Goal: Transaction & Acquisition: Register for event/course

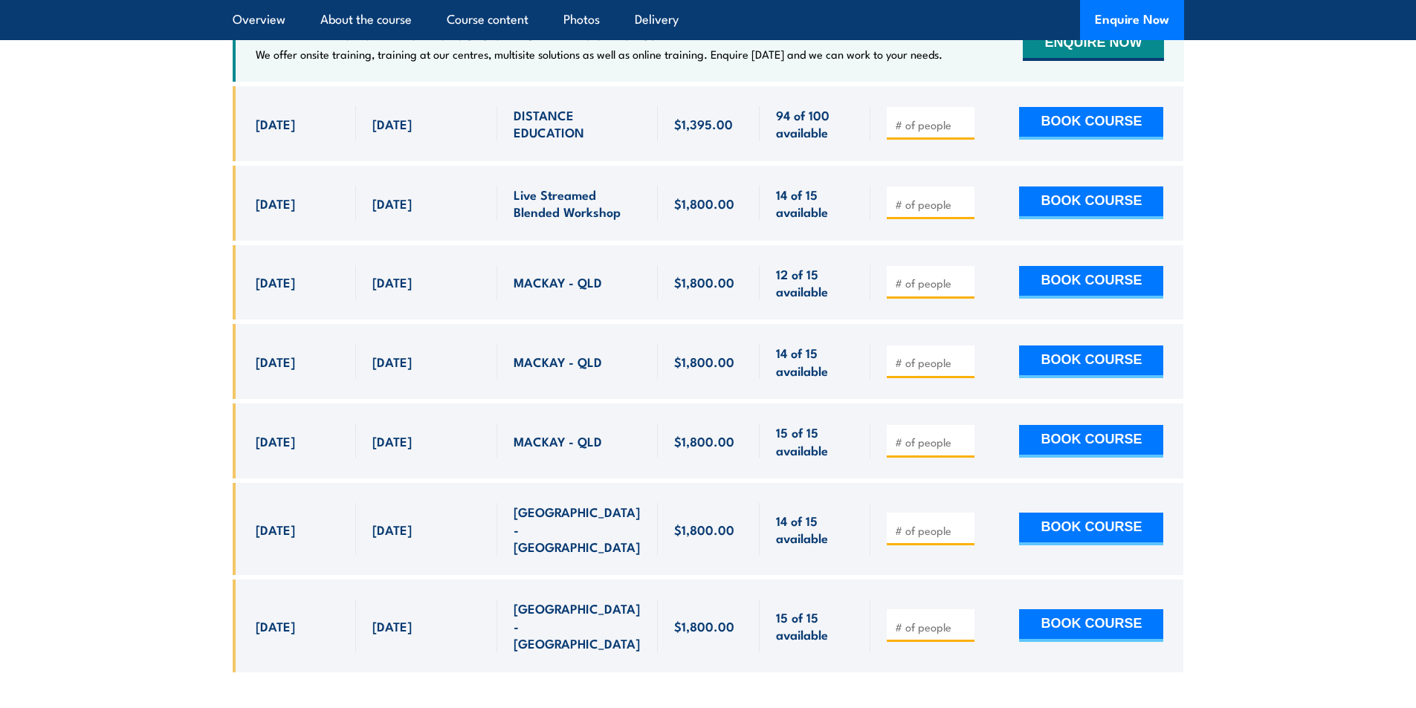
scroll to position [4981, 0]
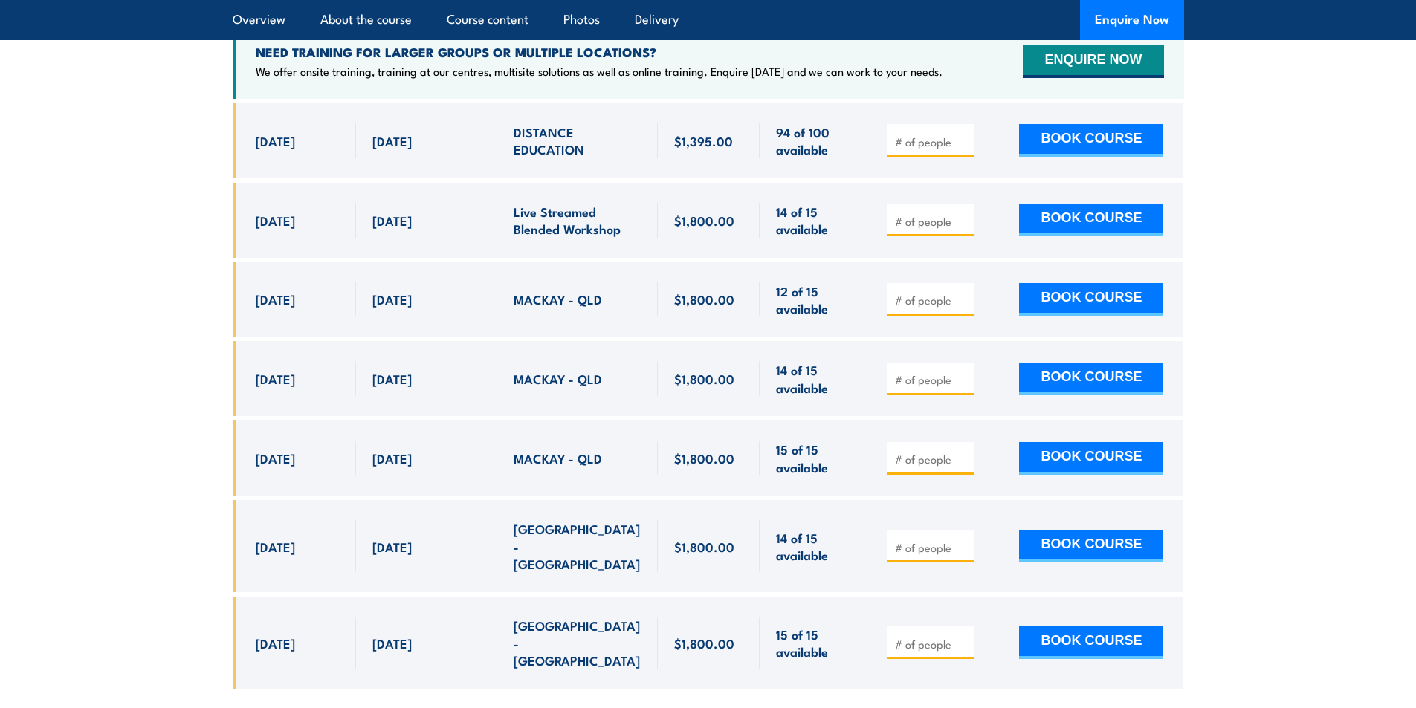
click at [911, 540] on input "number" at bounding box center [932, 547] width 74 height 15
type input "1"
click at [966, 540] on input "1" at bounding box center [932, 547] width 74 height 15
click at [1082, 530] on button "BOOK COURSE" at bounding box center [1091, 546] width 144 height 33
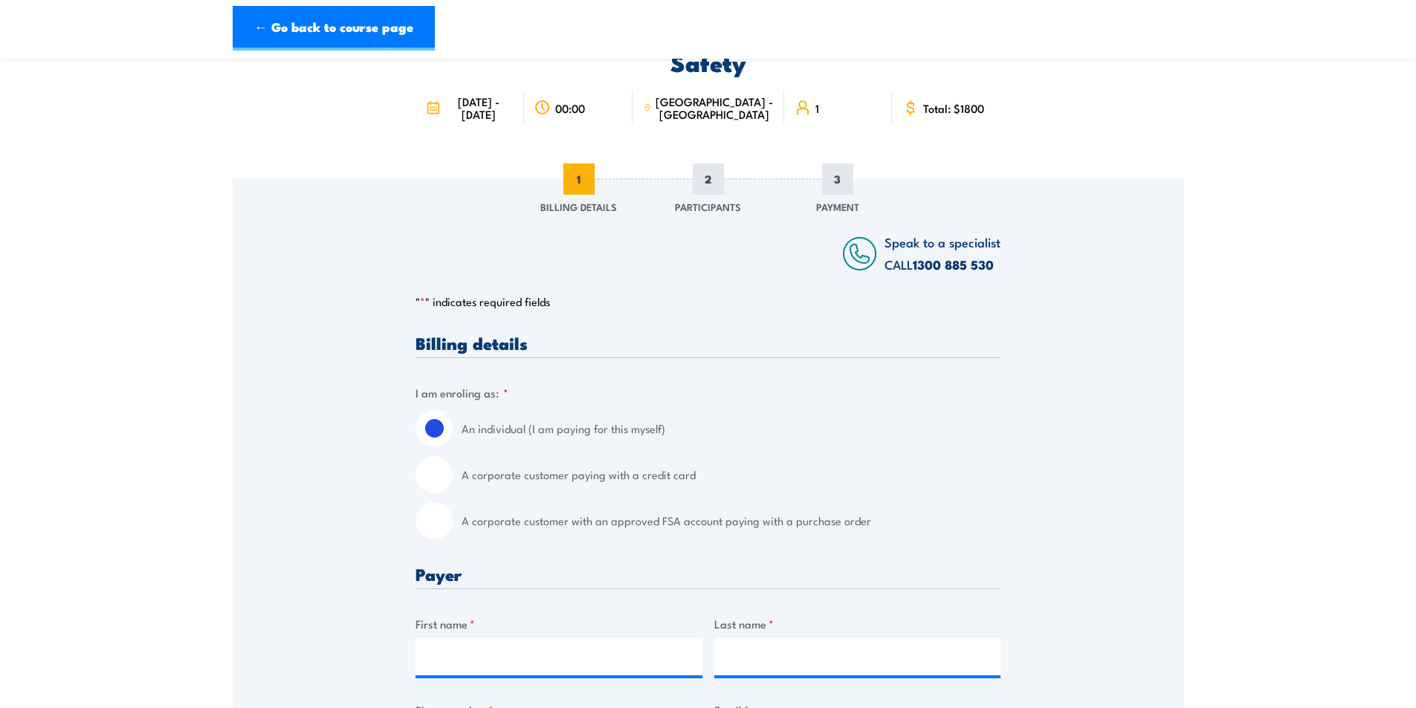
scroll to position [372, 0]
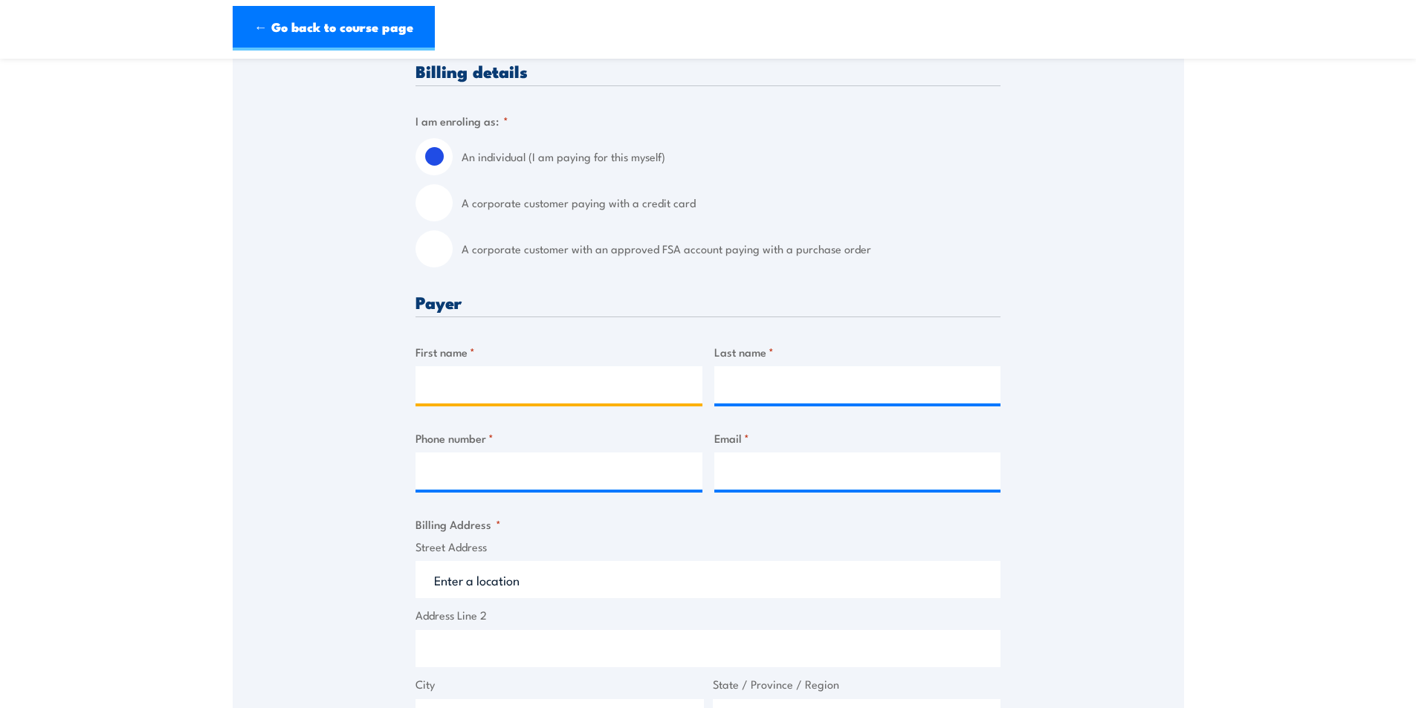
click at [509, 390] on input "First name *" at bounding box center [559, 384] width 287 height 37
type input "Gideon"
click at [773, 393] on input "Last name *" at bounding box center [857, 384] width 287 height 37
type input "Breytenbach"
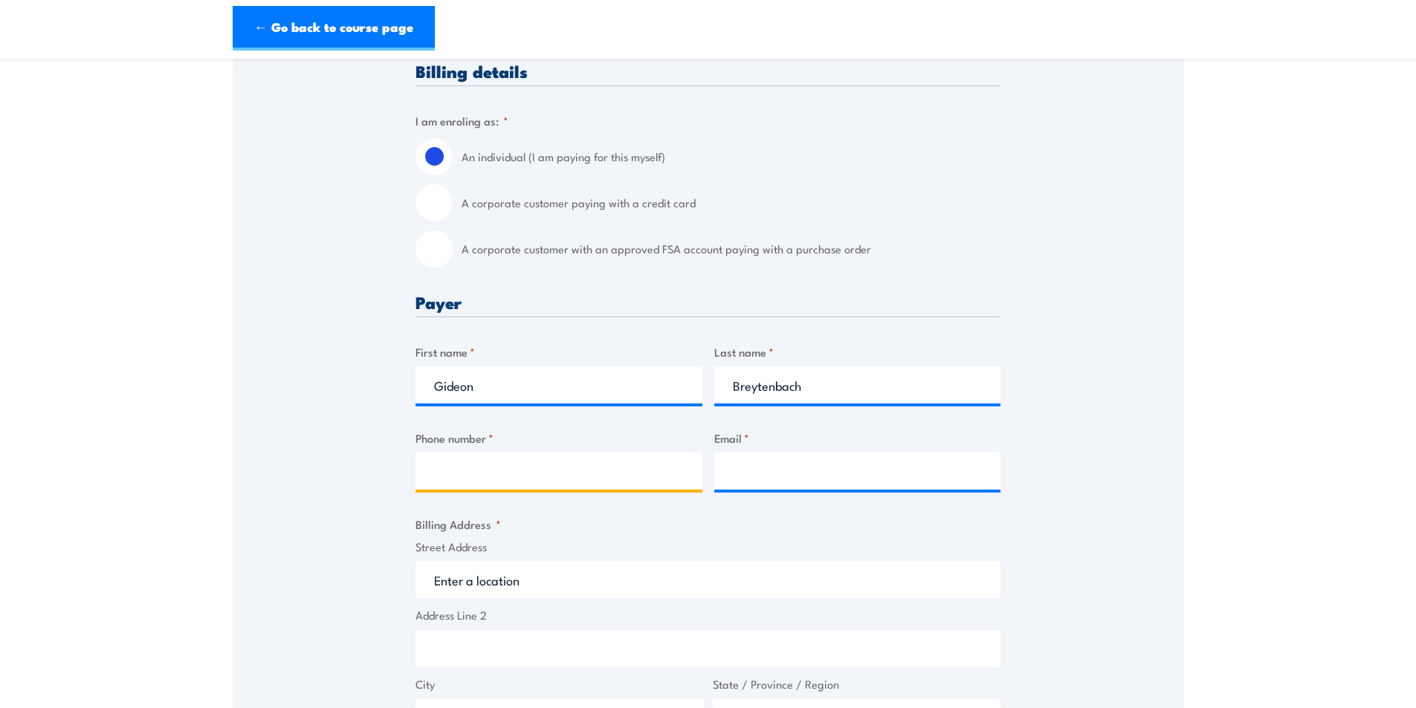
click at [599, 483] on input "Phone number *" at bounding box center [559, 471] width 287 height 37
type input "0492257786"
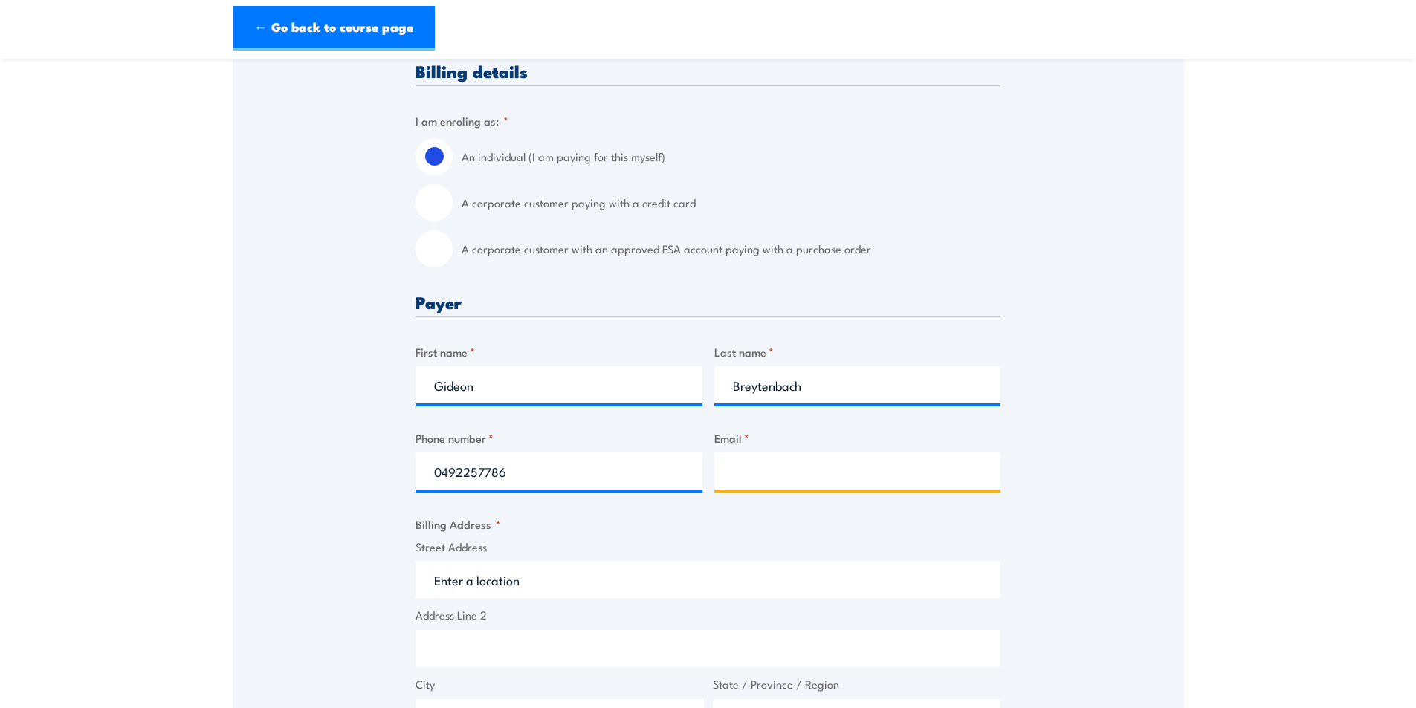
click at [805, 459] on input "Email *" at bounding box center [857, 471] width 287 height 37
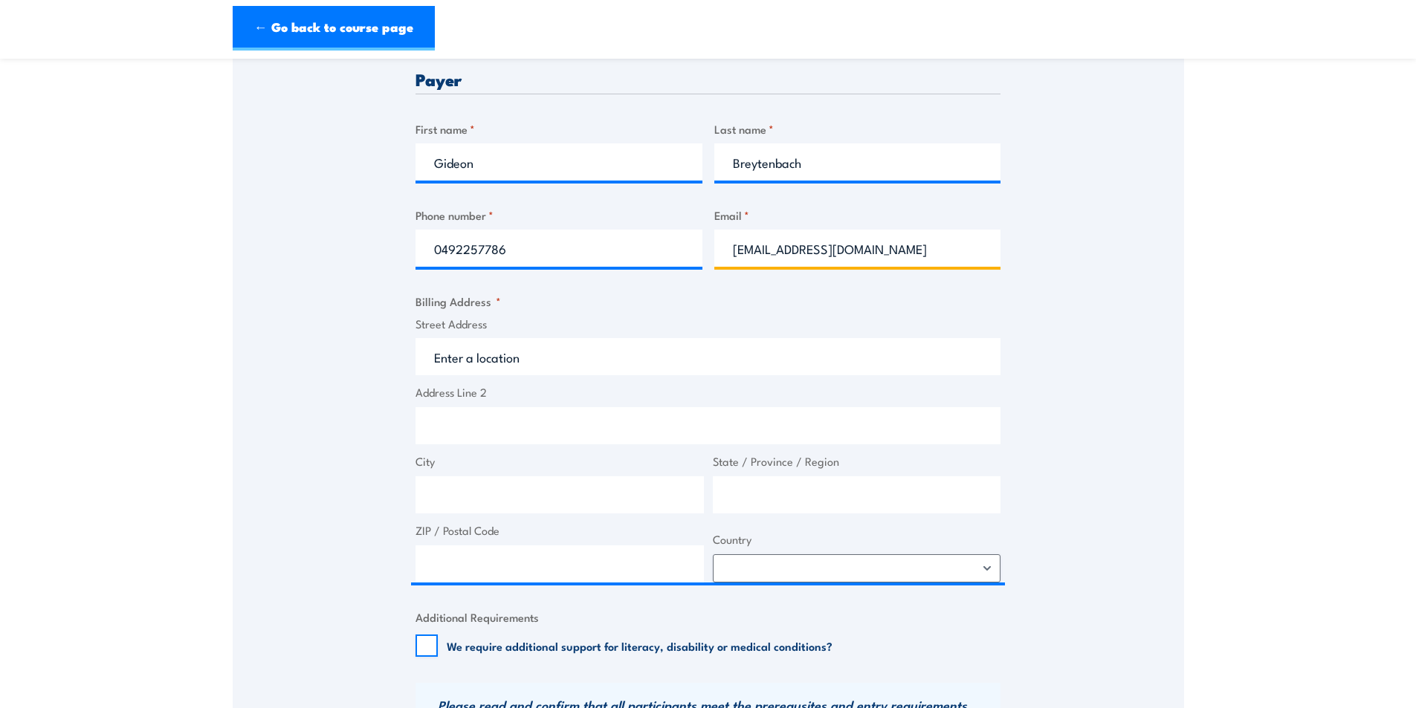
type input "gbreytenbach@gbanegineers.com.au"
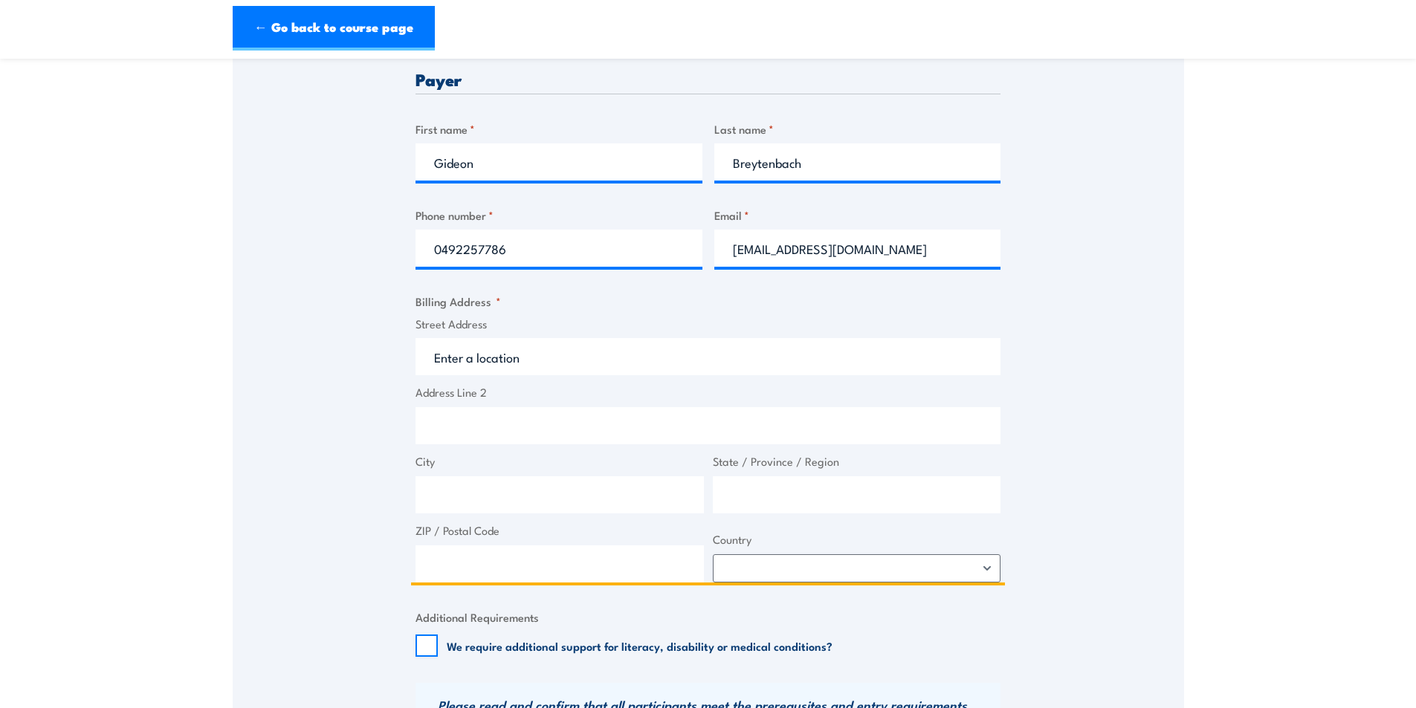
click at [554, 341] on input "Street Address" at bounding box center [708, 356] width 585 height 37
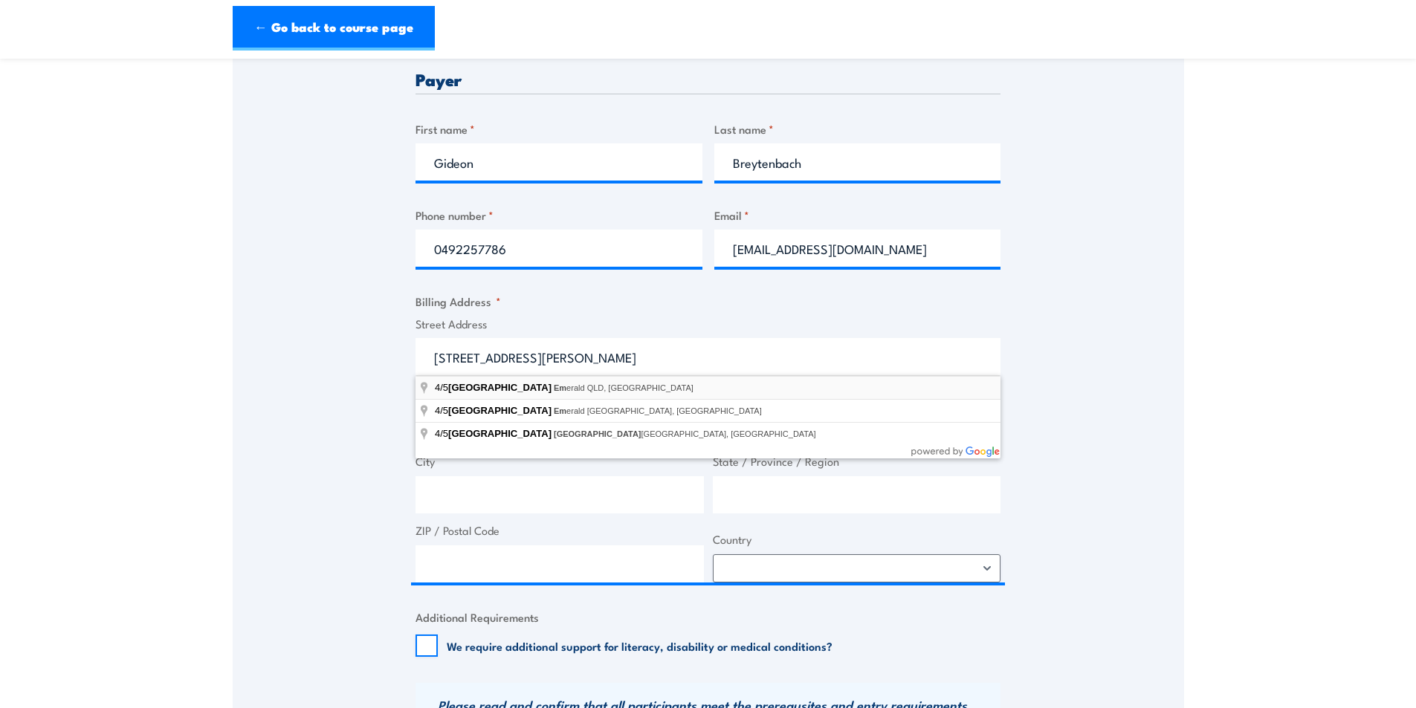
type input "4/5 Church Lane, Emerald QLD, Australia"
type input "5 Church Ln"
type input "Emerald"
type input "Queensland"
type input "4720"
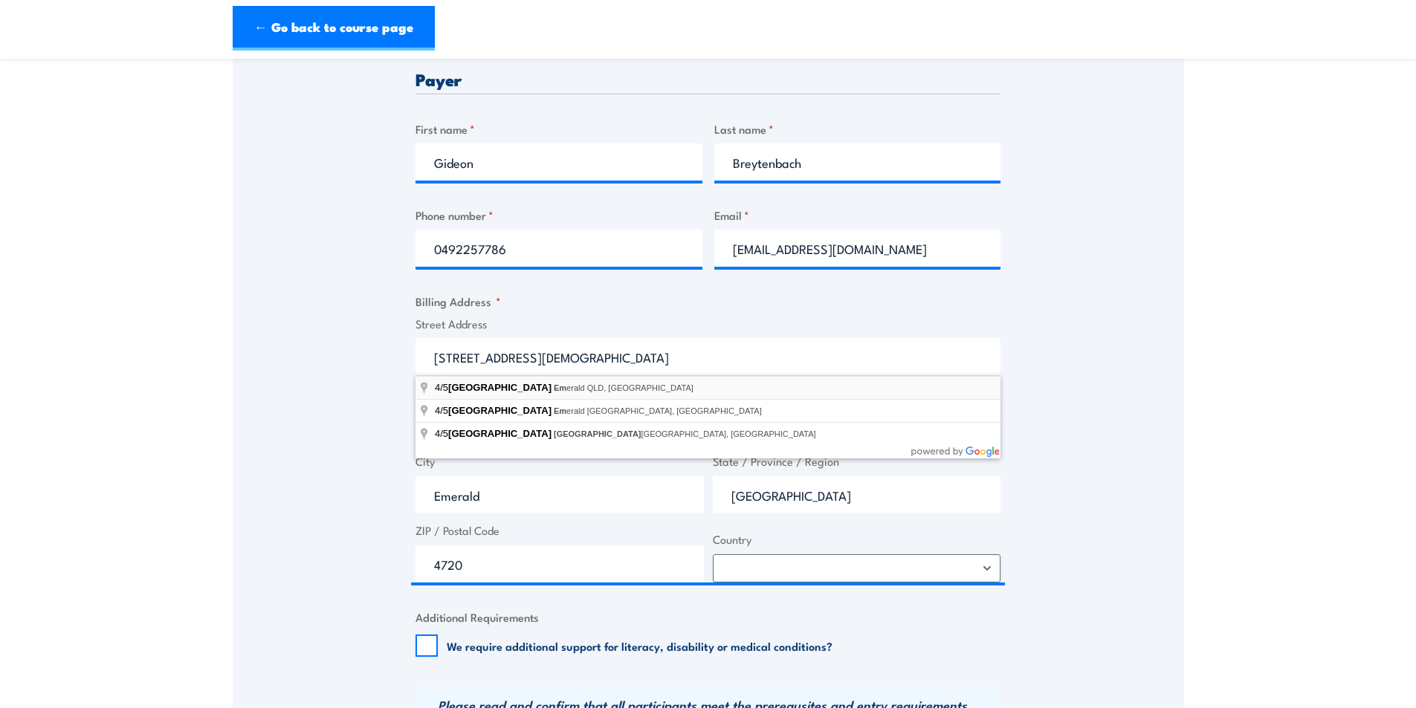
select select "[GEOGRAPHIC_DATA]"
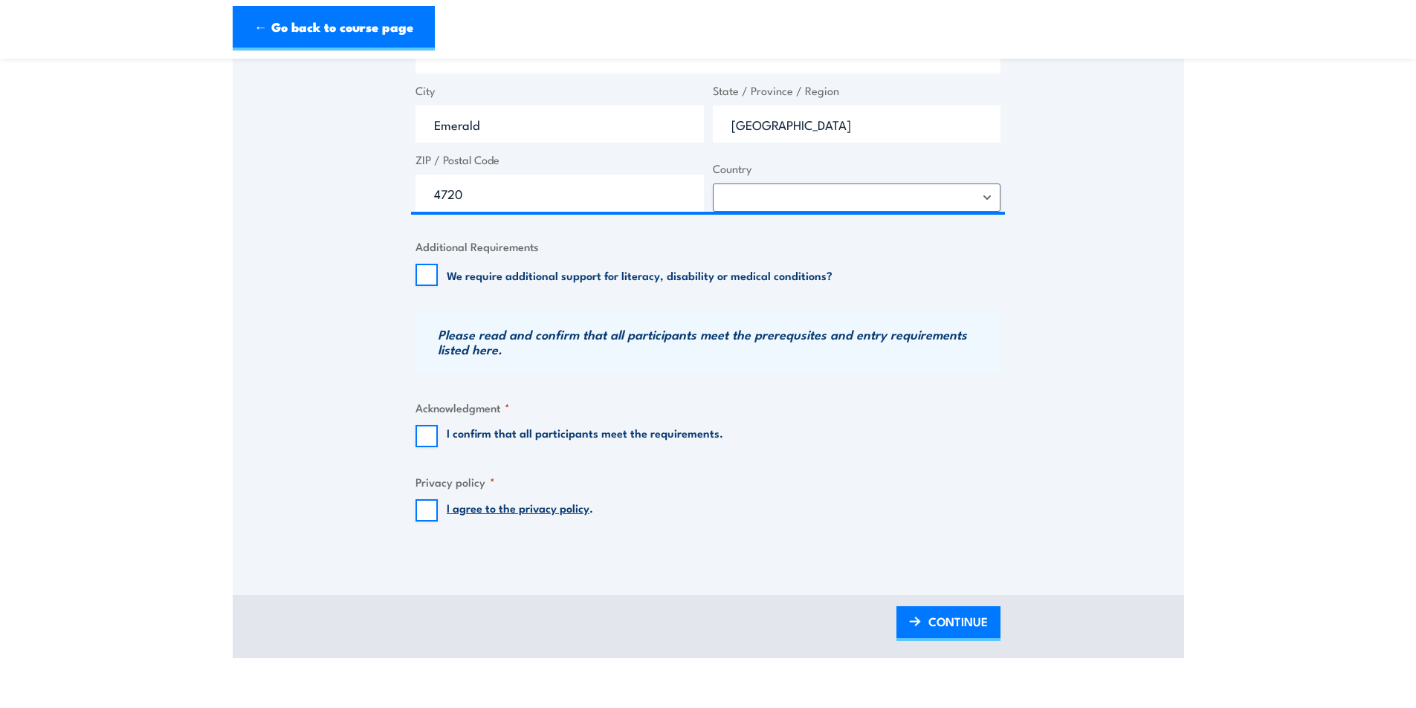
scroll to position [1041, 0]
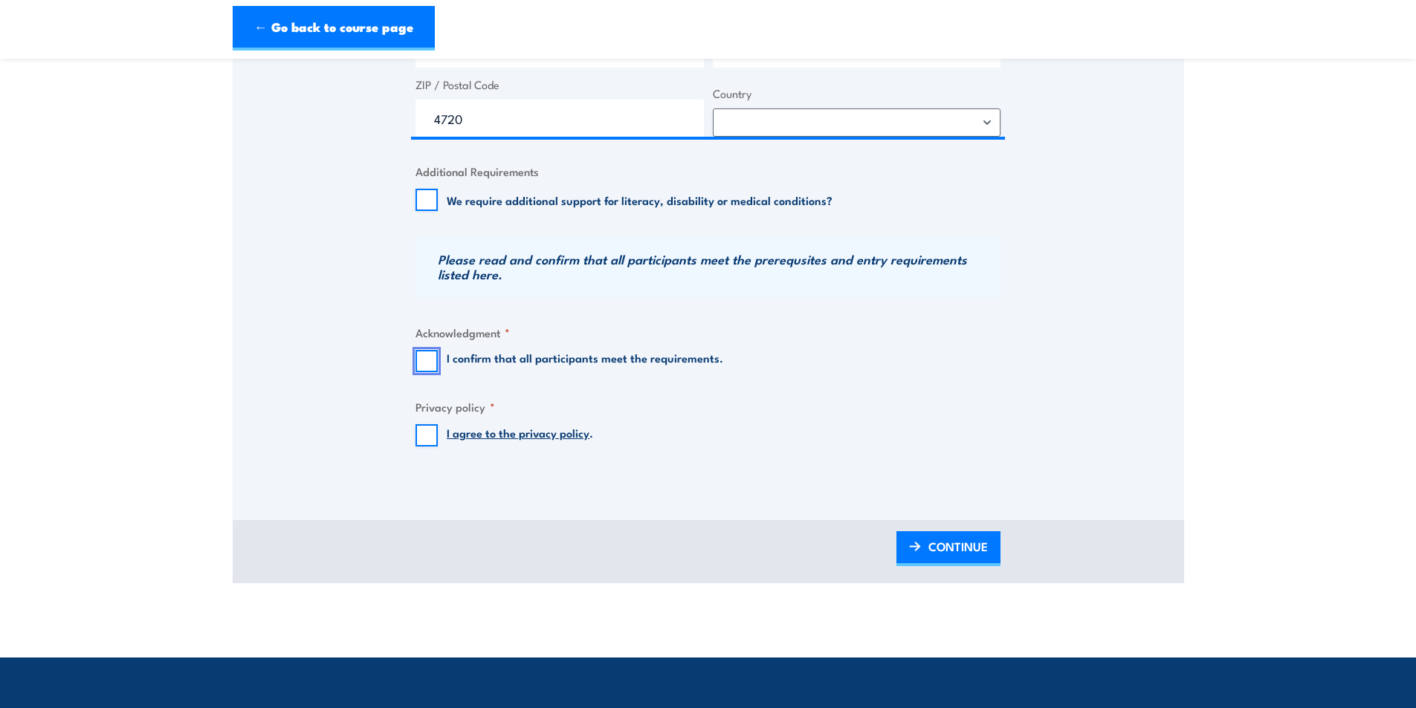
click at [422, 363] on input "I confirm that all participants meet the requirements." at bounding box center [427, 361] width 22 height 22
checkbox input "true"
click at [424, 424] on input "I agree to the privacy policy ." at bounding box center [427, 435] width 22 height 22
checkbox input "true"
click at [980, 550] on span "CONTINUE" at bounding box center [957, 546] width 59 height 39
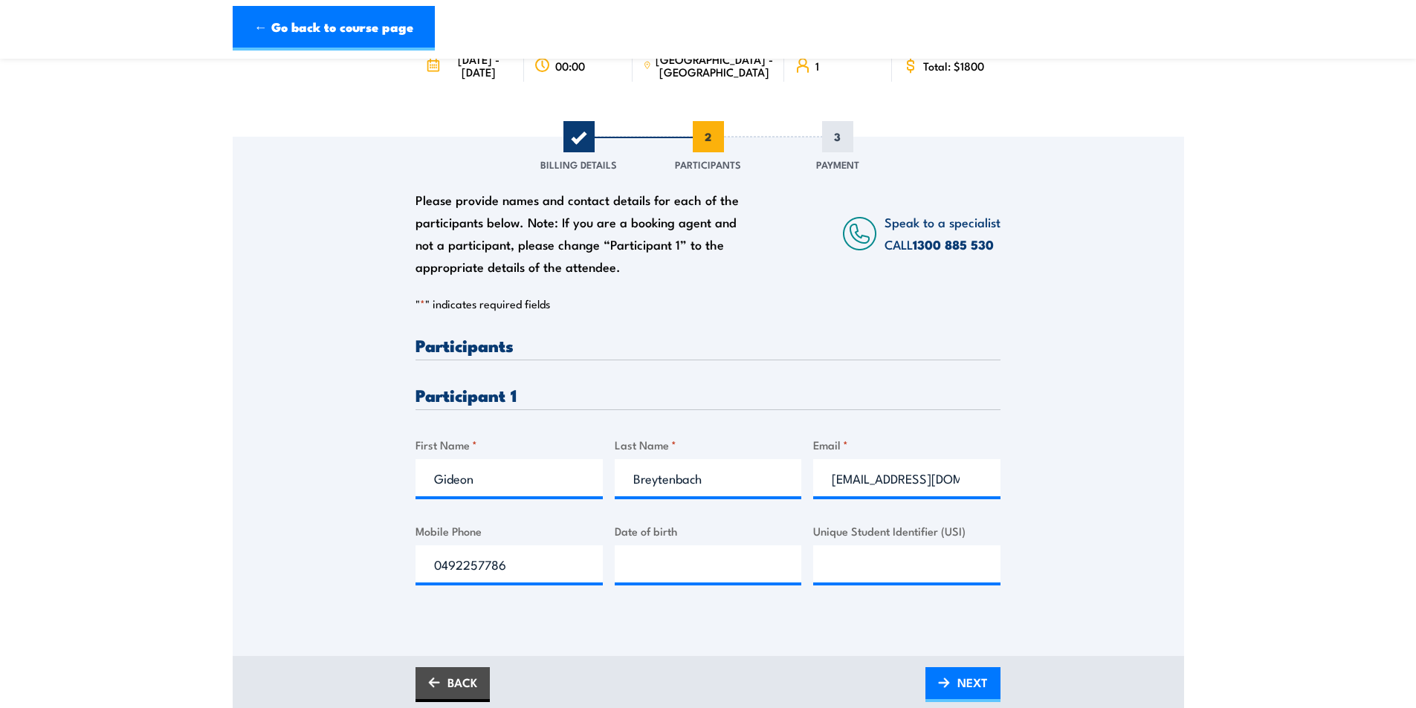
scroll to position [223, 0]
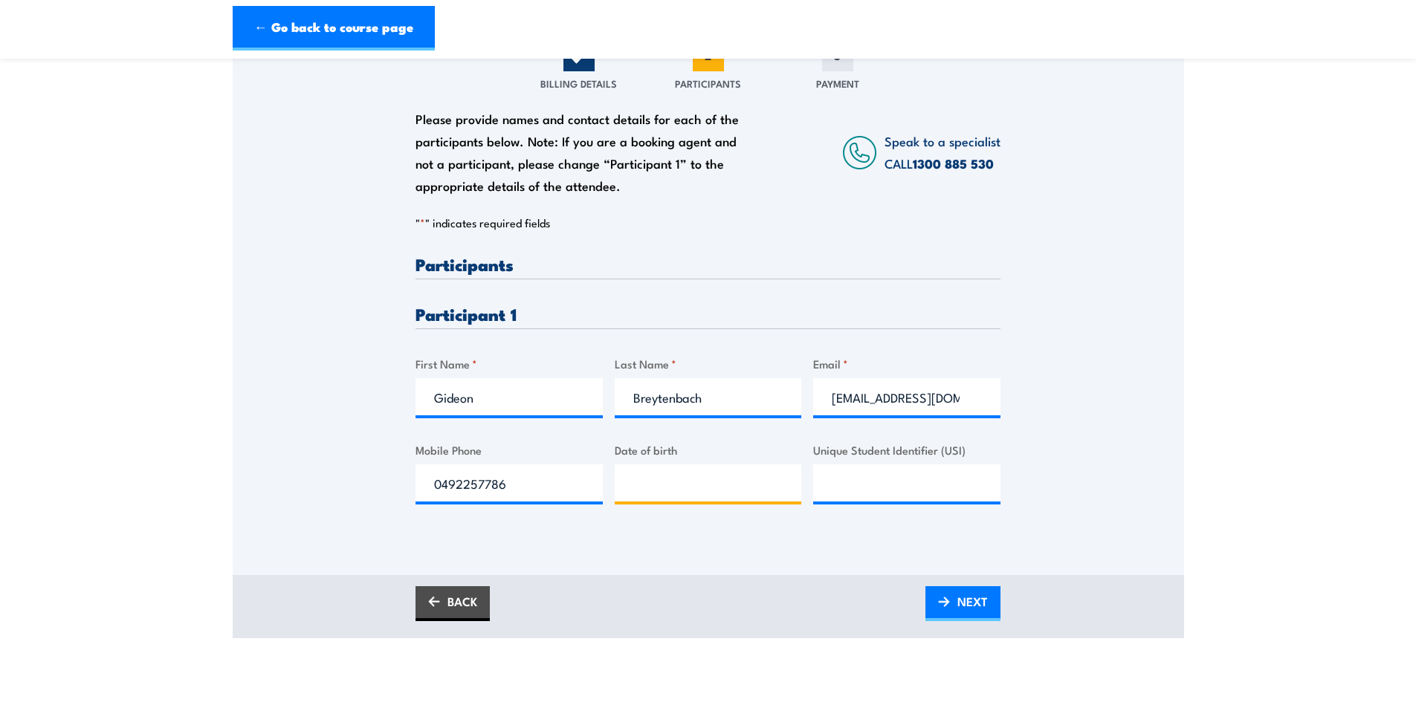
type input "__/__/____"
click at [663, 487] on input "__/__/____" at bounding box center [708, 483] width 187 height 37
click at [690, 483] on input "__/__/____" at bounding box center [708, 483] width 187 height 37
type input "15/08/1964"
click at [913, 491] on input "Unique Student Identifier (USI)" at bounding box center [906, 483] width 187 height 37
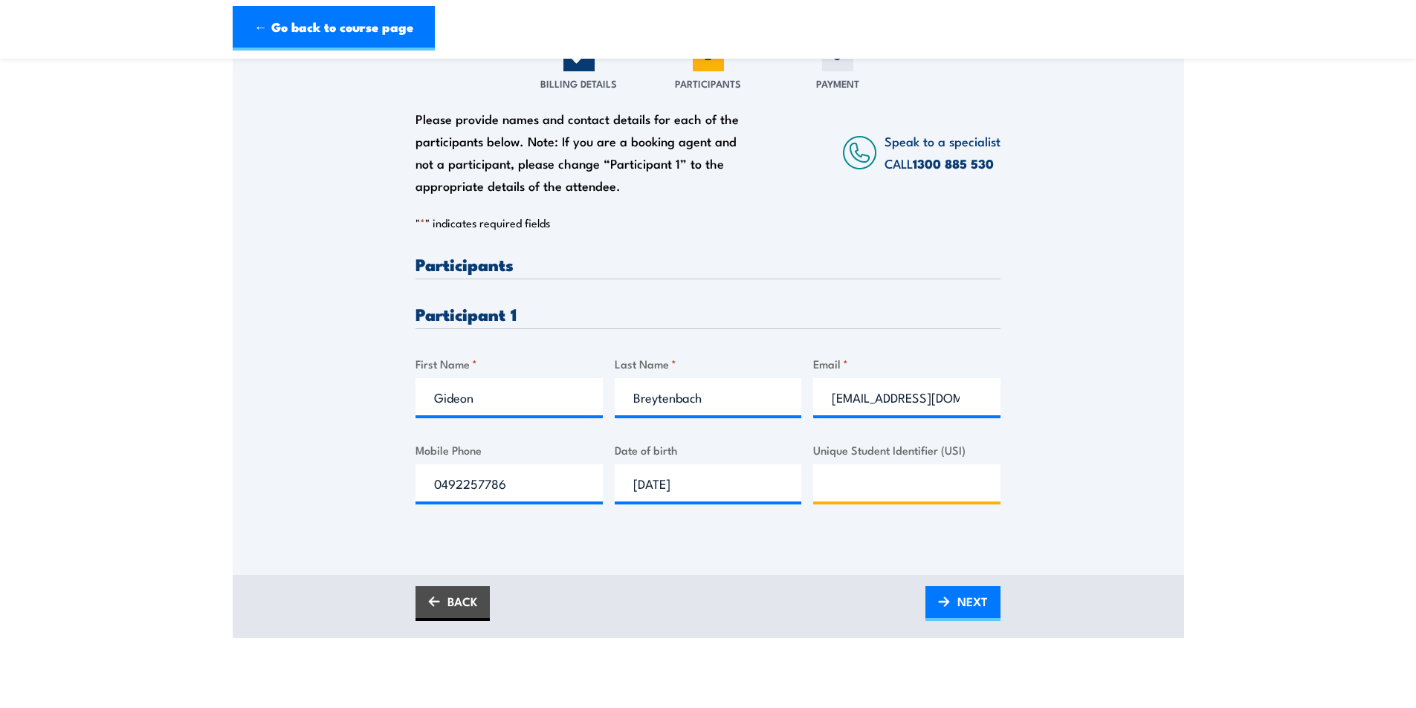
click at [951, 475] on input "Unique Student Identifier (USI)" at bounding box center [906, 483] width 187 height 37
paste input "V7Q8ERFXZE"
type input "V7Q8ERFXZE"
click at [935, 618] on link "NEXT" at bounding box center [963, 604] width 75 height 35
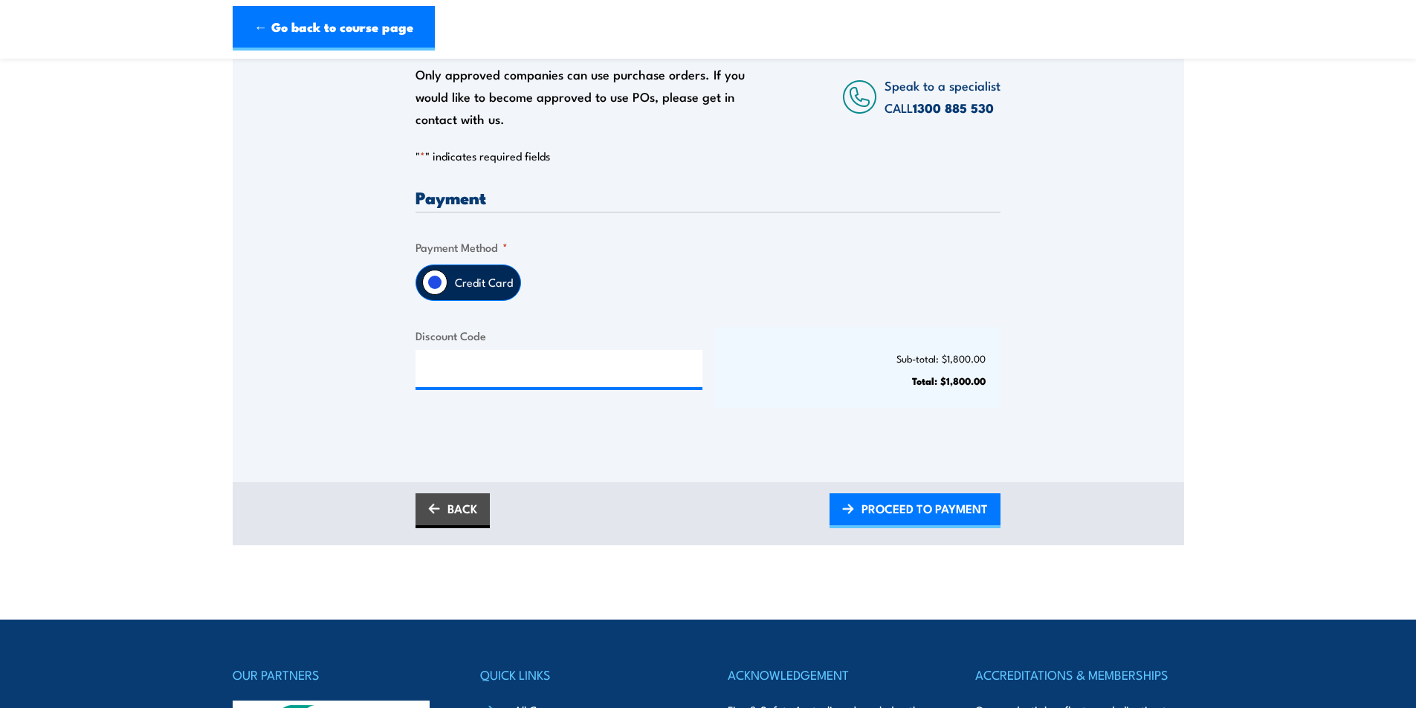
scroll to position [297, 0]
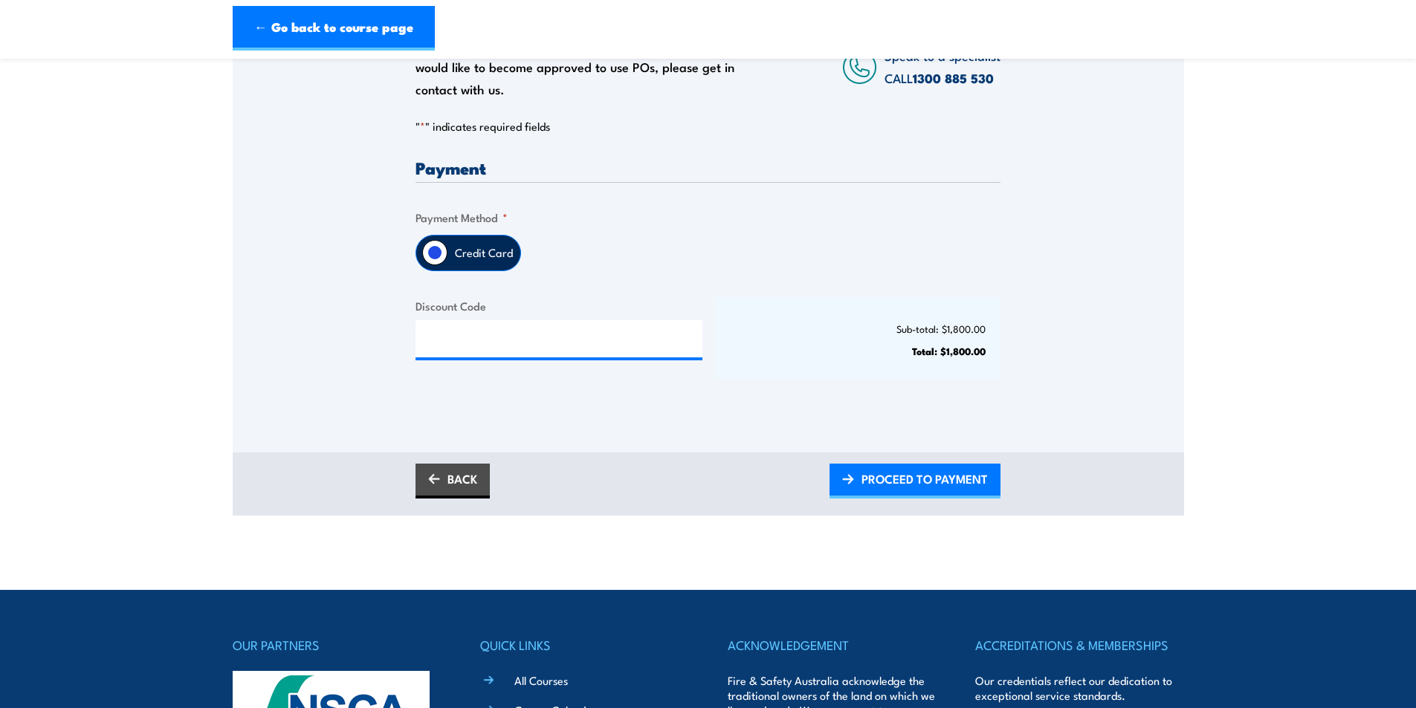
click at [913, 456] on div "BACK PROCEED TO PAYMENT" at bounding box center [709, 484] width 952 height 63
click at [918, 473] on span "PROCEED TO PAYMENT" at bounding box center [925, 478] width 126 height 39
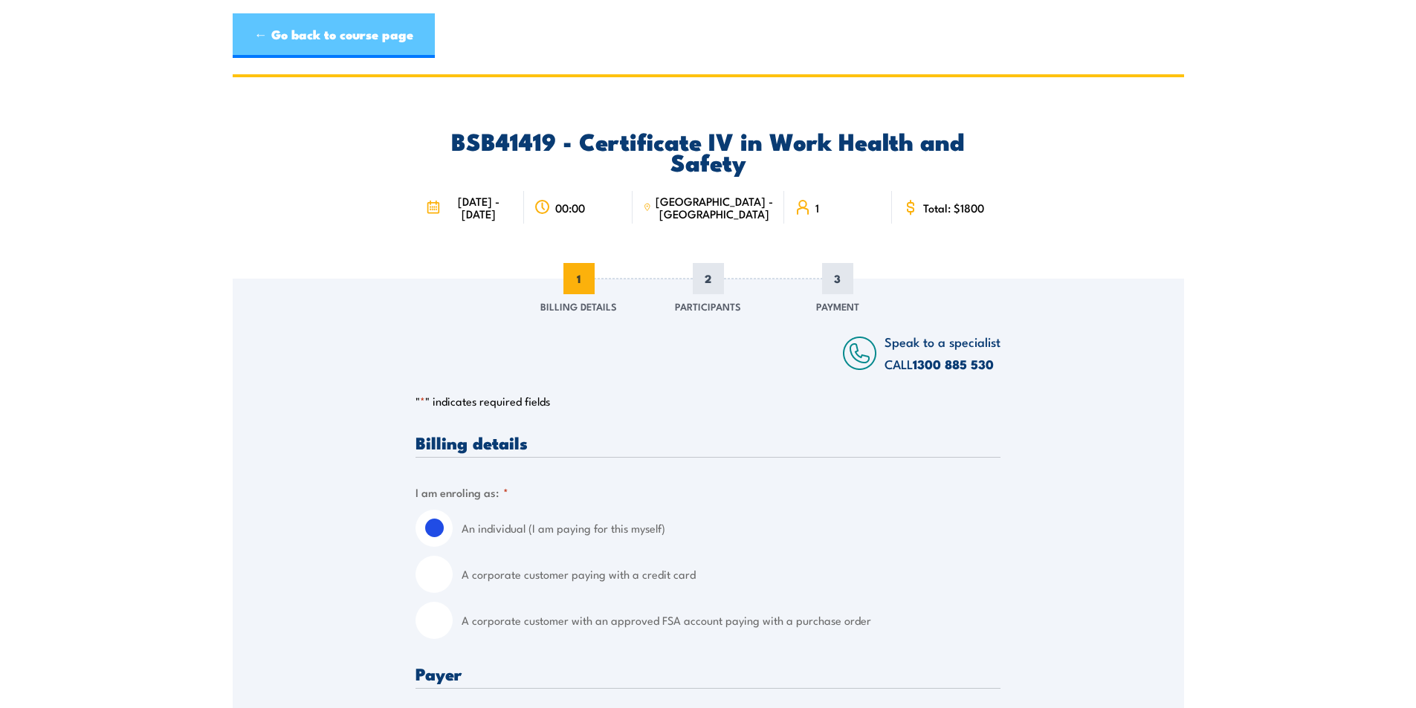
click at [317, 33] on link "← Go back to course page" at bounding box center [334, 35] width 202 height 45
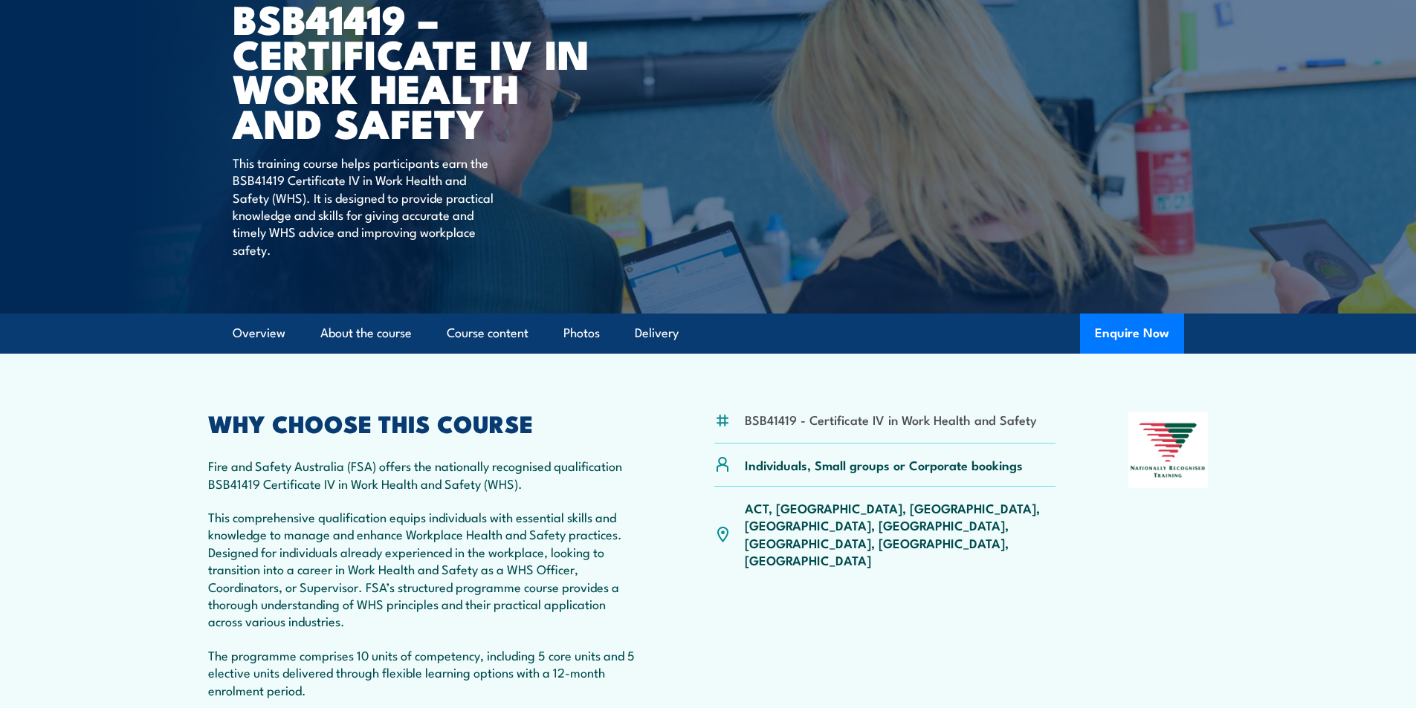
scroll to position [19, 0]
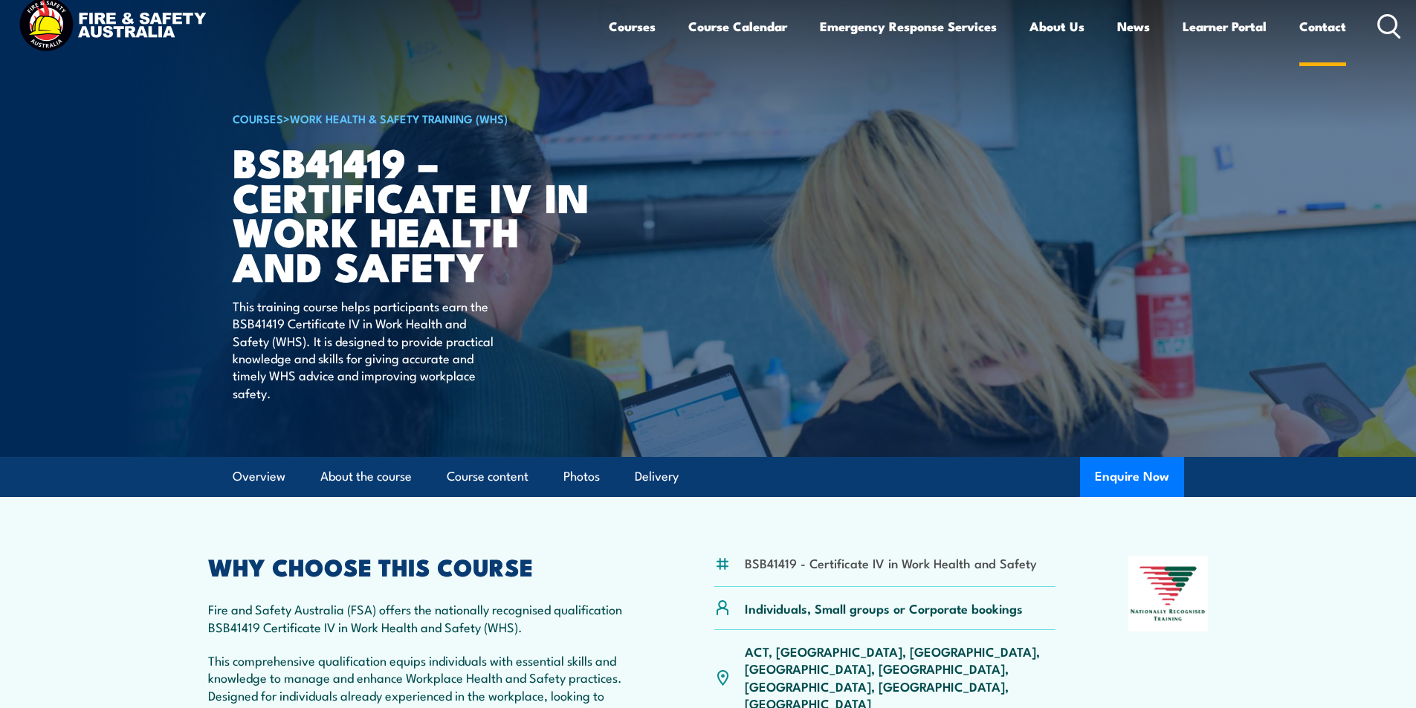
click at [1312, 25] on link "Contact" at bounding box center [1322, 26] width 47 height 39
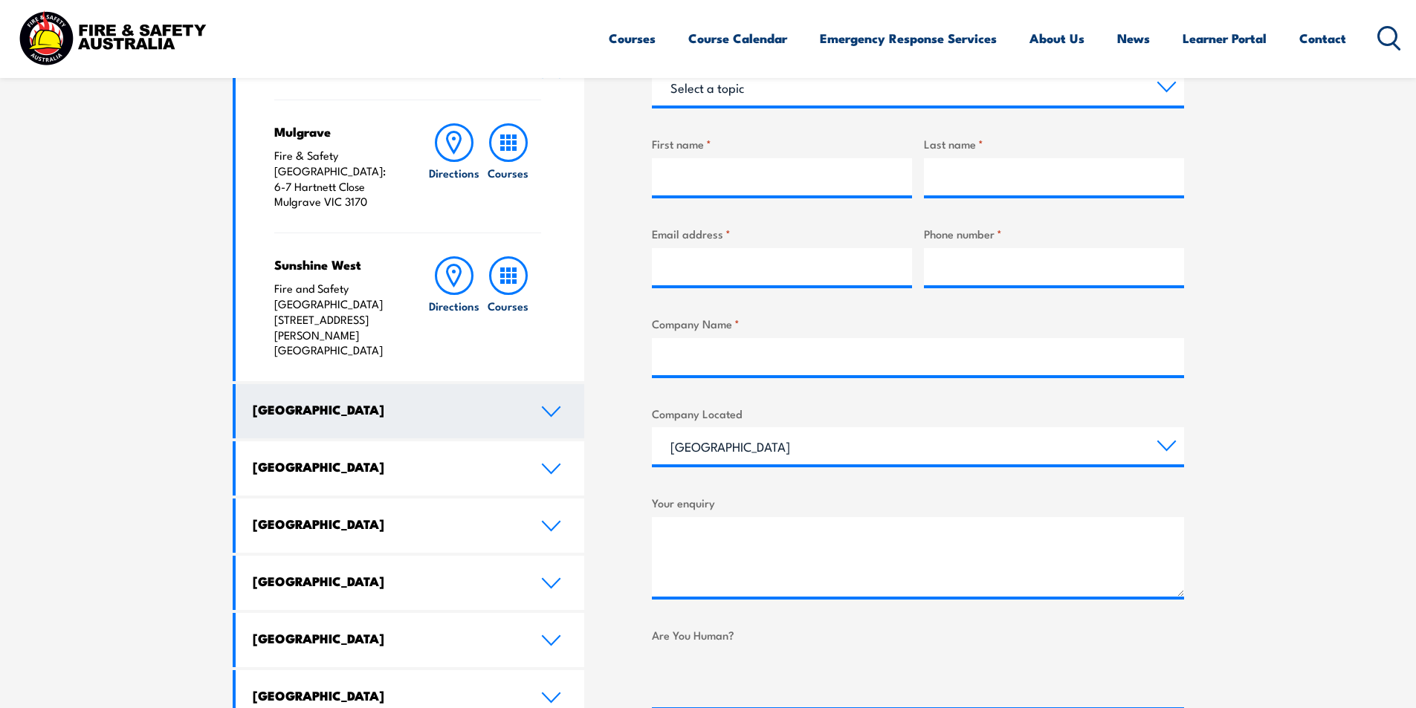
scroll to position [520, 0]
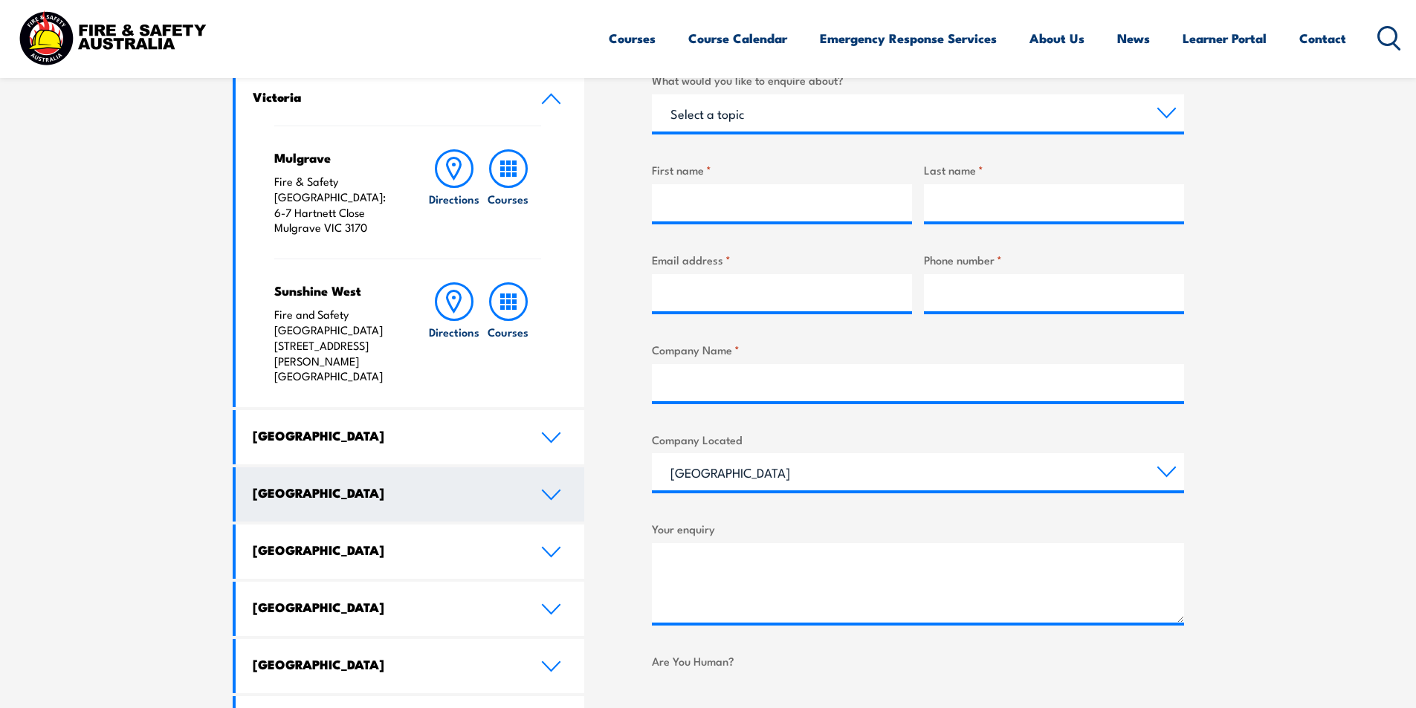
click at [537, 468] on link "[GEOGRAPHIC_DATA]" at bounding box center [410, 495] width 349 height 54
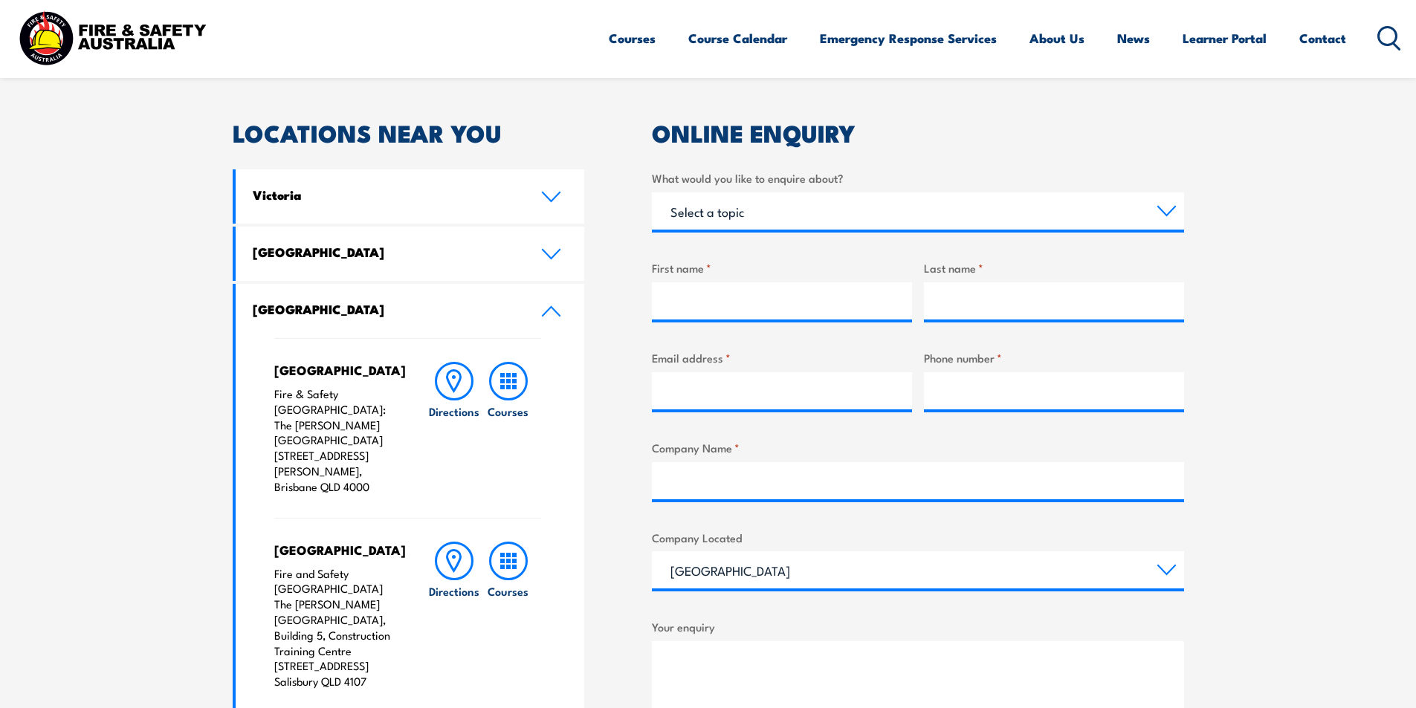
scroll to position [372, 0]
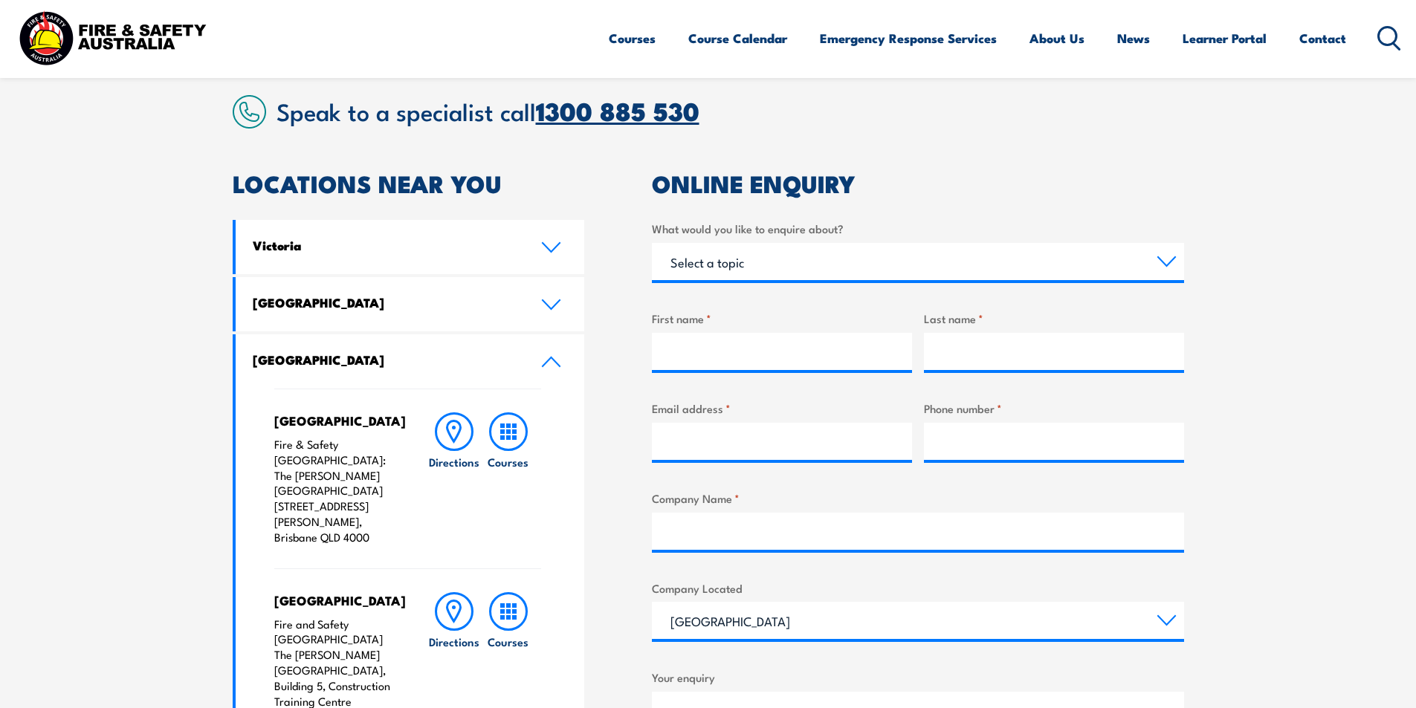
click at [693, 111] on link "1300 885 530" at bounding box center [618, 110] width 164 height 39
click at [639, 109] on link "1300 885 530" at bounding box center [618, 110] width 164 height 39
click at [665, 117] on link "1300 885 530" at bounding box center [618, 110] width 164 height 39
click at [1346, 178] on section "Speak to a specialist call 1300 885 530 LOCATIONS NEAR YOU Victoria Mulgrave Fi…" at bounding box center [708, 717] width 1416 height 1327
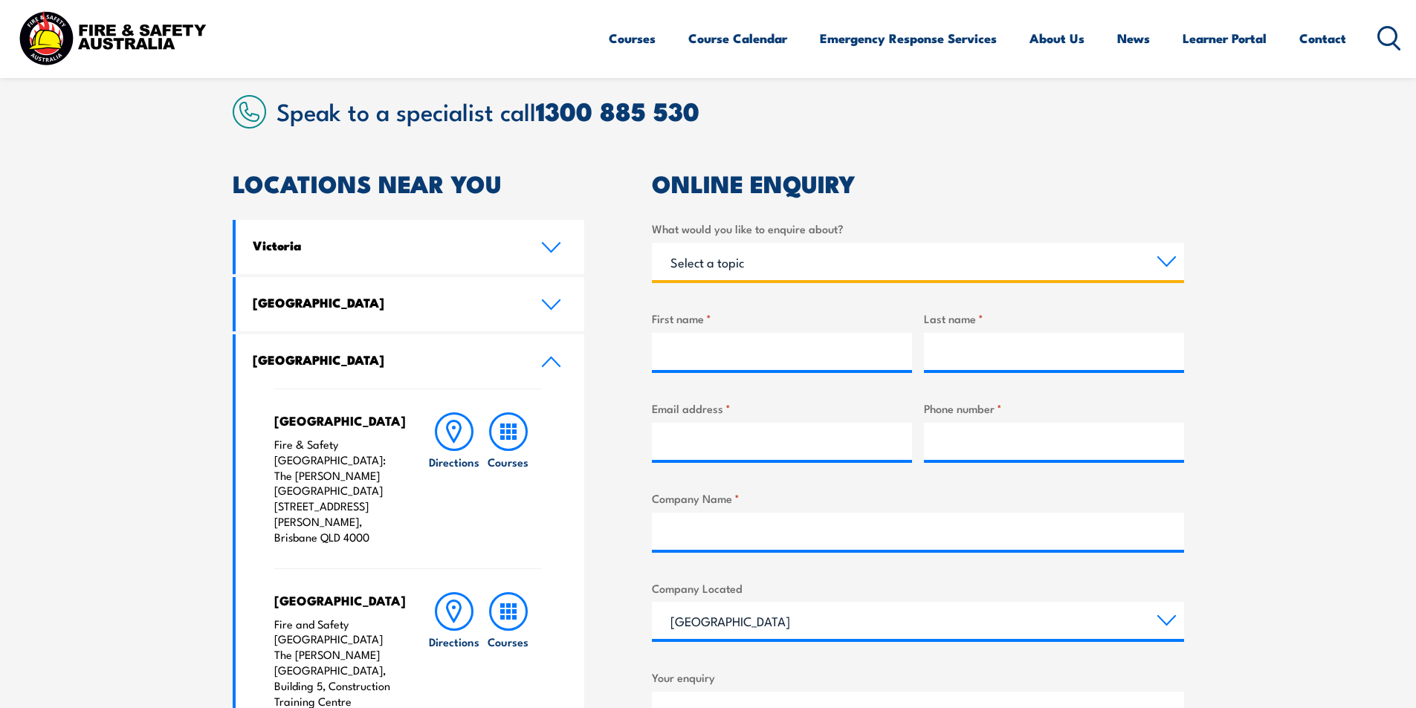
click at [945, 262] on select "Select a topic Training Emergency Response Services General Enquiry" at bounding box center [918, 261] width 532 height 37
select select "Training"
click at [652, 243] on select "Select a topic Training Emergency Response Services General Enquiry" at bounding box center [918, 261] width 532 height 37
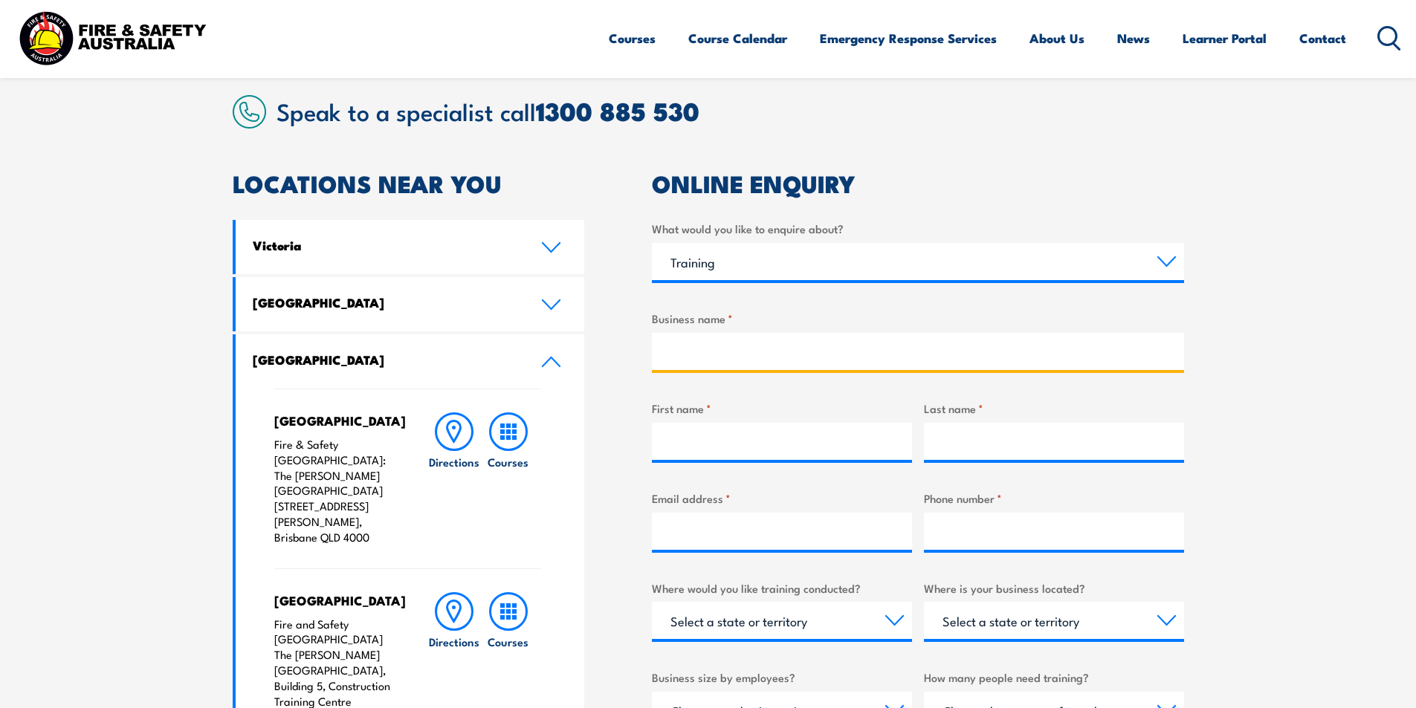
click at [749, 345] on input "Business name *" at bounding box center [918, 351] width 532 height 37
type input "GBA Consulting Engineers"
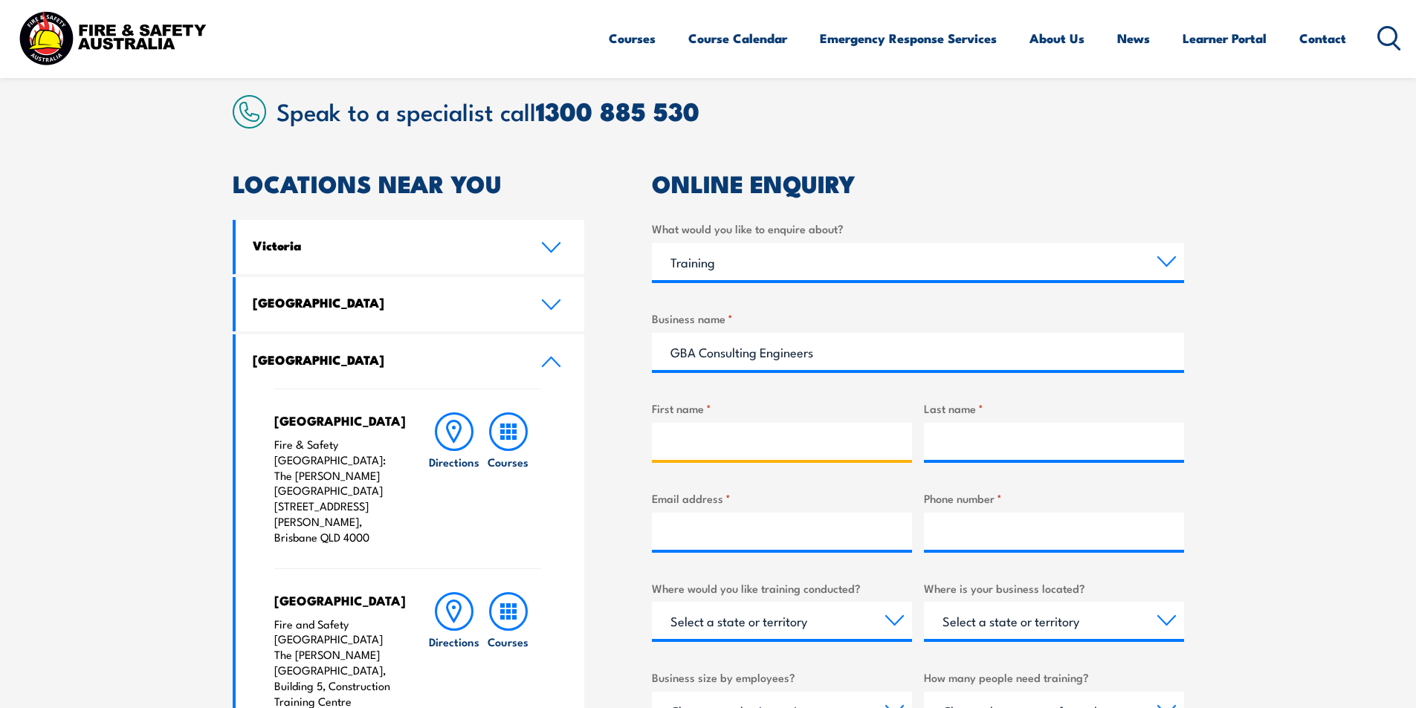
click at [693, 436] on input "First name *" at bounding box center [782, 441] width 260 height 37
type input "Amelia"
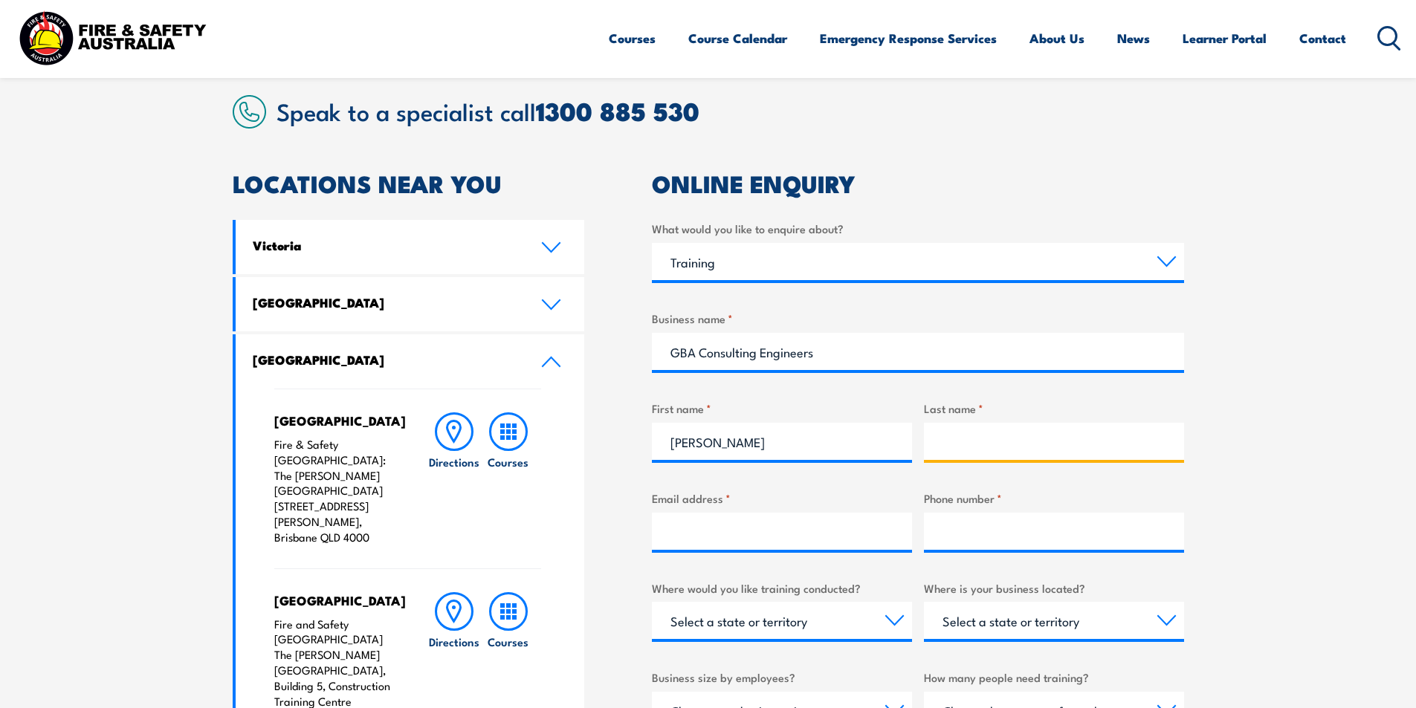
click at [1002, 451] on input "Last name *" at bounding box center [1054, 441] width 260 height 37
type input "Werner"
click at [729, 525] on input "Email address *" at bounding box center [782, 531] width 260 height 37
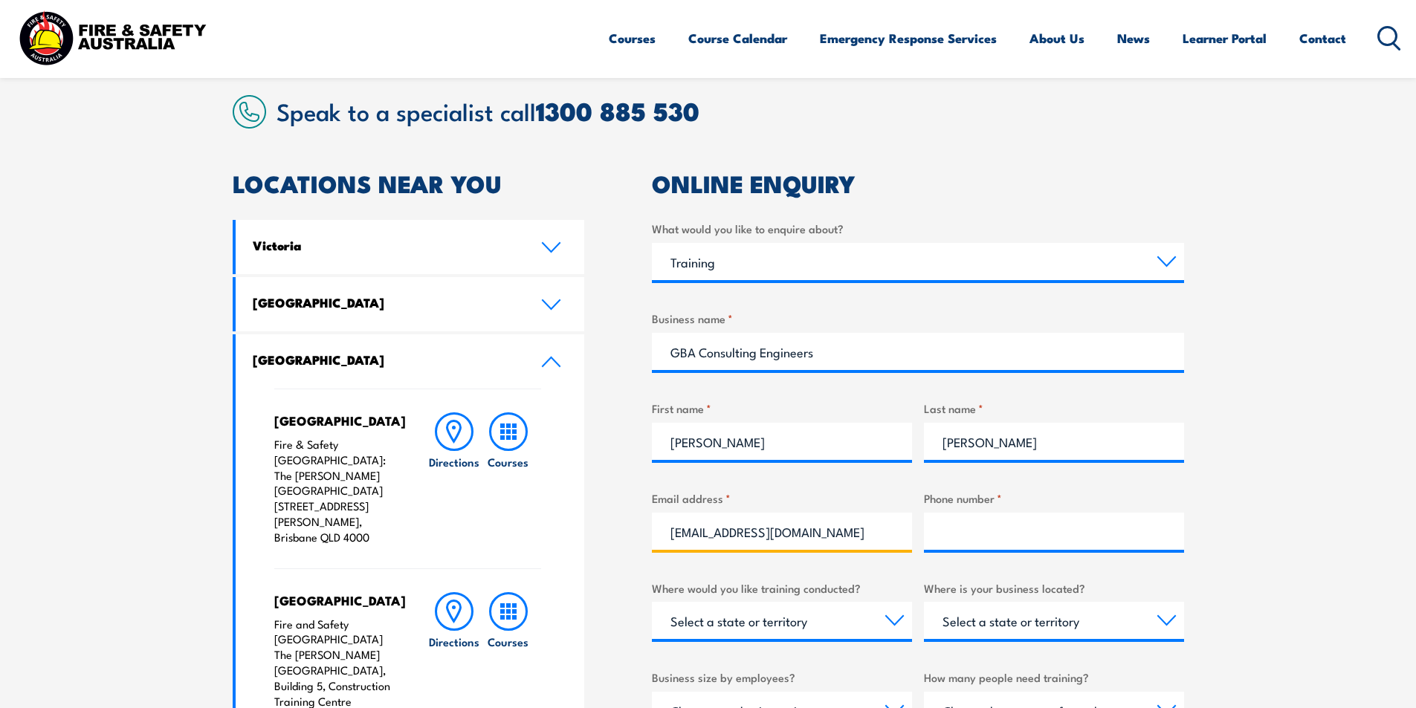
type input "awerner@gbaengineers.com.au"
click at [975, 530] on input "Phone number *" at bounding box center [1054, 531] width 260 height 37
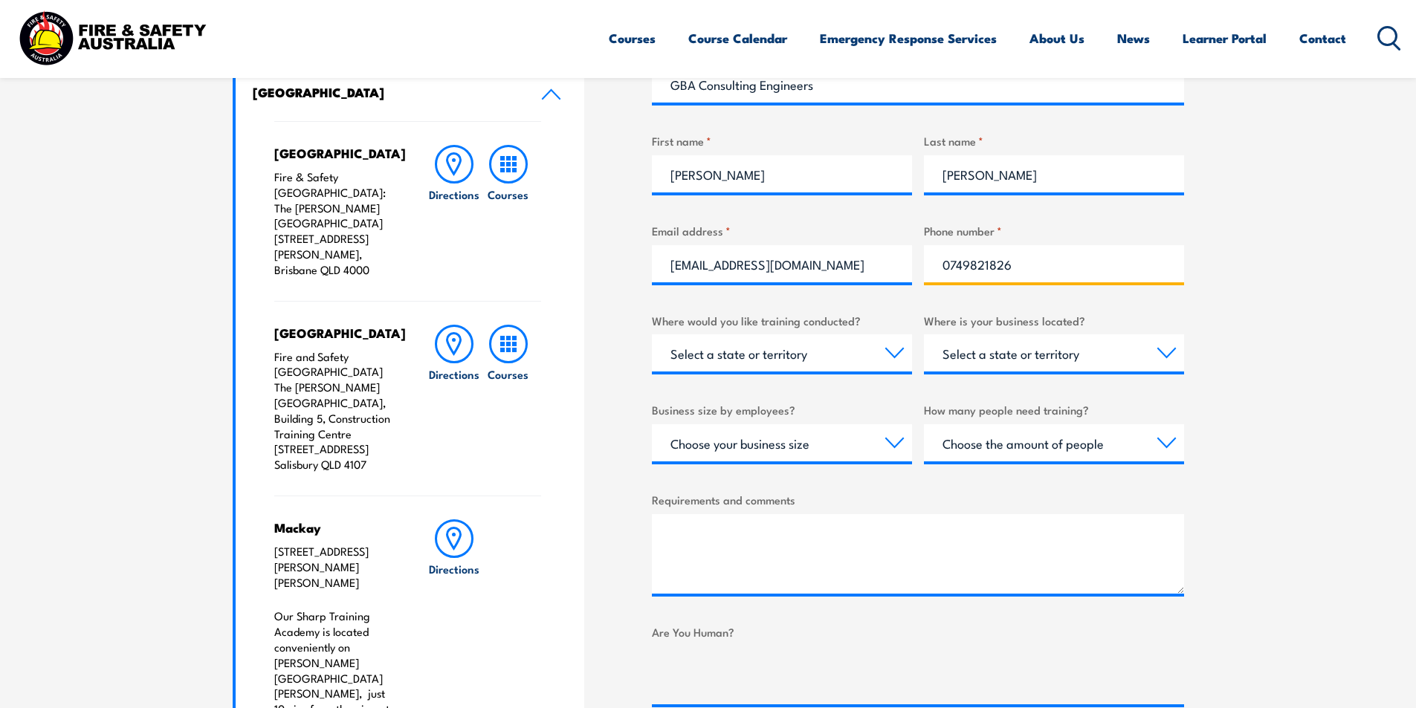
scroll to position [743, 0]
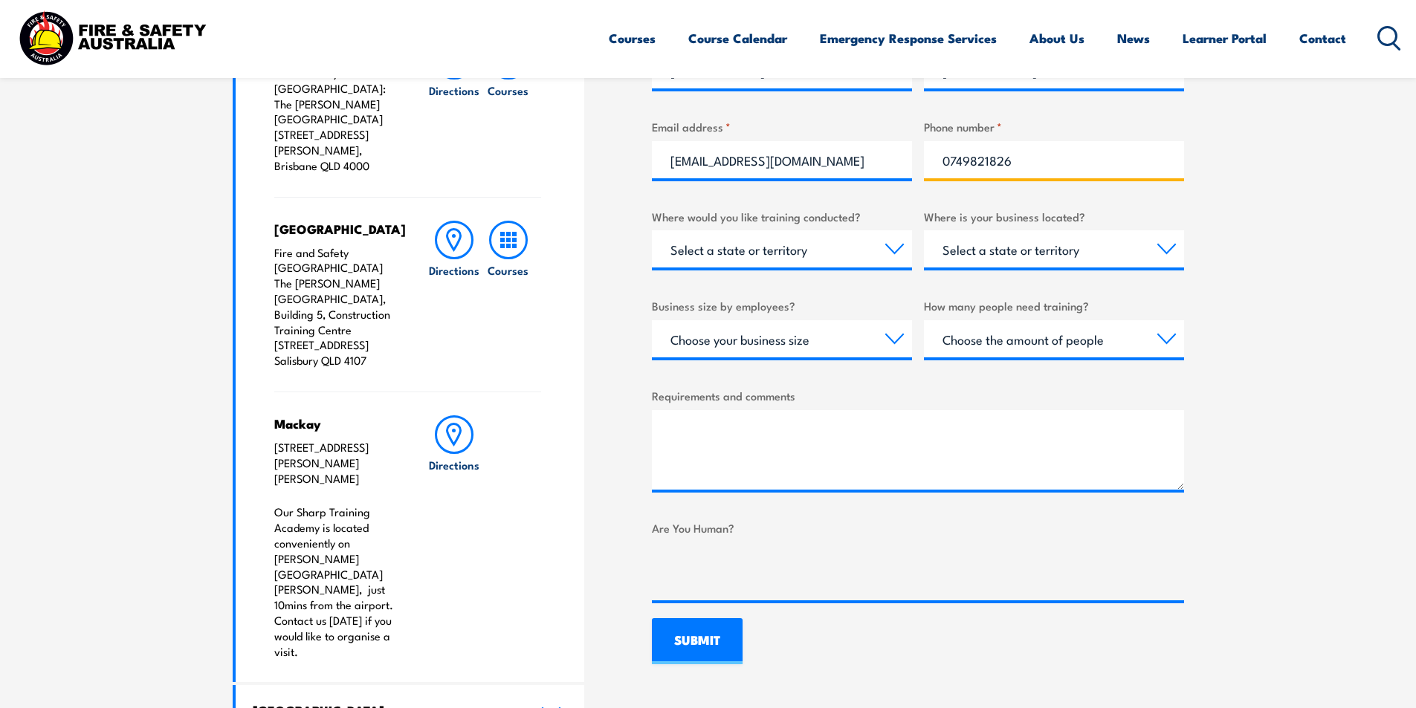
type input "0749821826"
click at [797, 251] on select "Select a state or territory Nationally - multiple locations QLD NSW VIC SA ACT …" at bounding box center [782, 248] width 260 height 37
select select "QLD"
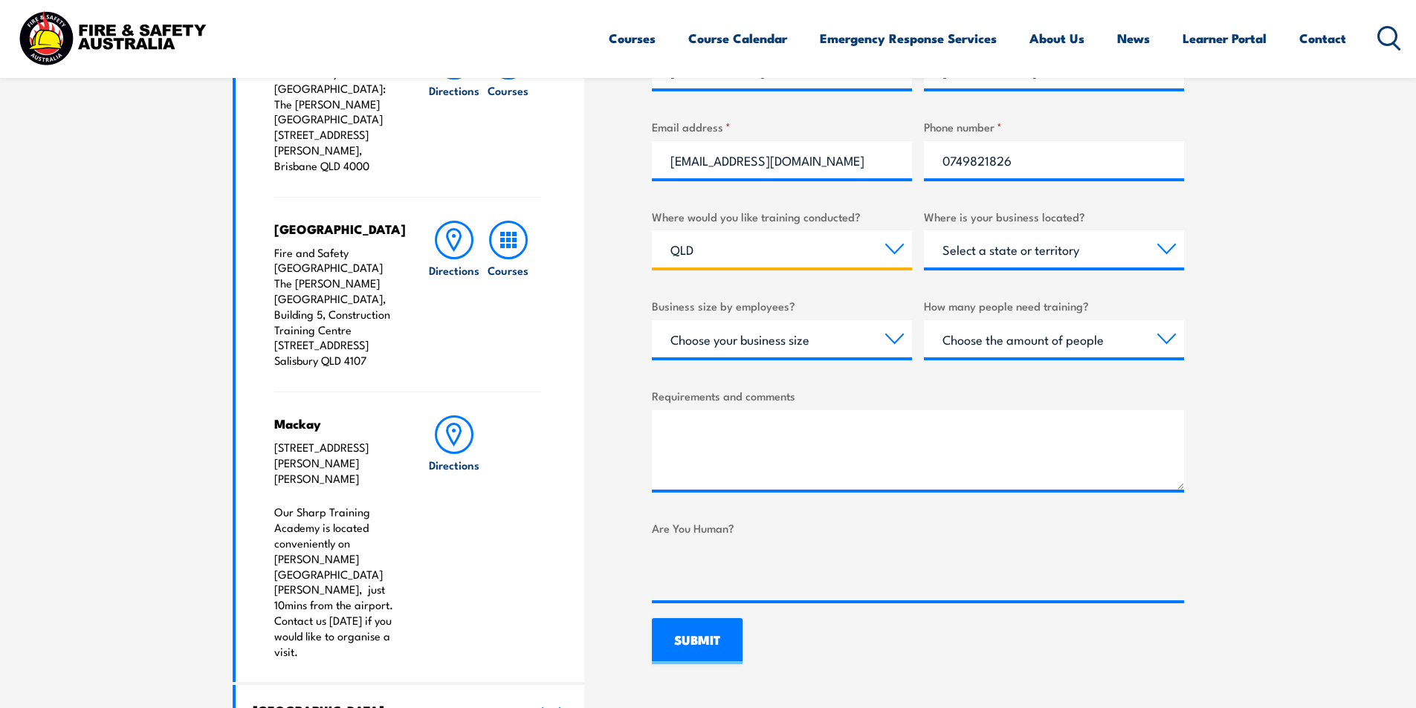
click at [652, 230] on select "Select a state or territory Nationally - multiple locations QLD NSW VIC SA ACT …" at bounding box center [782, 248] width 260 height 37
click at [1003, 263] on select "Select a state or territory QLD NSW VIC SA ACT WA TAS NT" at bounding box center [1054, 248] width 260 height 37
select select "QLD"
click at [924, 230] on select "Select a state or territory QLD NSW VIC SA ACT WA TAS NT" at bounding box center [1054, 248] width 260 height 37
click at [856, 342] on select "Choose your business size 1 to 19 20 to 199 200+" at bounding box center [782, 338] width 260 height 37
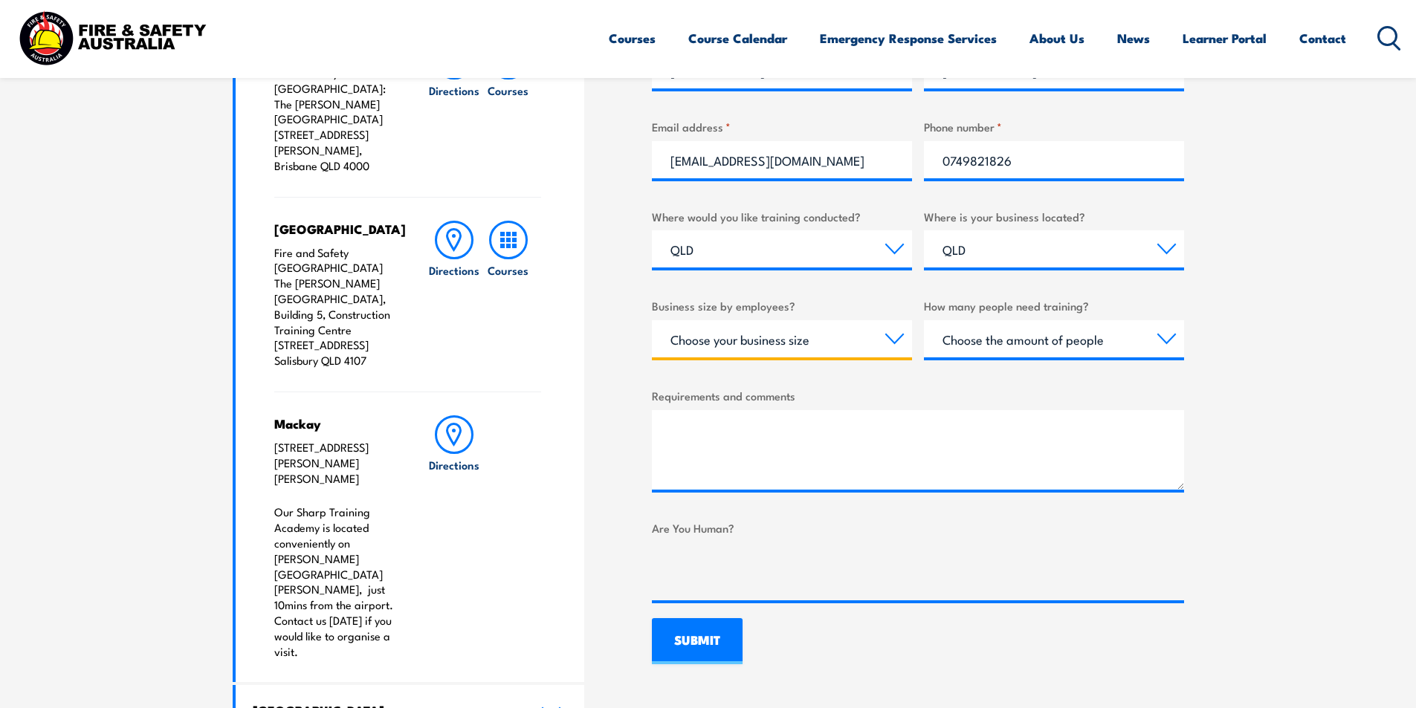
select select "1 to 19"
click at [652, 320] on select "Choose your business size 1 to 19 20 to 199 200+" at bounding box center [782, 338] width 260 height 37
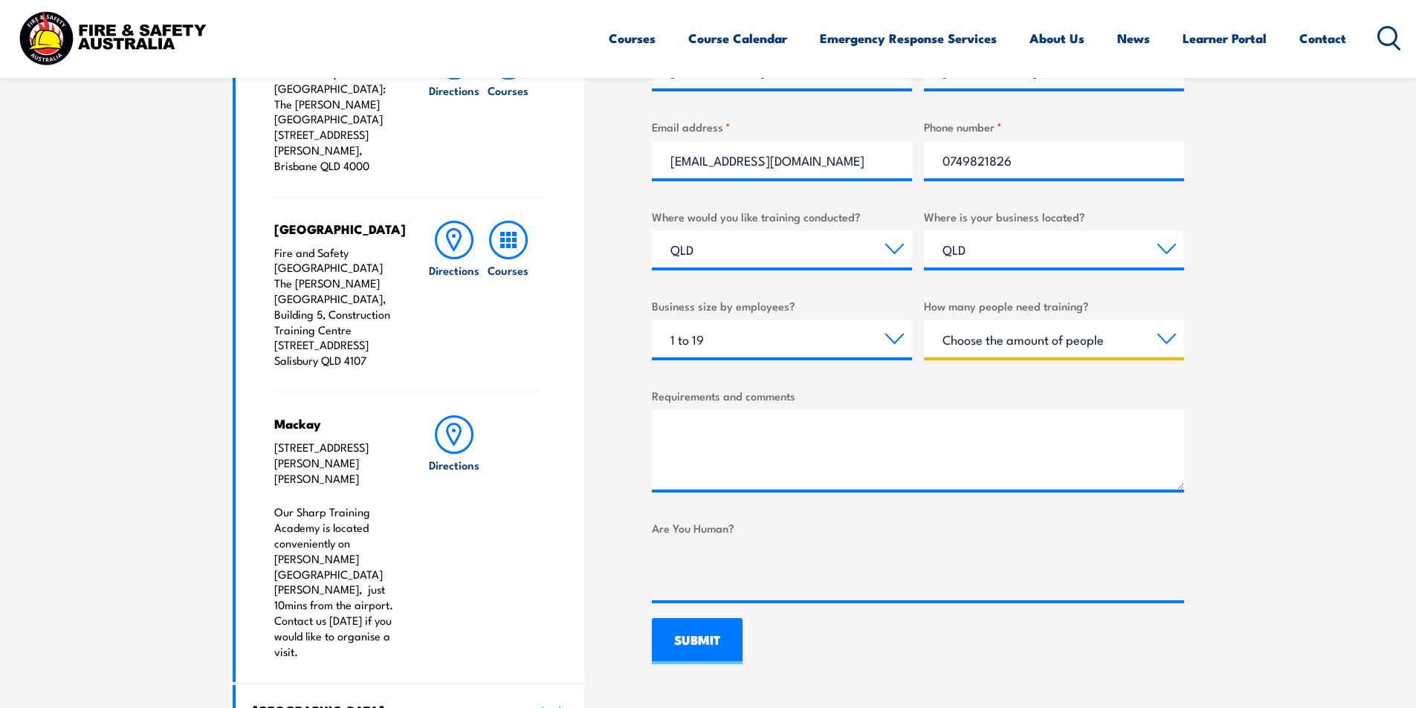
click at [965, 343] on select "Choose the amount of people 1 to 4 5 to 19 20+" at bounding box center [1054, 338] width 260 height 37
select select "1 to 4"
click at [924, 320] on select "Choose the amount of people 1 to 4 5 to 19 20+" at bounding box center [1054, 338] width 260 height 37
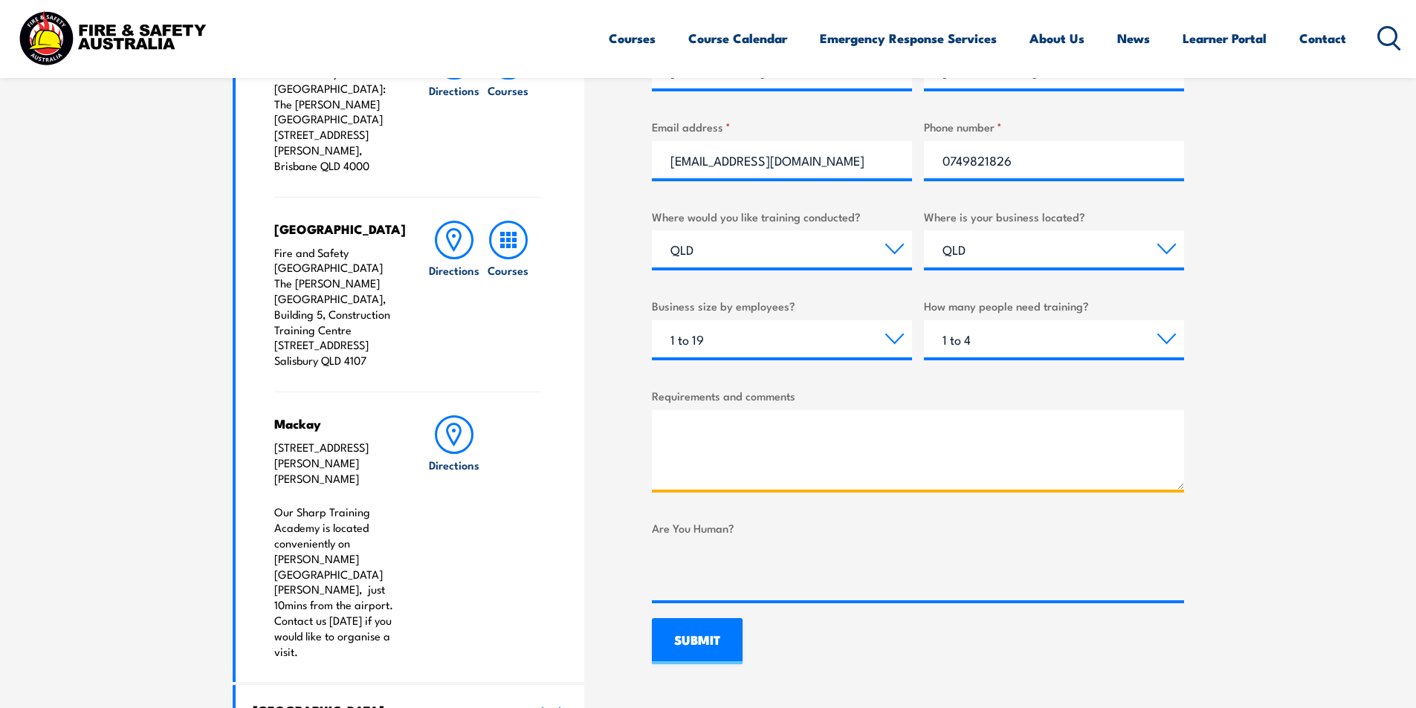
click at [796, 438] on textarea "Requirements and comments" at bounding box center [918, 450] width 532 height 80
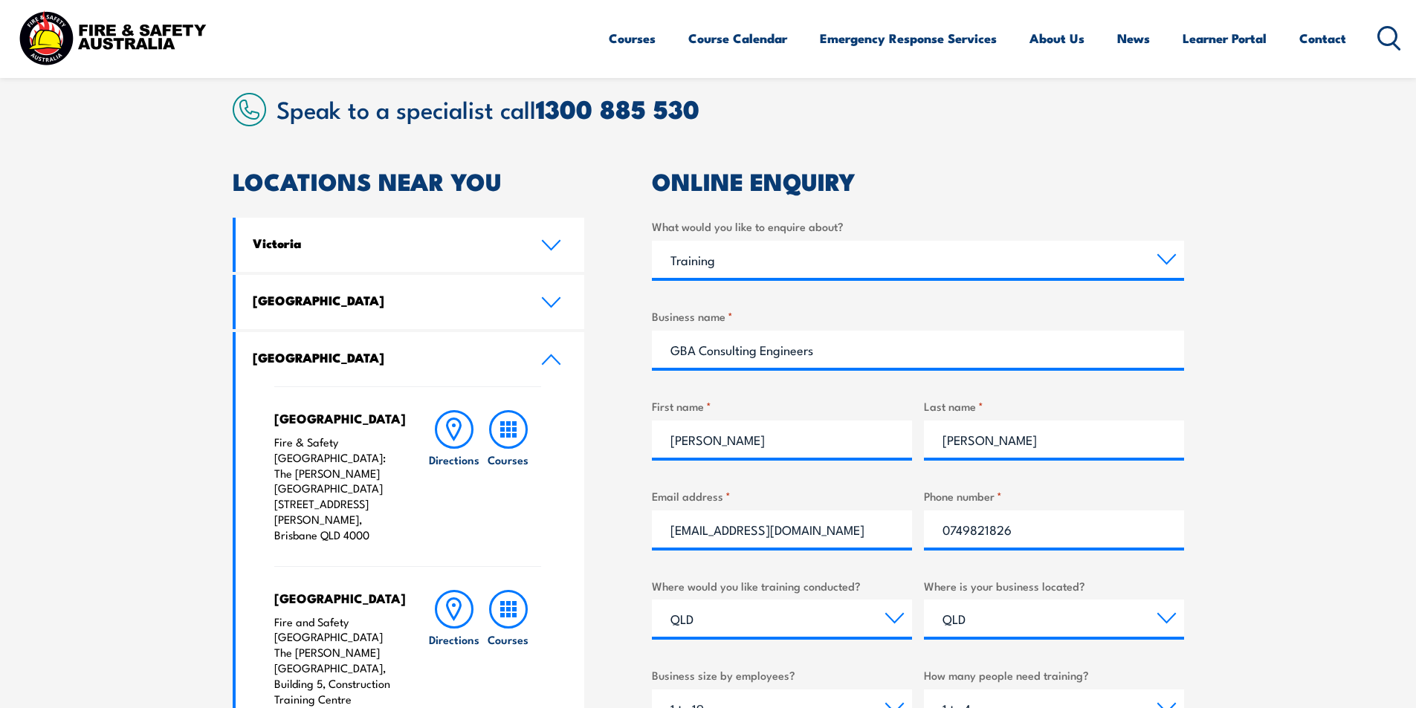
scroll to position [372, 0]
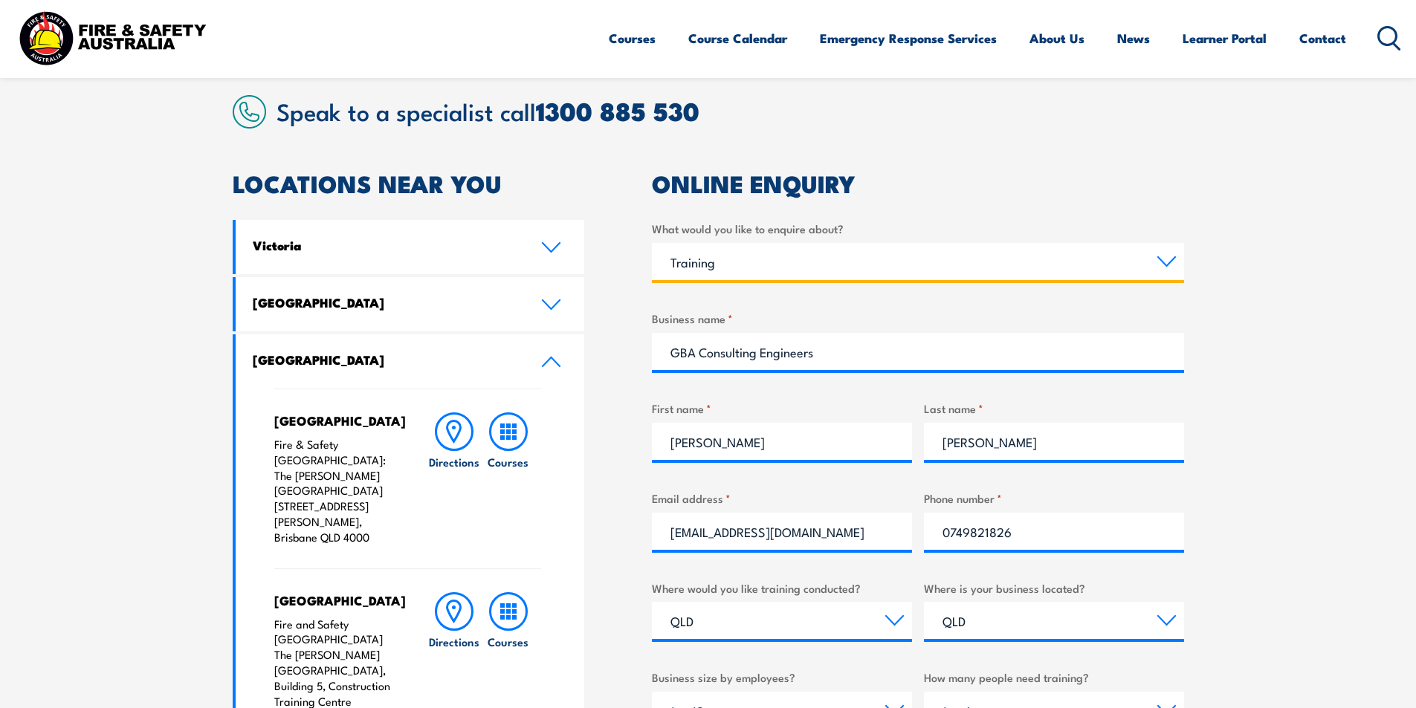
click at [767, 268] on select "Select a topic Training Emergency Response Services General Enquiry" at bounding box center [918, 261] width 532 height 37
select select "General Enquiry"
click at [652, 243] on select "Select a topic Training Emergency Response Services General Enquiry" at bounding box center [918, 261] width 532 height 37
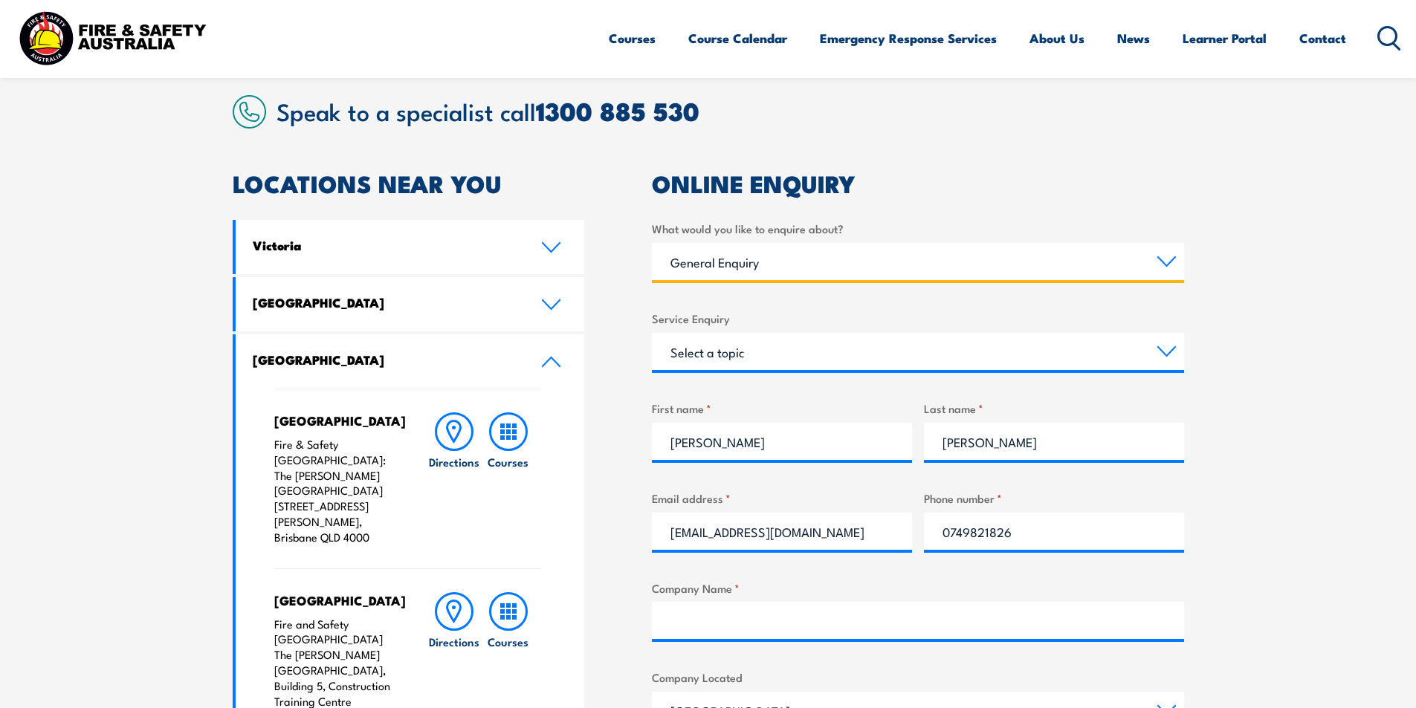
scroll to position [446, 0]
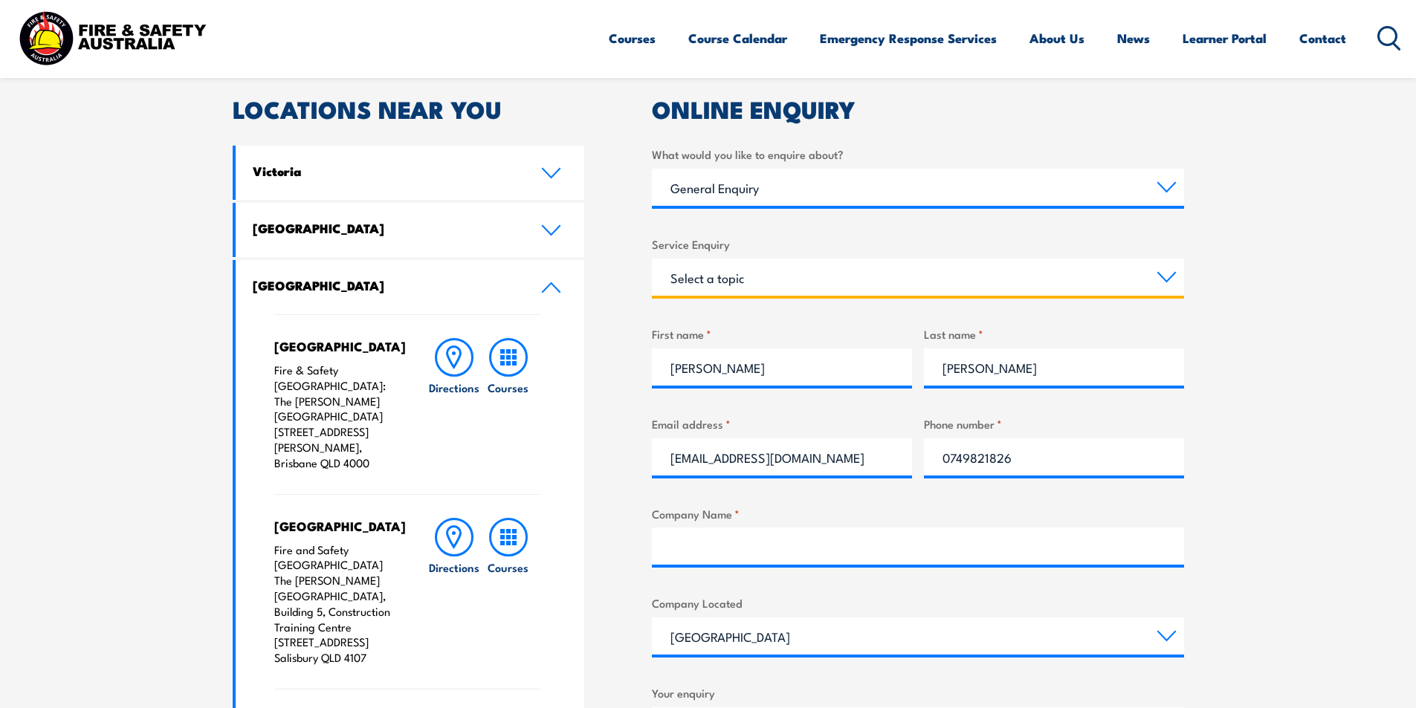
click at [752, 277] on select "Select a topic Assistance in completing an online enrolment booking Request a c…" at bounding box center [918, 277] width 532 height 37
click at [652, 259] on select "Select a topic Assistance in completing an online enrolment booking Request a c…" at bounding box center [918, 277] width 532 height 37
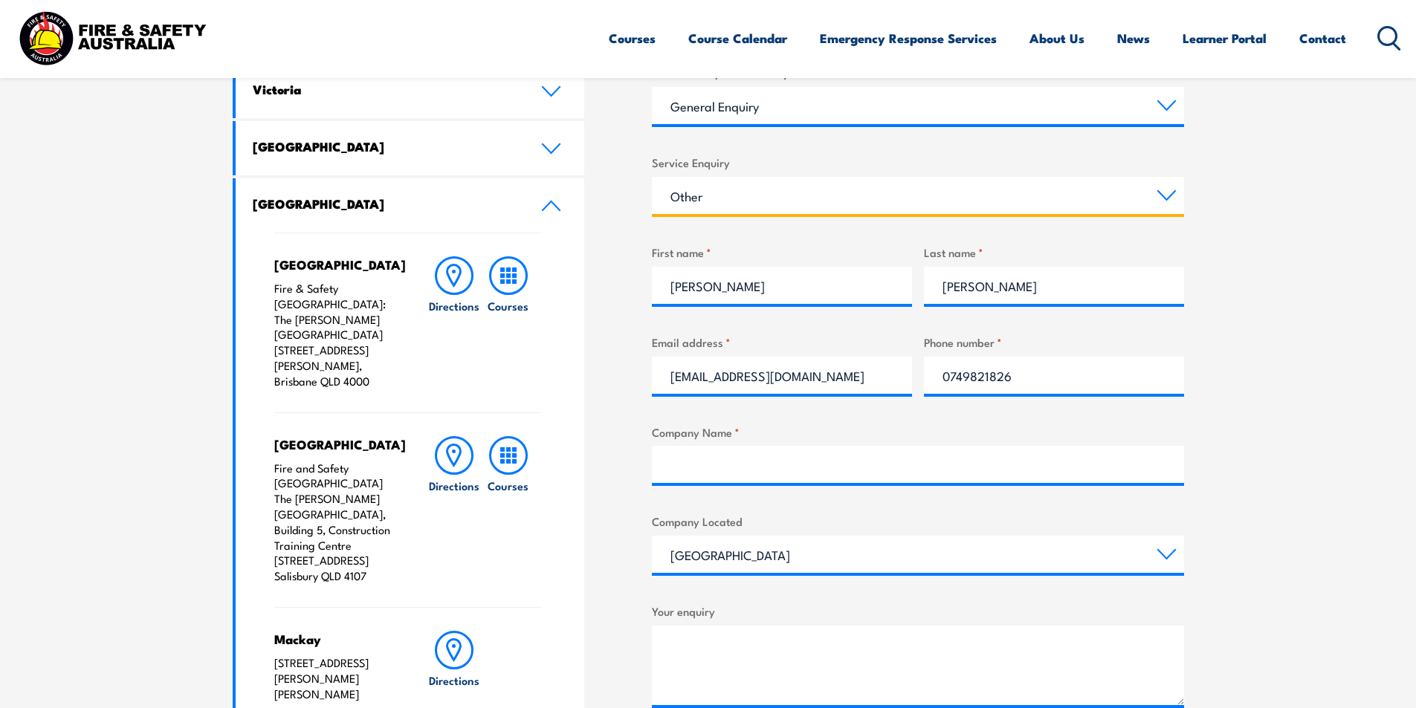
scroll to position [520, 0]
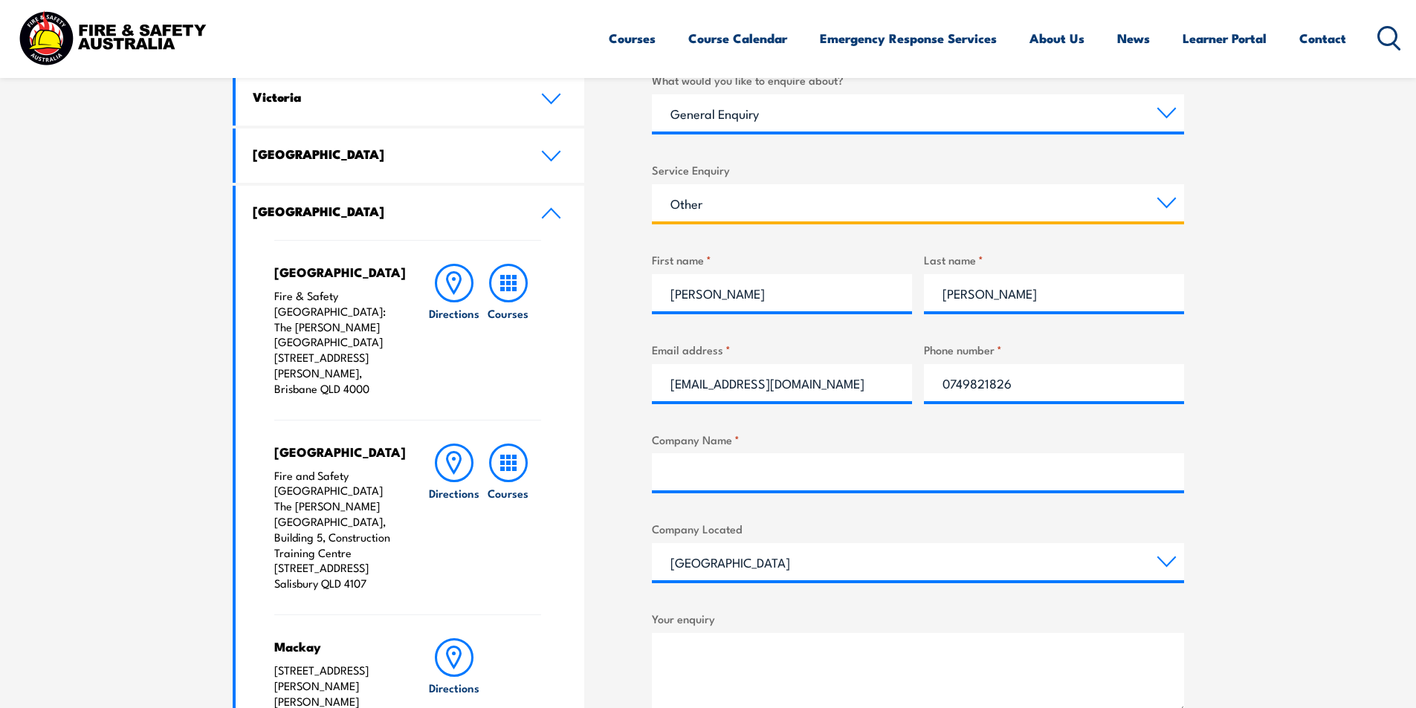
click at [793, 212] on select "Select a topic Assistance in completing an online enrolment booking Request a c…" at bounding box center [918, 202] width 532 height 37
select select "Assistance in completing an online enrolment booking"
click at [652, 184] on select "Select a topic Assistance in completing an online enrolment booking Request a c…" at bounding box center [918, 202] width 532 height 37
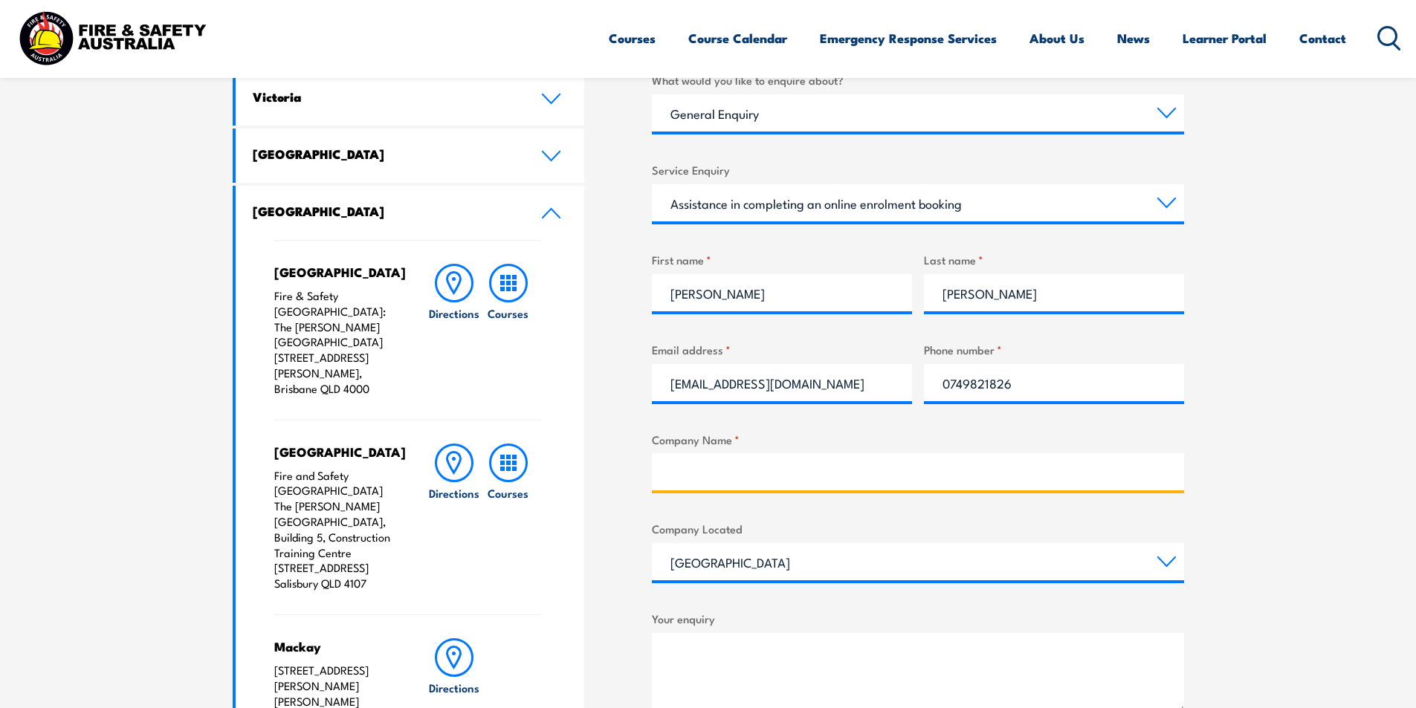
click at [805, 474] on input "Company Name *" at bounding box center [918, 471] width 532 height 37
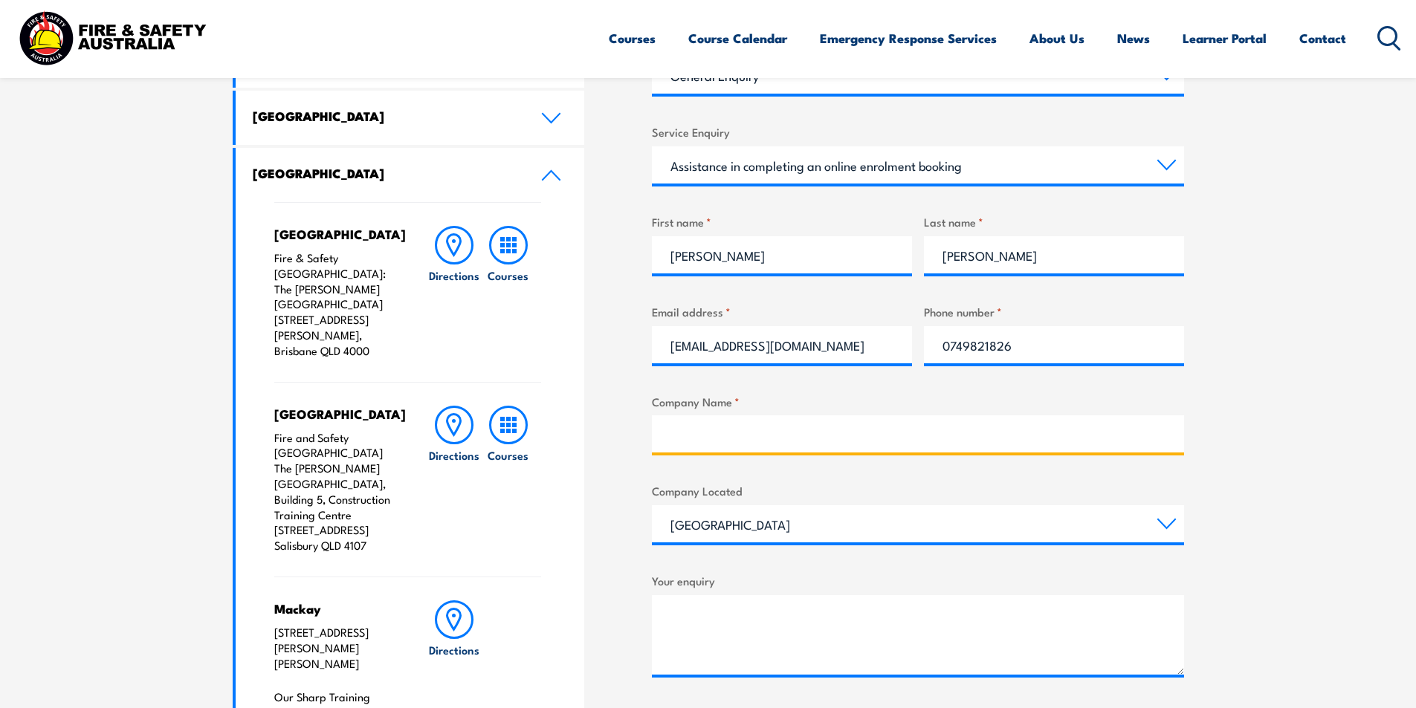
scroll to position [669, 0]
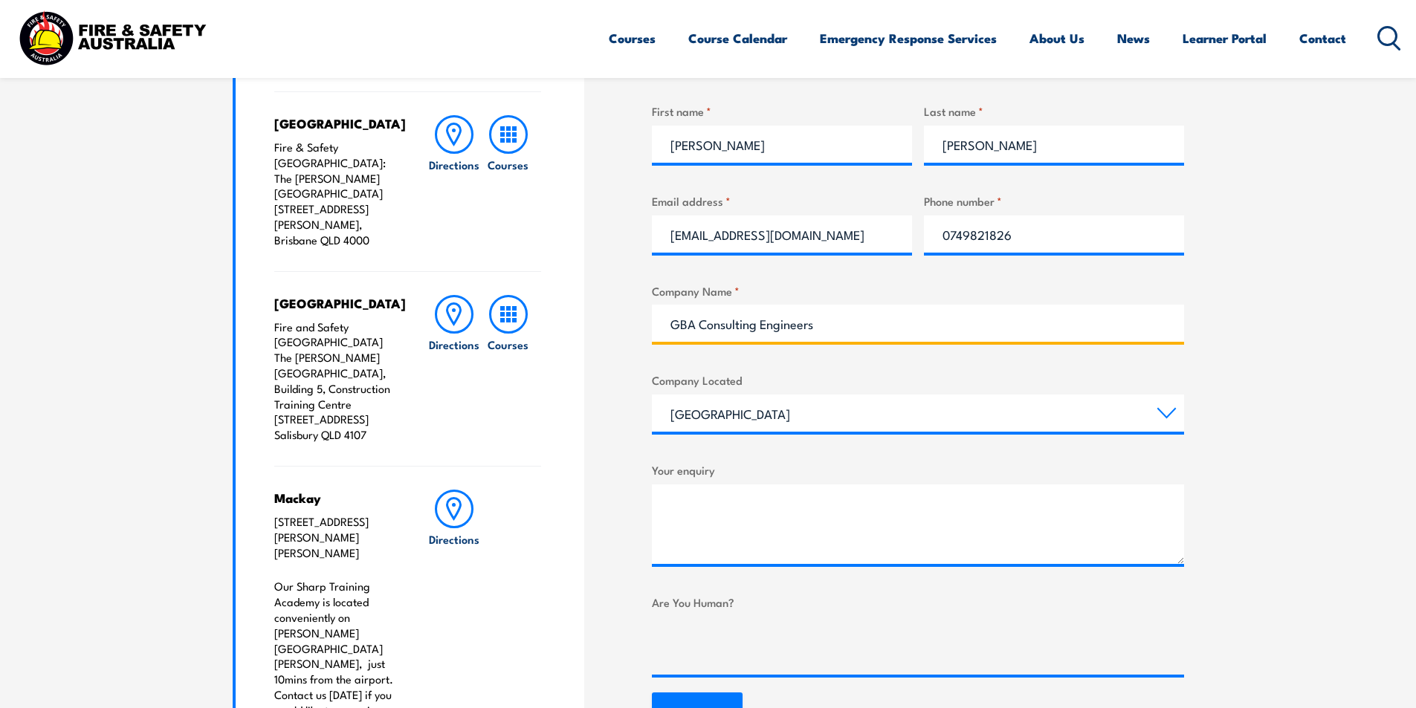
type input "GBA Consulting Engineers"
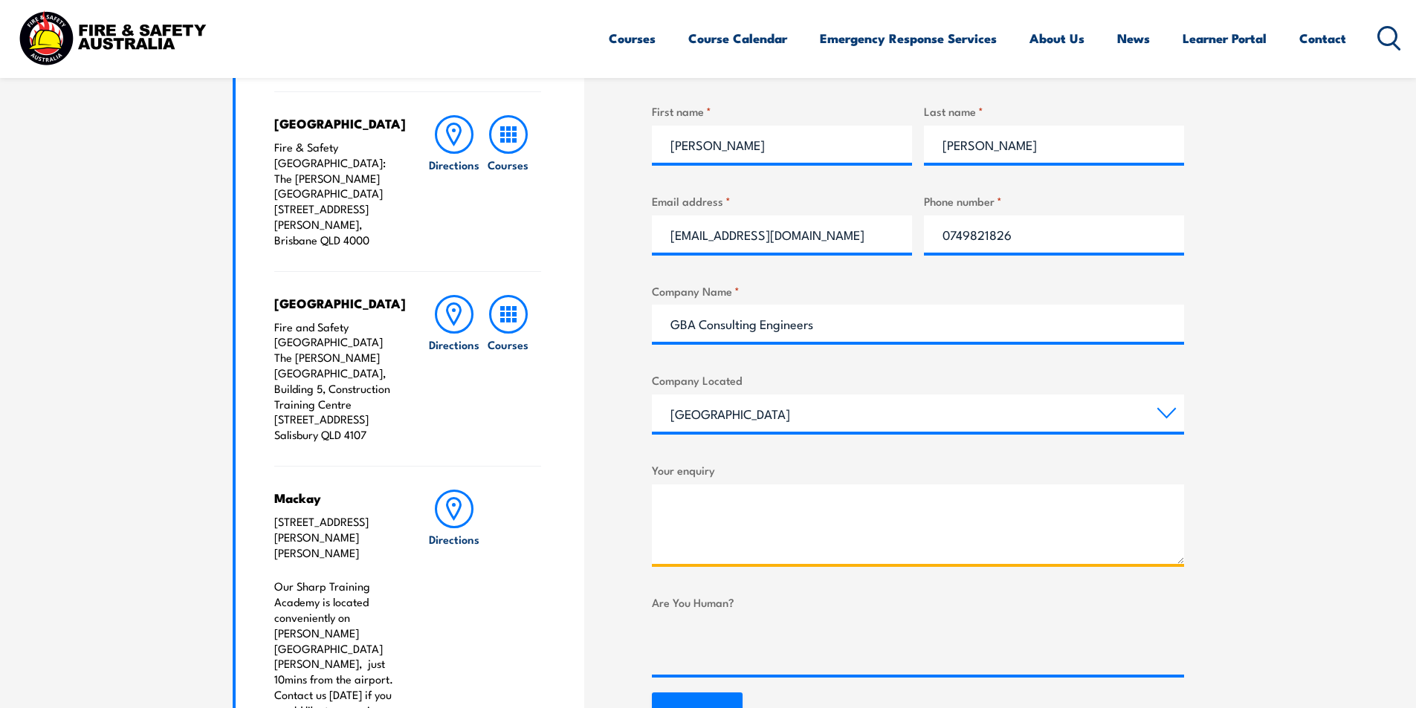
click at [731, 520] on textarea "Your enquiry" at bounding box center [918, 525] width 532 height 80
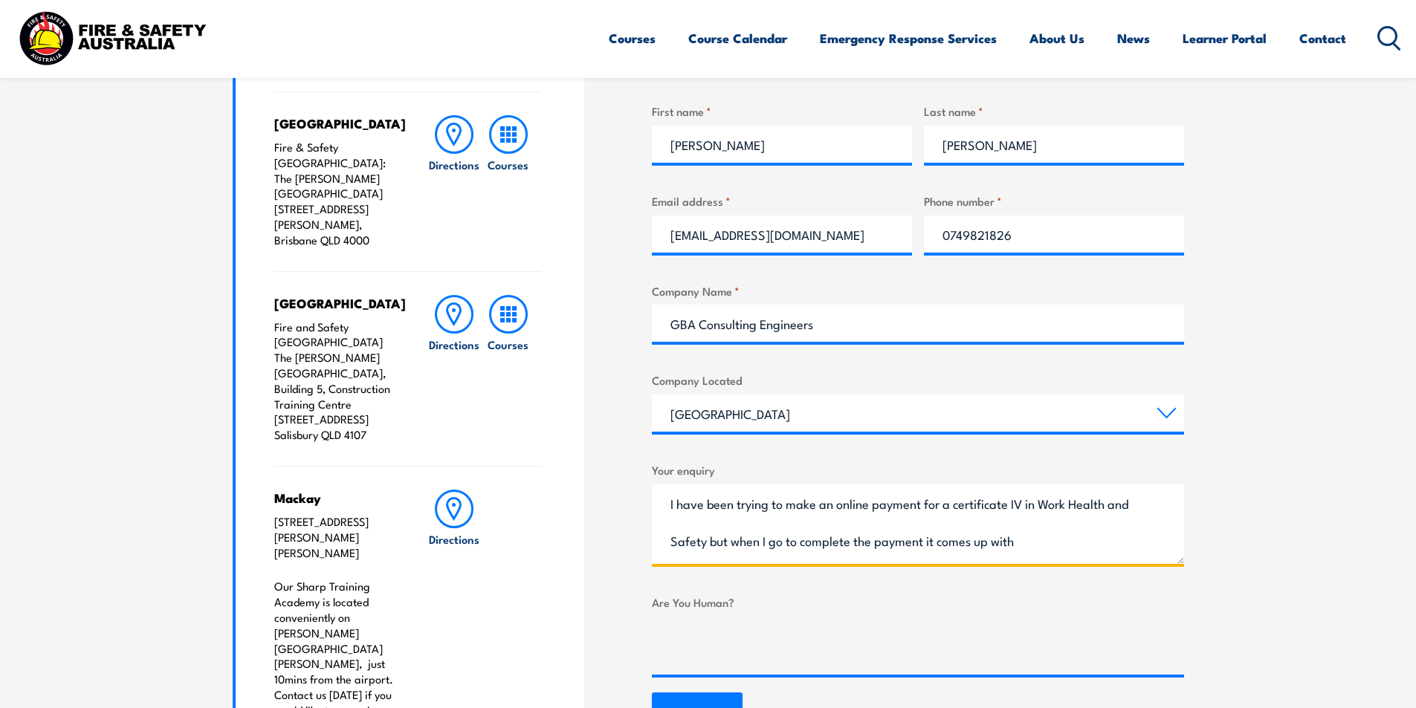
click at [1099, 548] on textarea "I have been trying to make an online payment for a certificate IV in Work Healt…" at bounding box center [918, 525] width 532 height 80
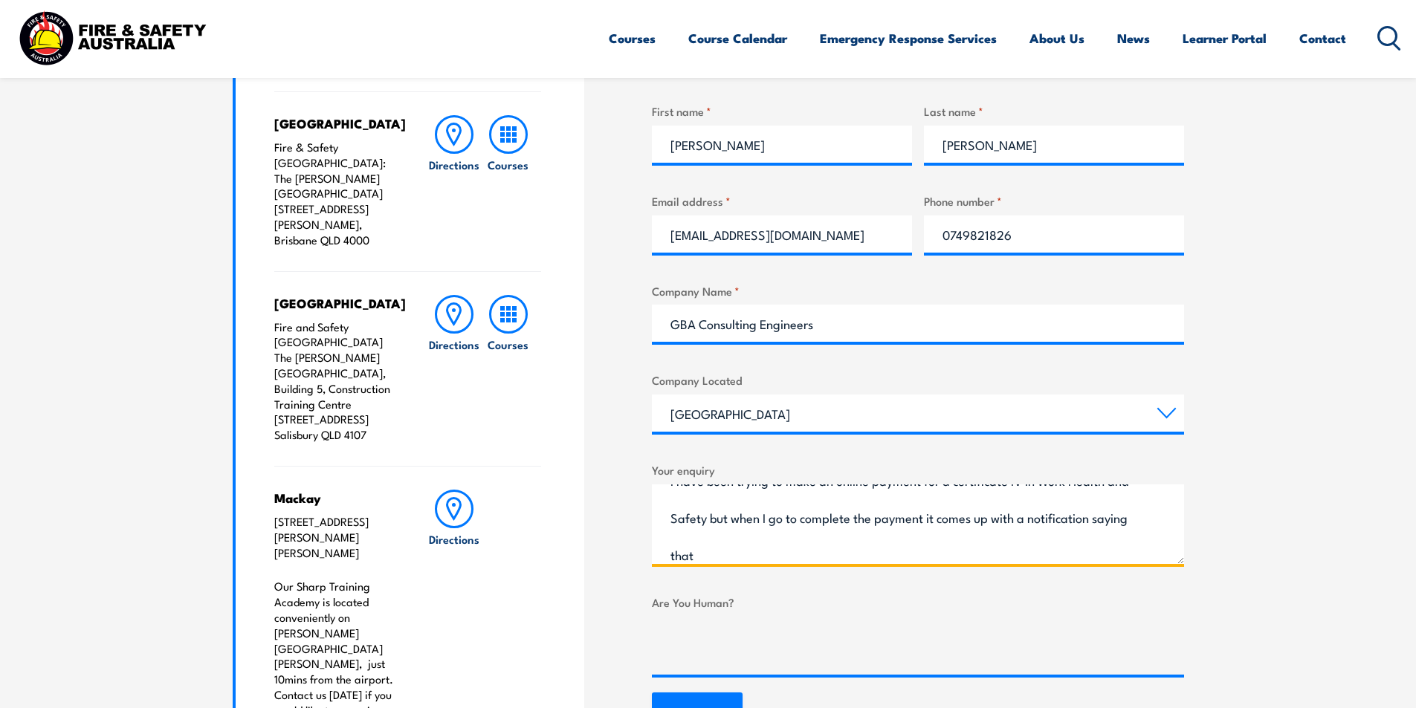
click at [811, 548] on textarea "I have been trying to make an online payment for a certificate IV in Work Healt…" at bounding box center [918, 525] width 532 height 80
click at [1024, 561] on textarea "I have been trying to make an online payment for a certificate IV in Work Healt…" at bounding box center [918, 525] width 532 height 80
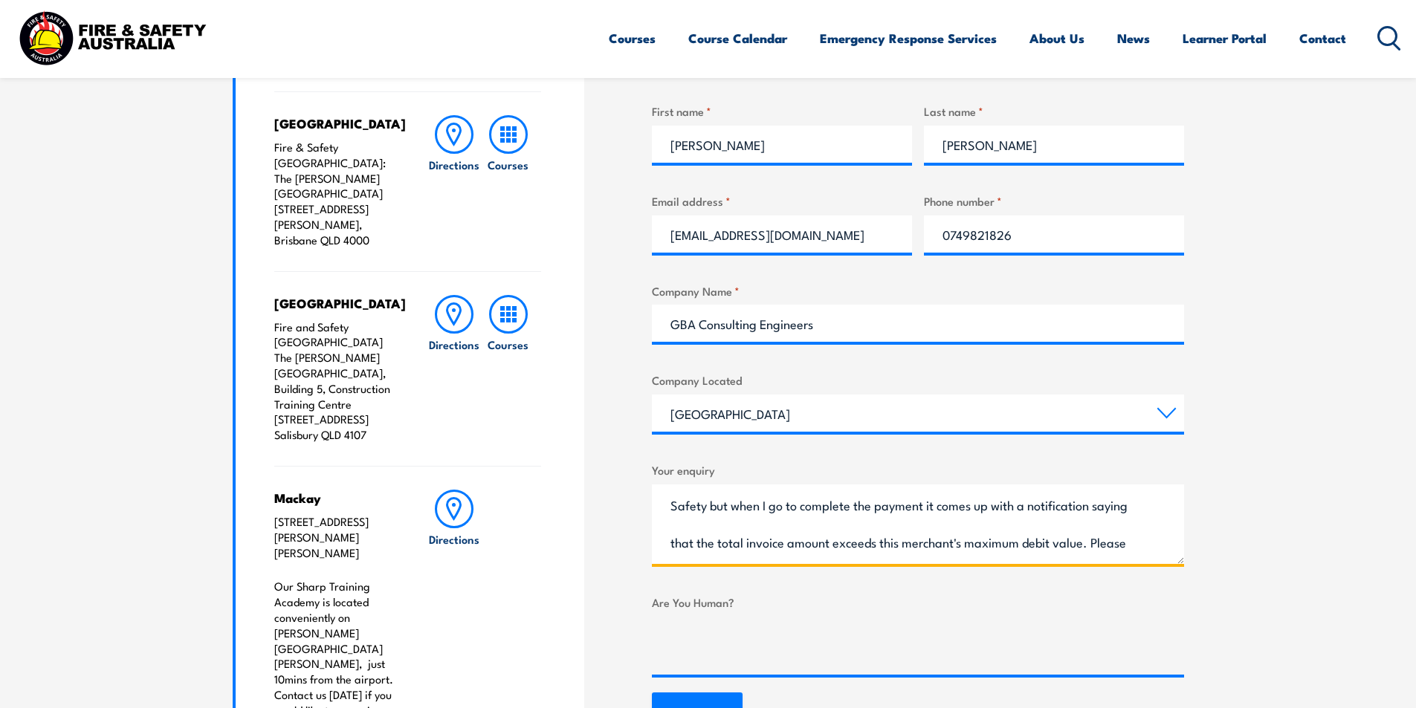
scroll to position [69, 0]
type textarea "I have been trying to make an online payment for a certificate IV in Work Healt…"
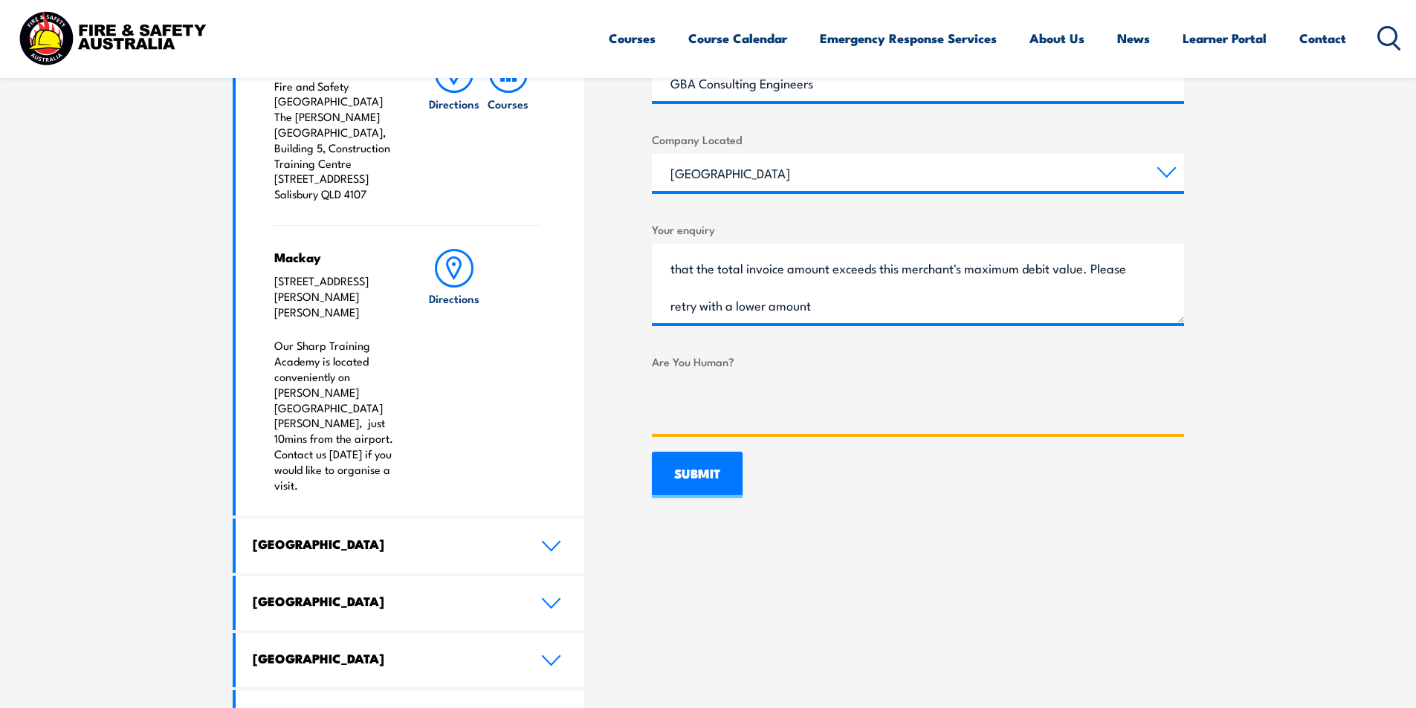
scroll to position [966, 0]
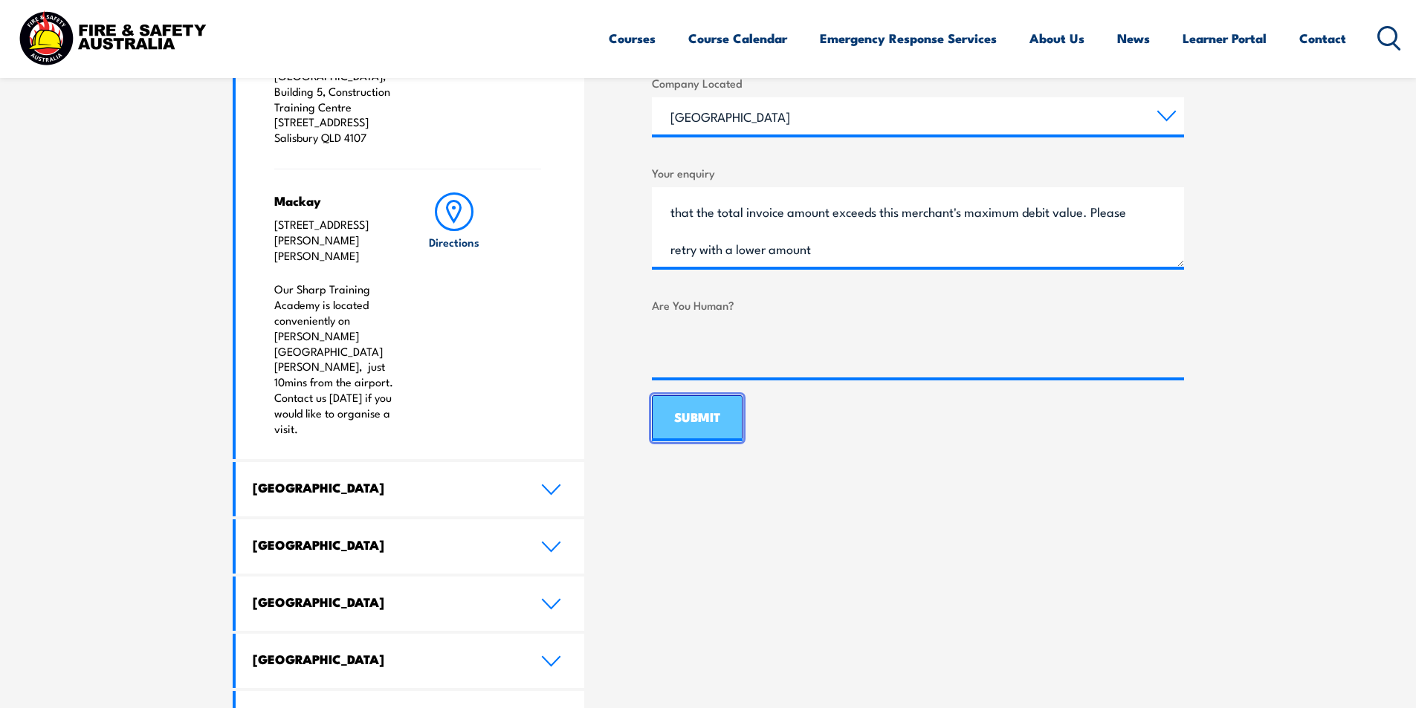
click at [715, 412] on input "SUBMIT" at bounding box center [697, 418] width 91 height 46
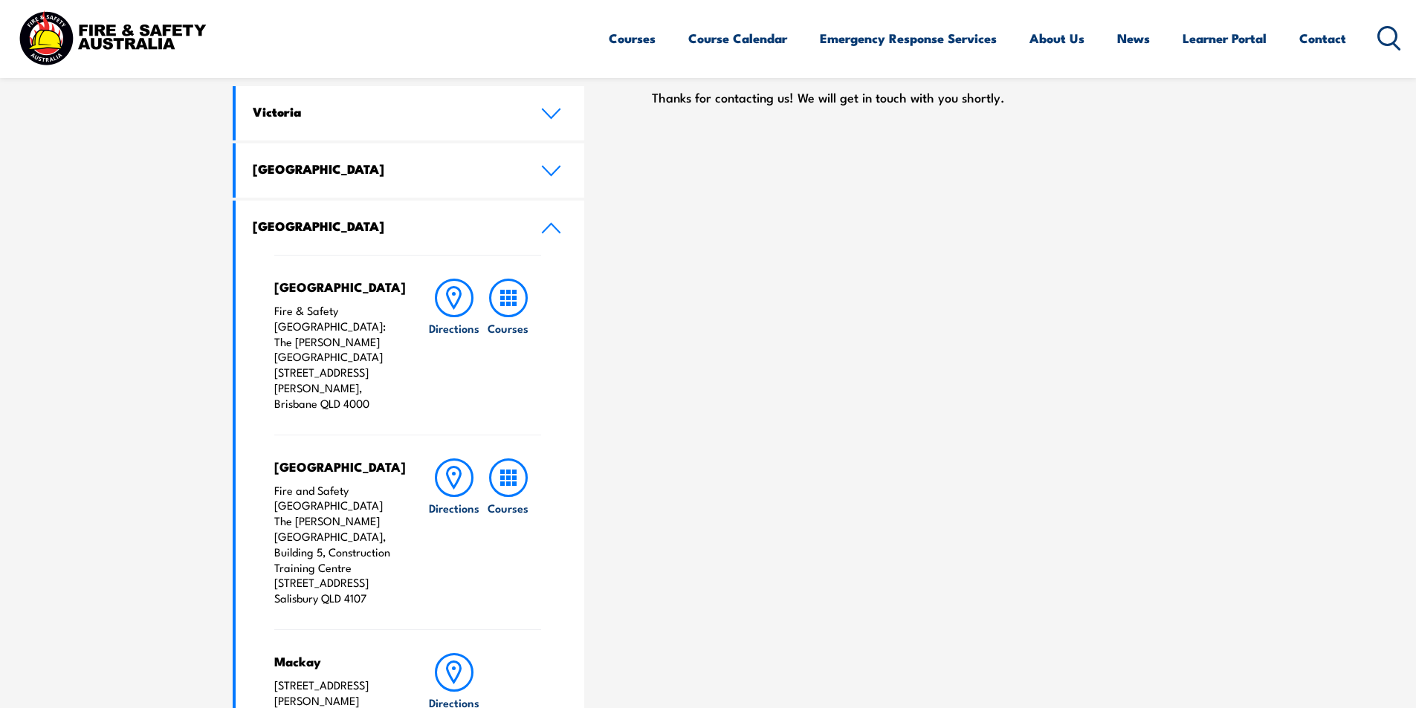
scroll to position [520, 0]
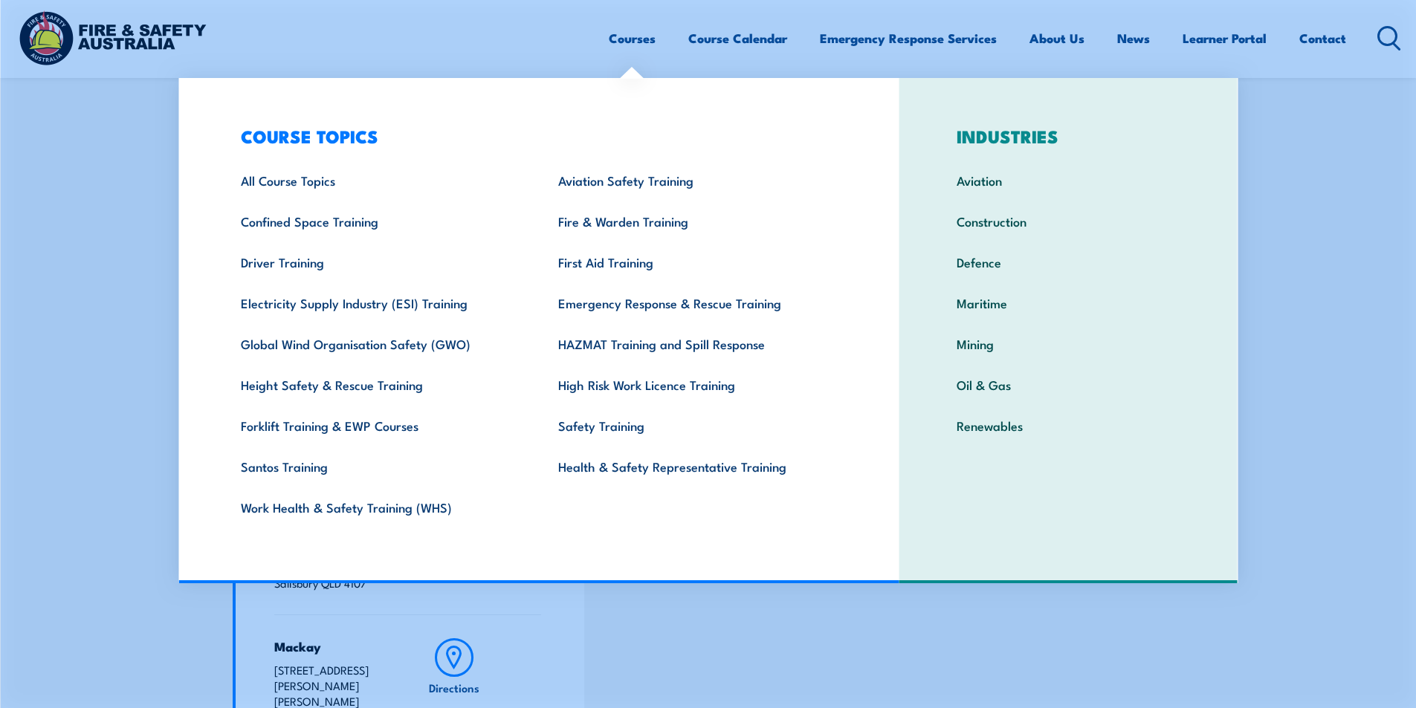
click at [636, 38] on link "Courses" at bounding box center [632, 38] width 47 height 39
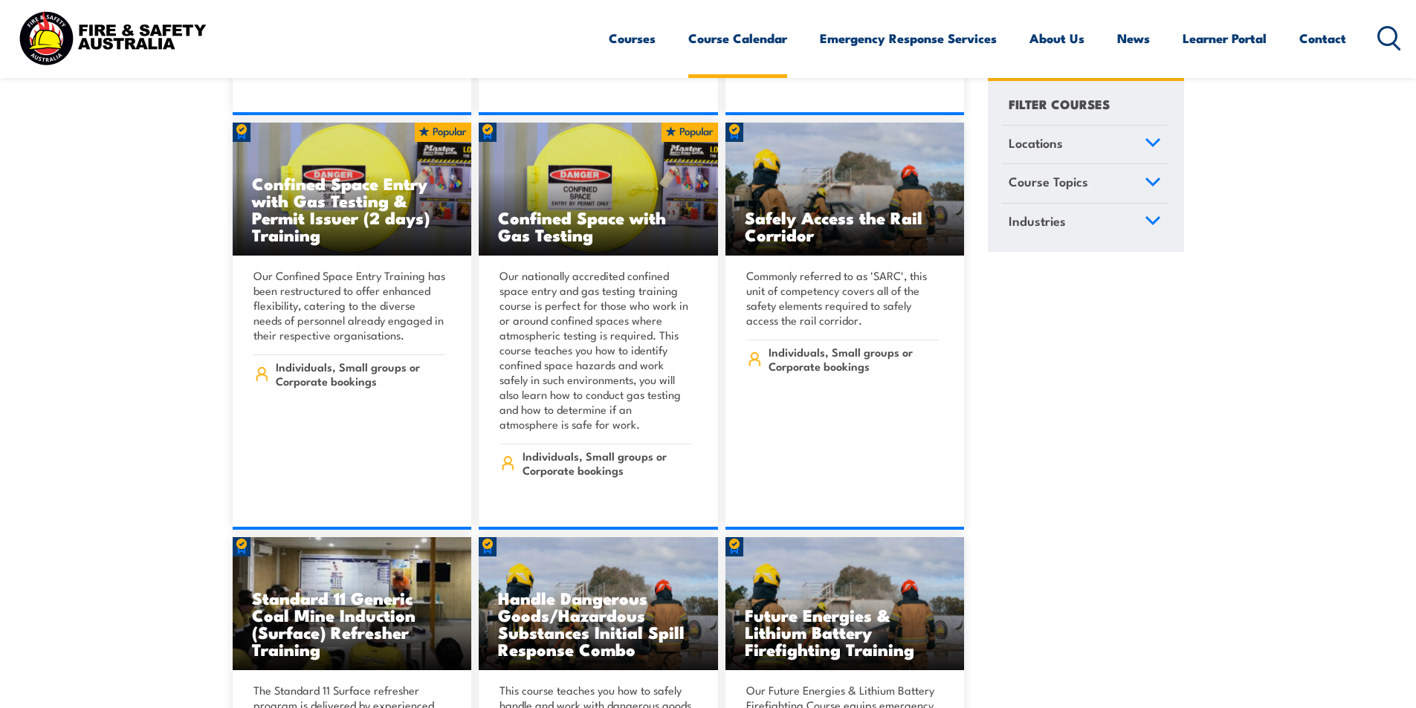
click at [717, 36] on link "Course Calendar" at bounding box center [737, 38] width 99 height 39
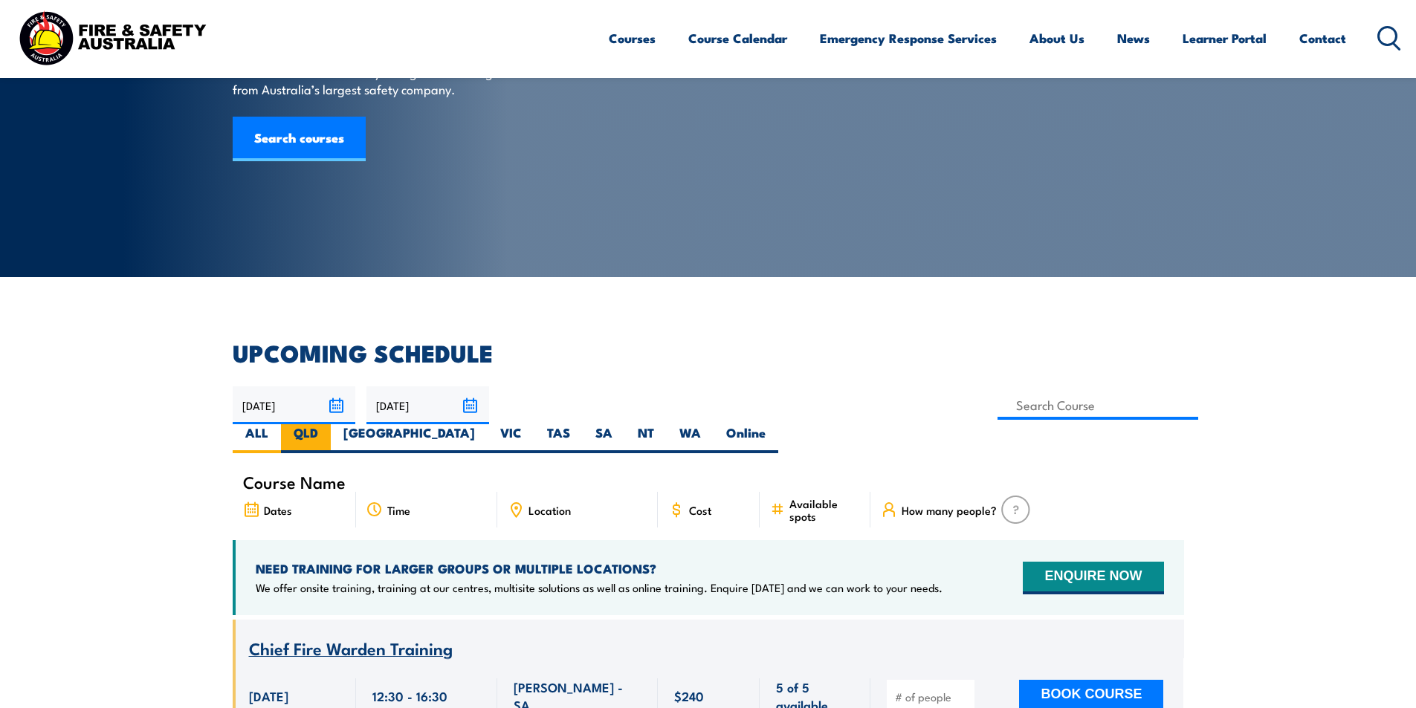
click at [331, 424] on label "QLD" at bounding box center [306, 438] width 50 height 29
click at [328, 424] on input "QLD" at bounding box center [323, 429] width 10 height 10
radio input "true"
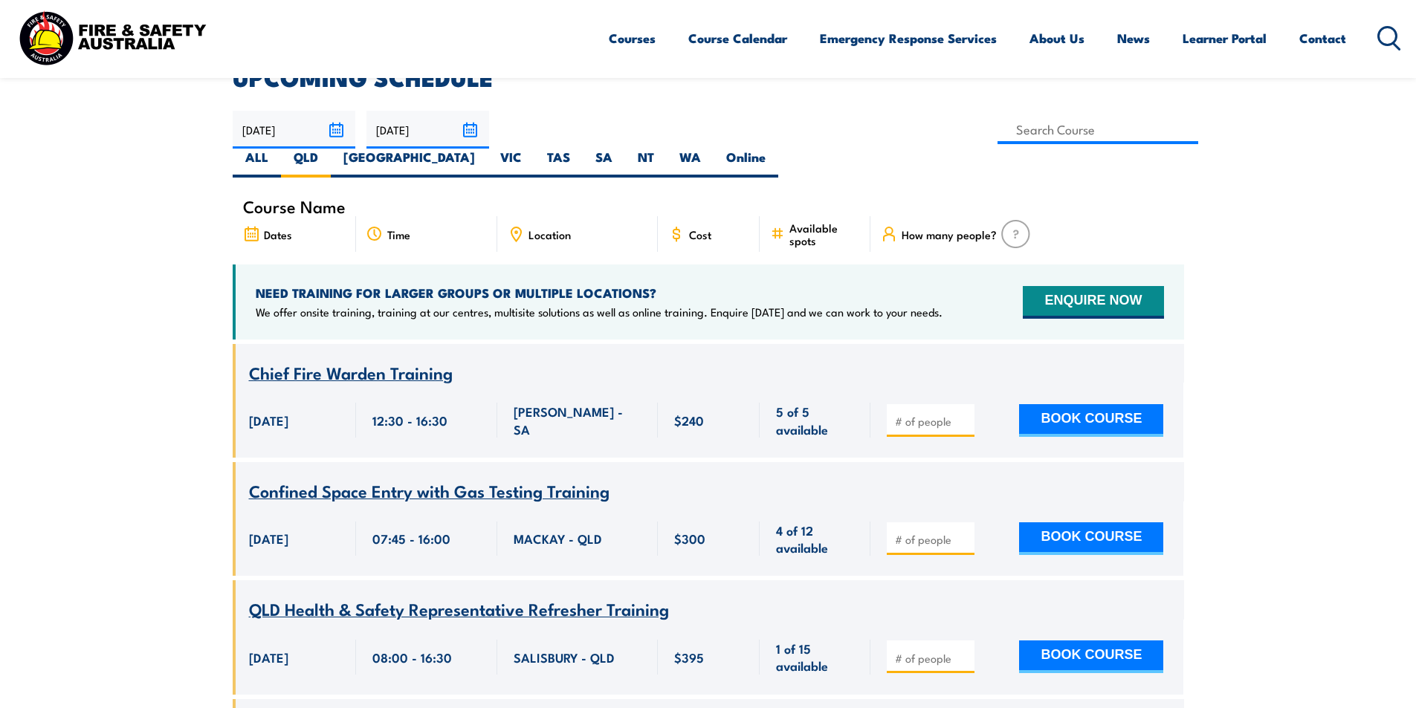
scroll to position [149, 0]
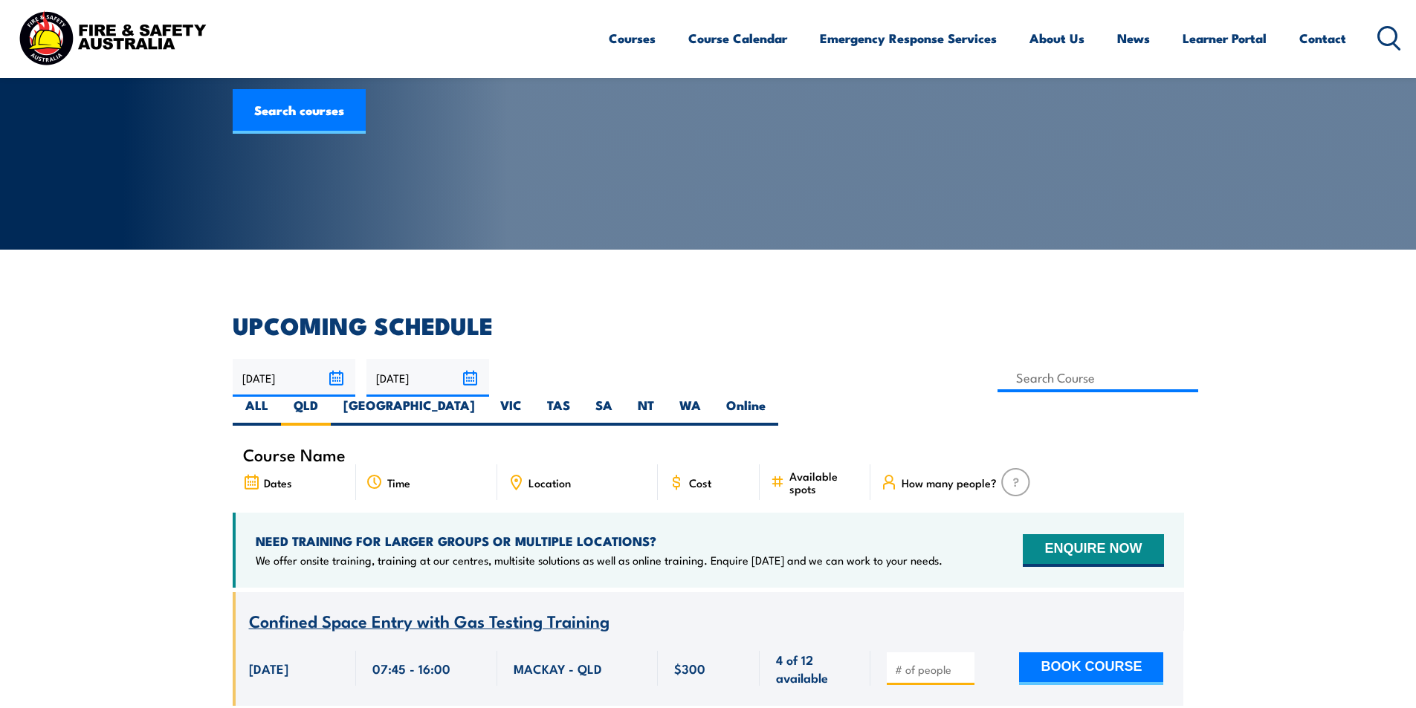
scroll to position [268, 0]
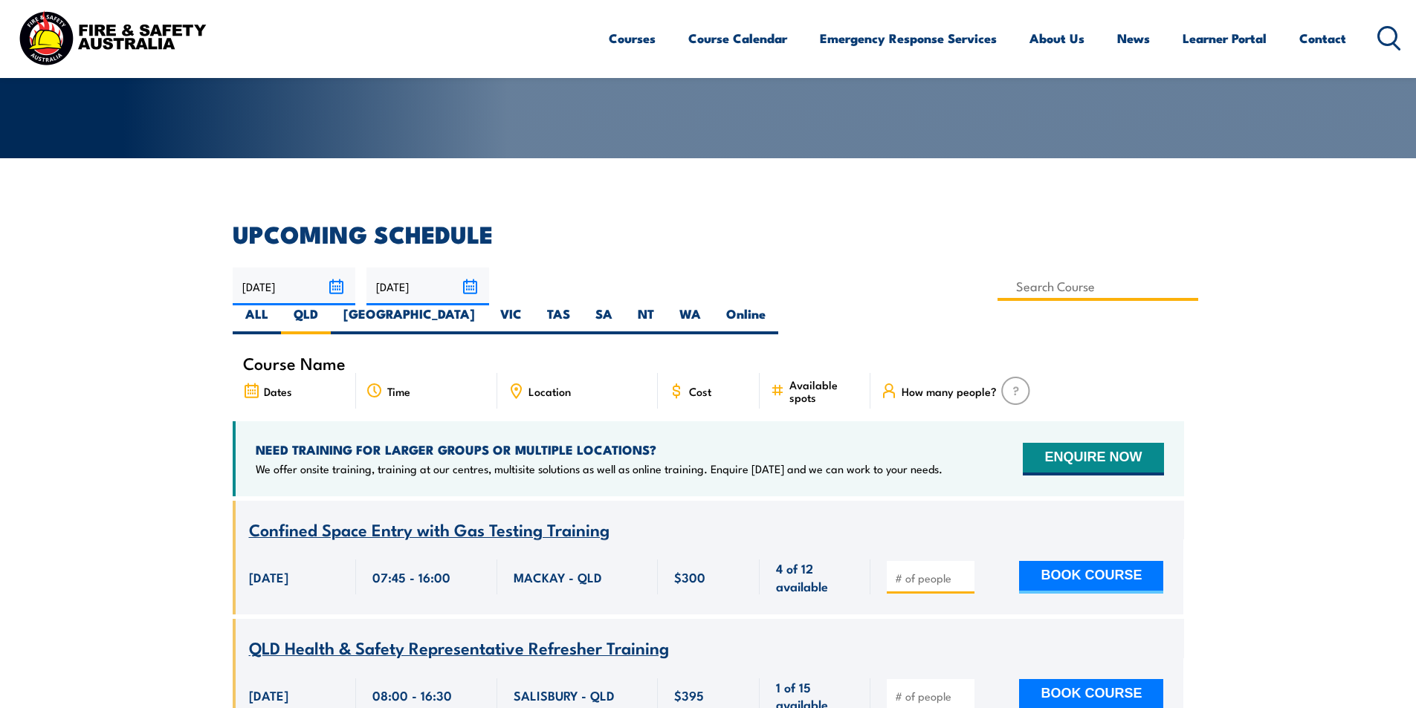
click at [998, 285] on input at bounding box center [1098, 286] width 201 height 29
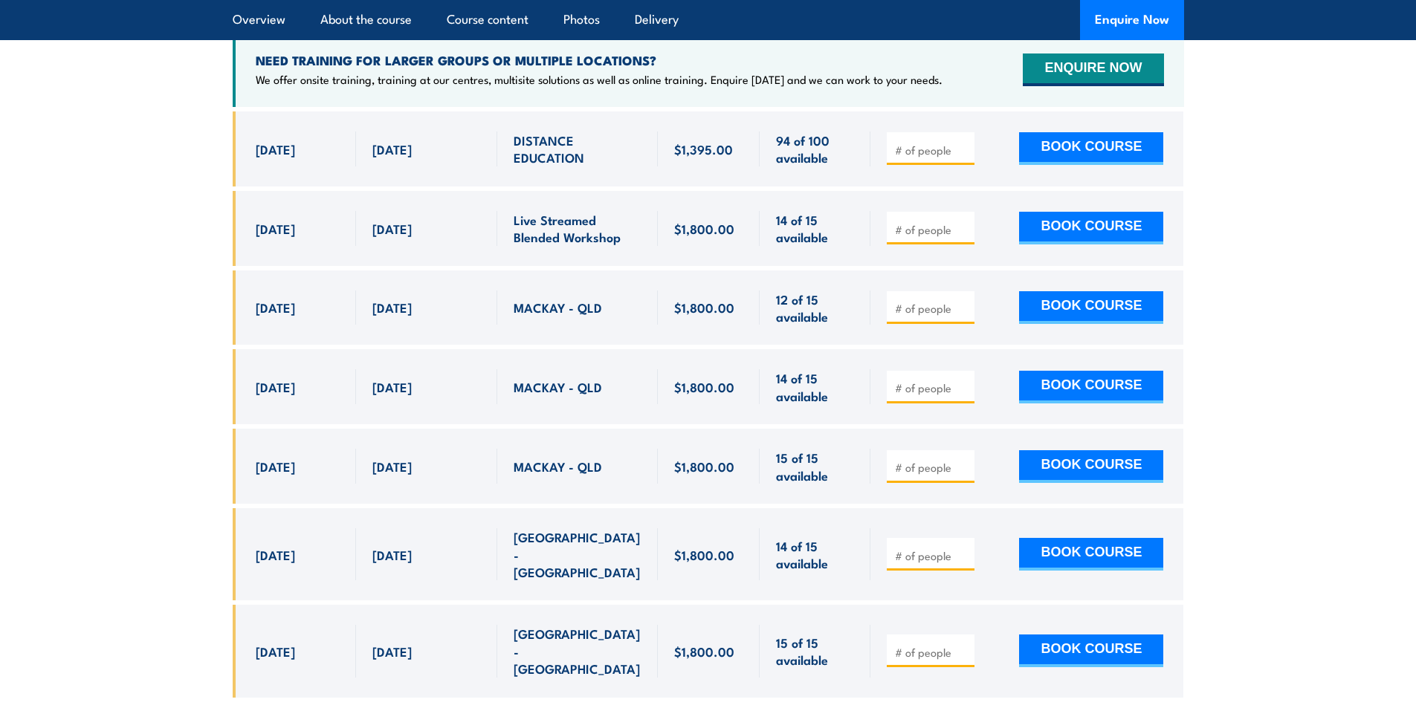
scroll to position [5055, 0]
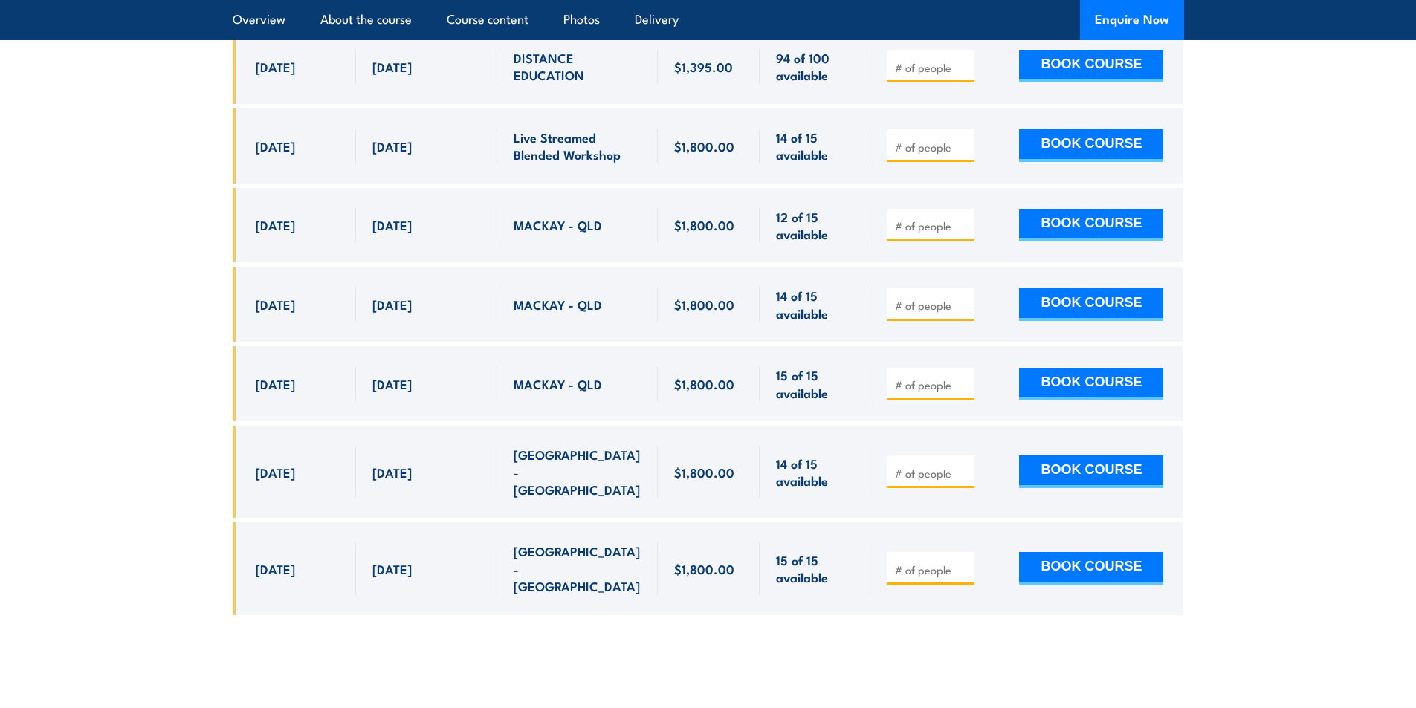
click at [949, 464] on span at bounding box center [930, 472] width 77 height 17
type input "1"
click at [961, 466] on input "1" at bounding box center [932, 473] width 74 height 15
click at [1048, 456] on button "BOOK COURSE" at bounding box center [1091, 472] width 144 height 33
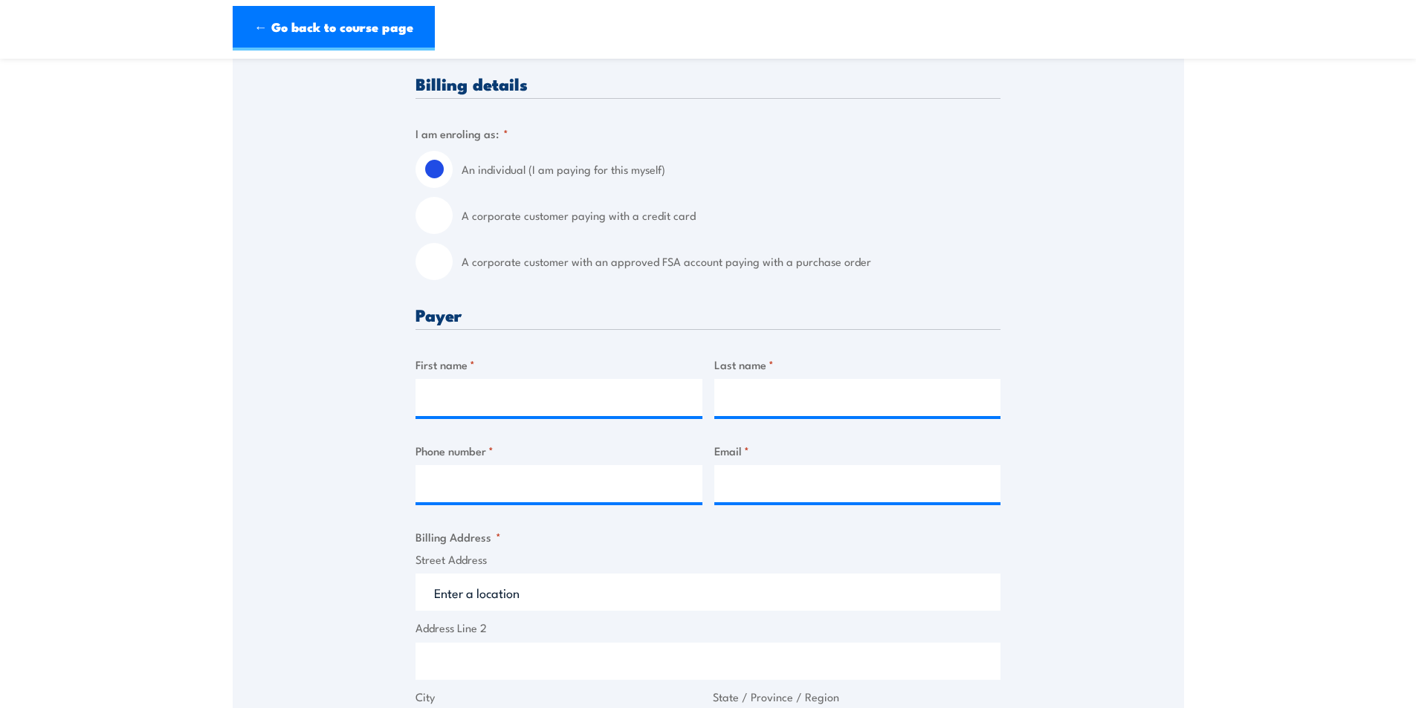
scroll to position [372, 0]
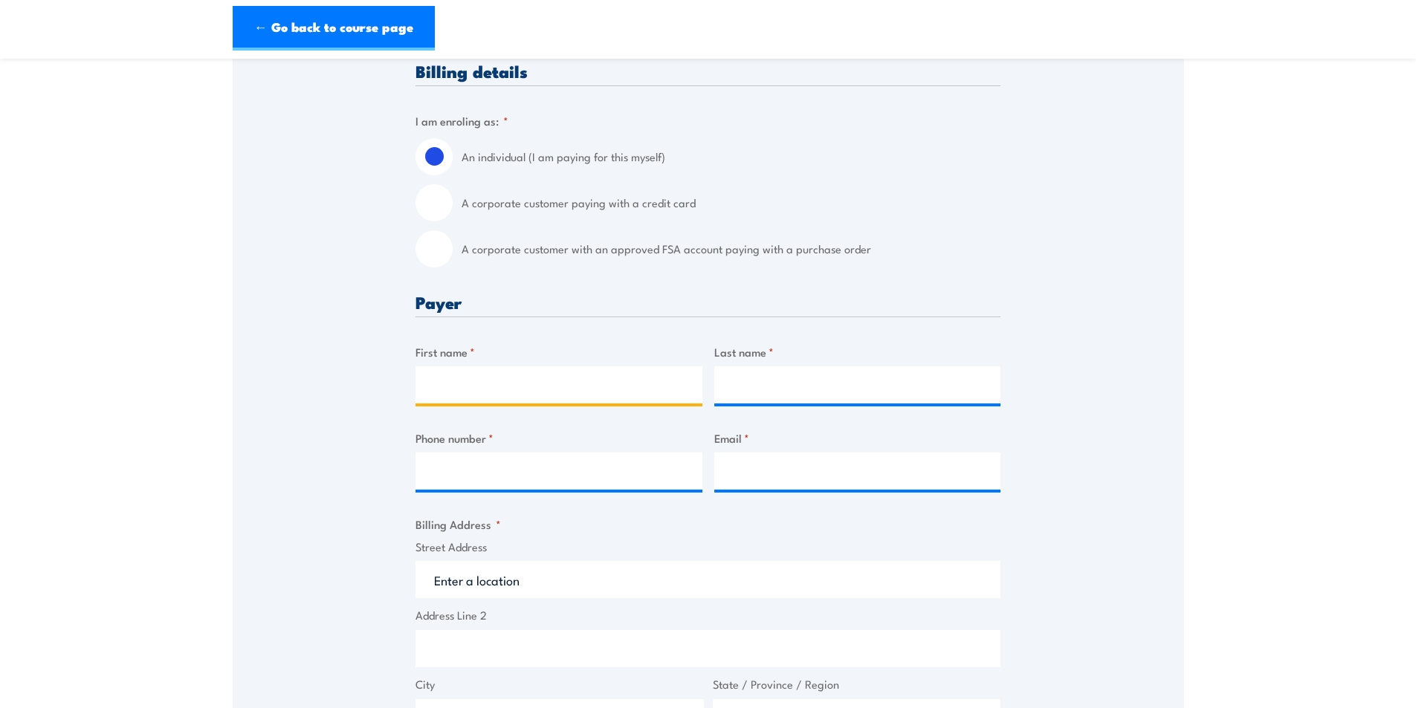
click at [634, 378] on input "First name *" at bounding box center [559, 384] width 287 height 37
type input "Gideon"
click at [745, 395] on input "Last name *" at bounding box center [857, 384] width 287 height 37
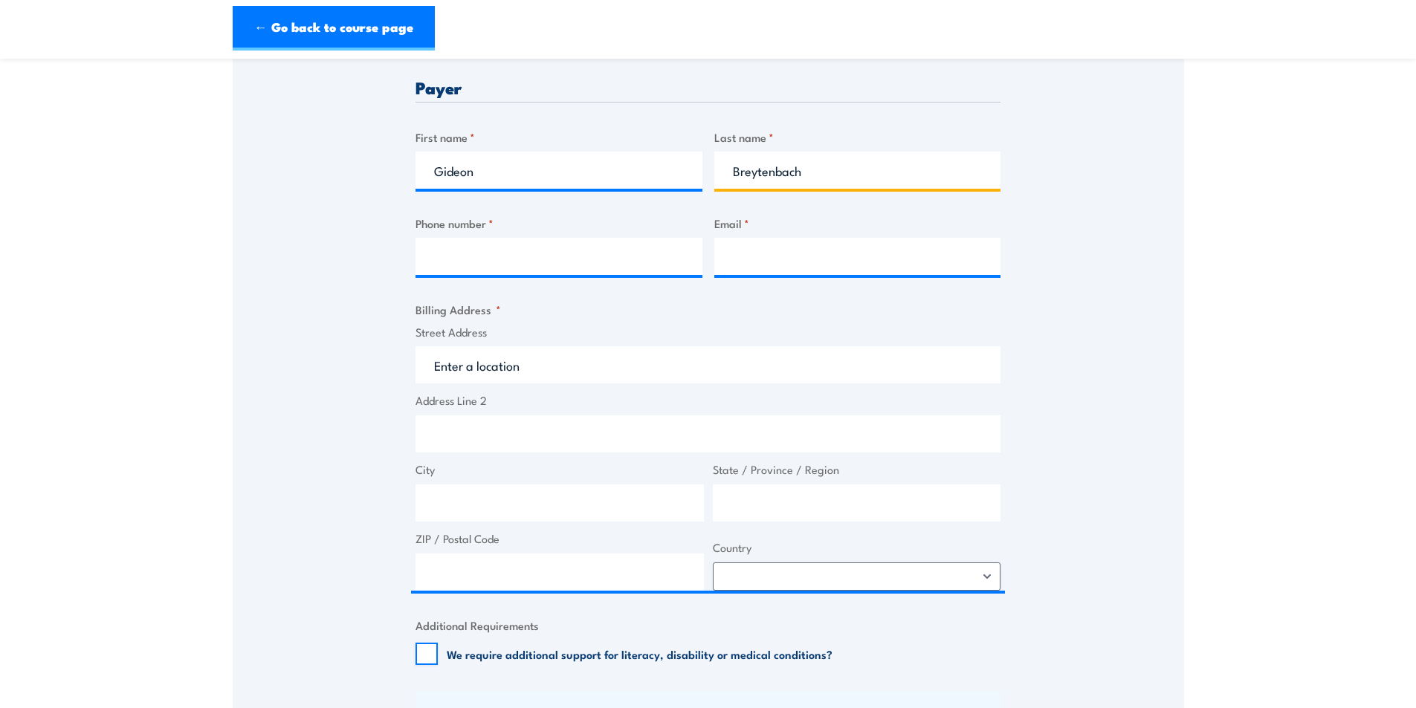
scroll to position [595, 0]
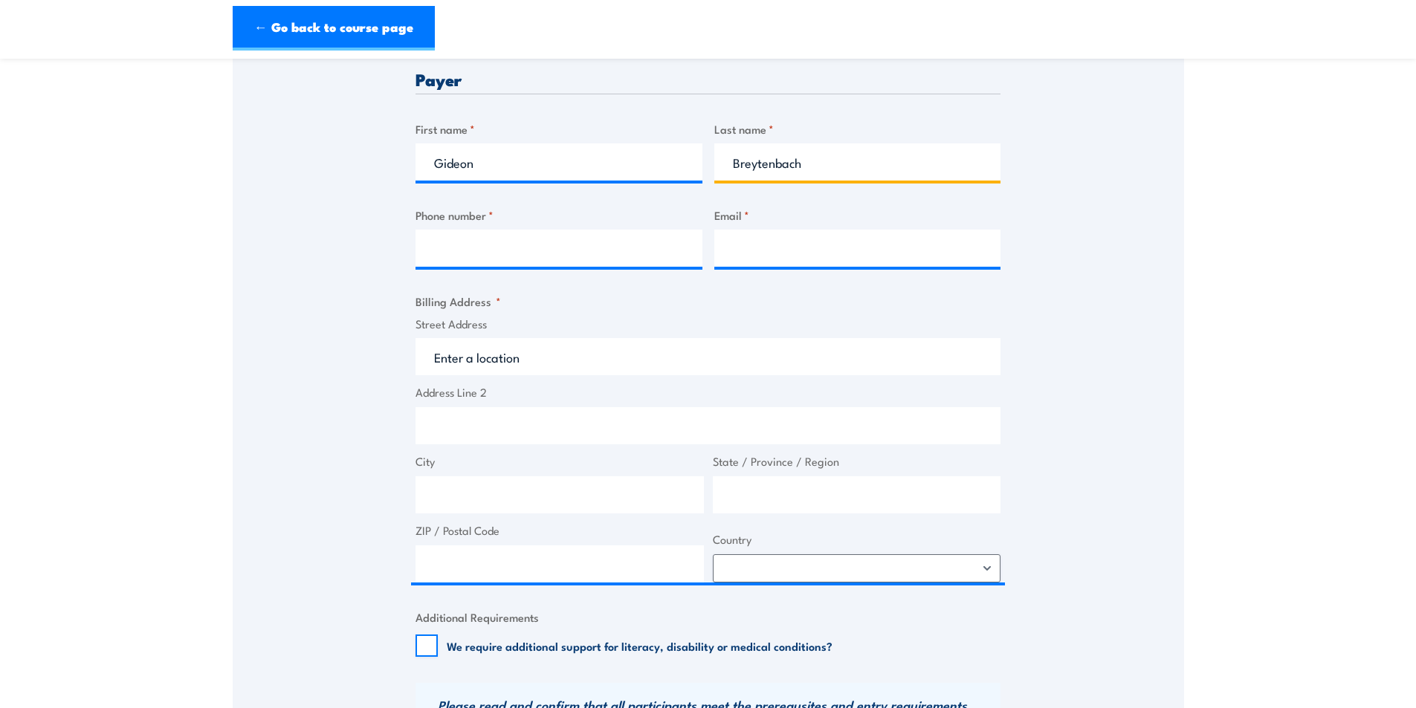
type input "Breytenbach"
click at [550, 239] on input "Phone number *" at bounding box center [559, 248] width 287 height 37
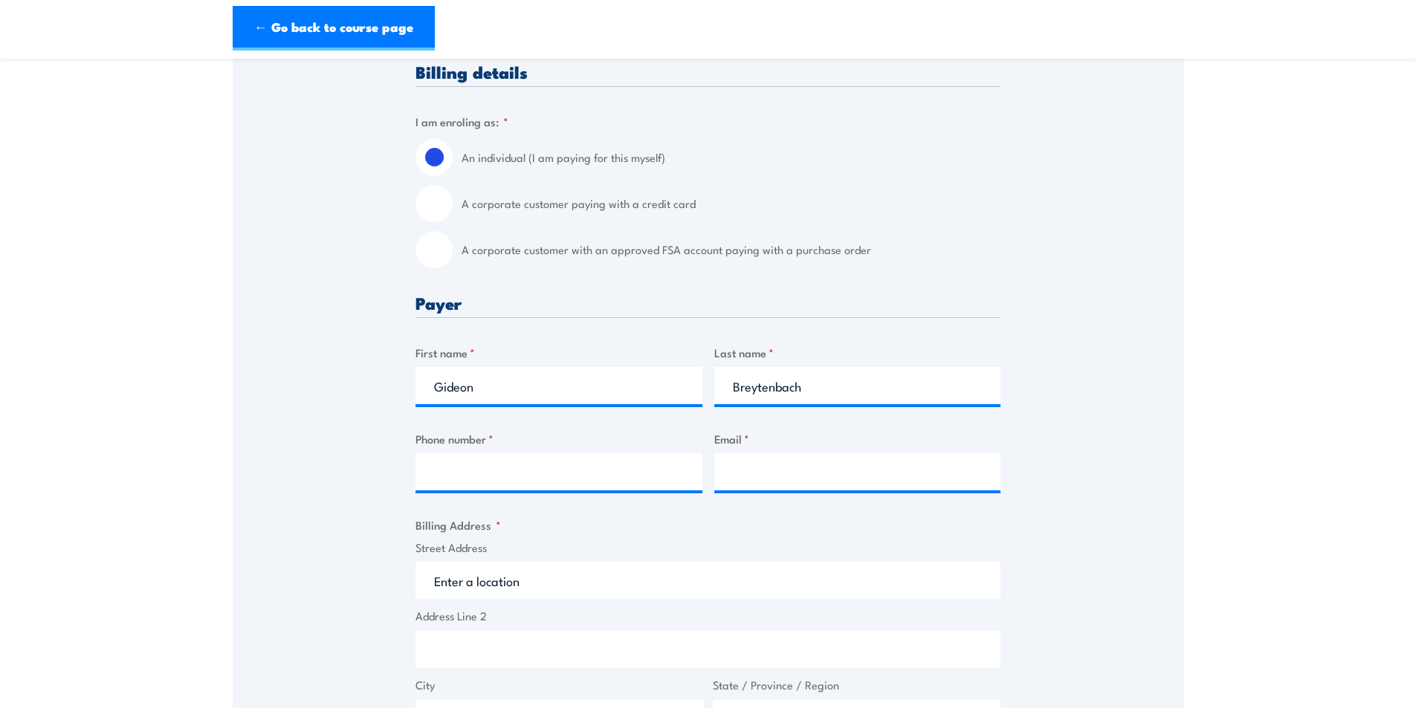
scroll to position [372, 0]
drag, startPoint x: 514, startPoint y: 390, endPoint x: 102, endPoint y: 384, distance: 411.9
click at [103, 384] on section "BSB41419 - Certificate IV in Work Health and Safety" at bounding box center [708, 478] width 1416 height 1550
click at [446, 204] on input "A corporate customer paying with a credit card" at bounding box center [434, 202] width 37 height 37
radio input "true"
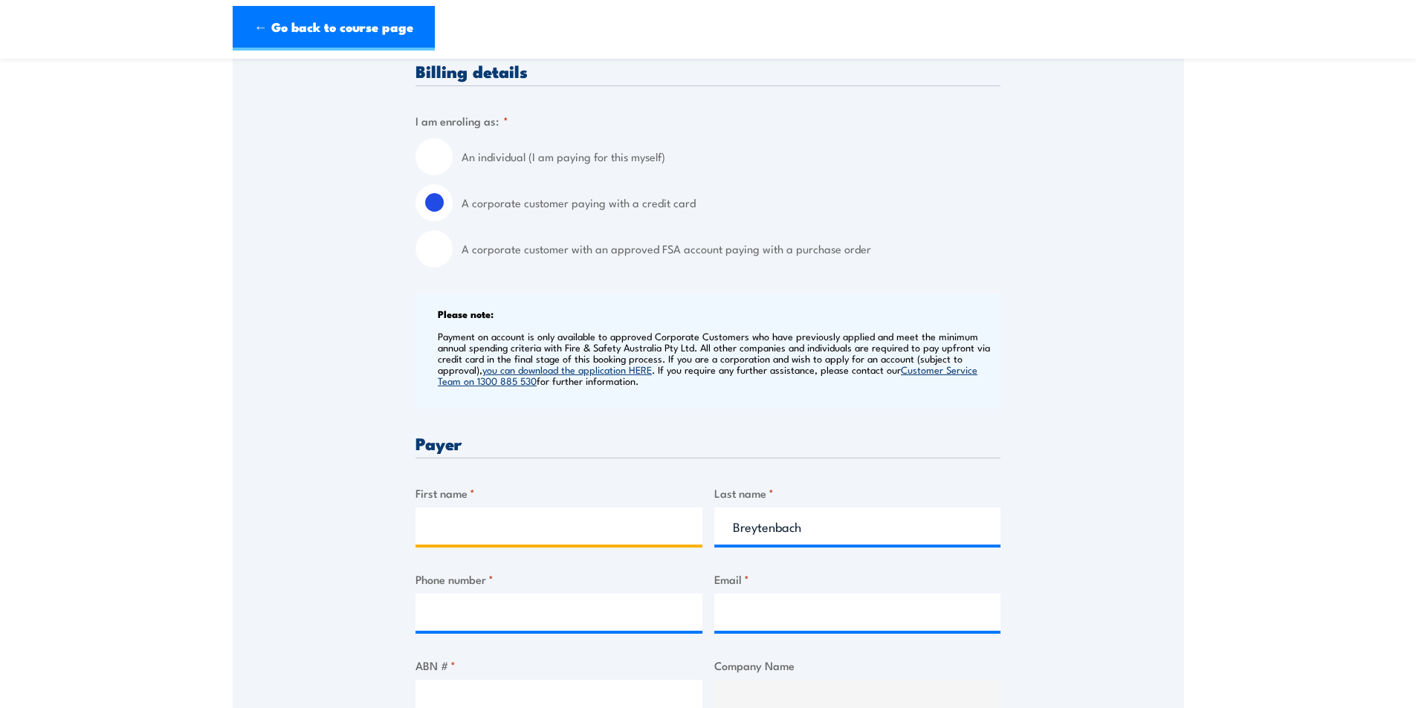
click at [523, 527] on input "First name *" at bounding box center [559, 526] width 287 height 37
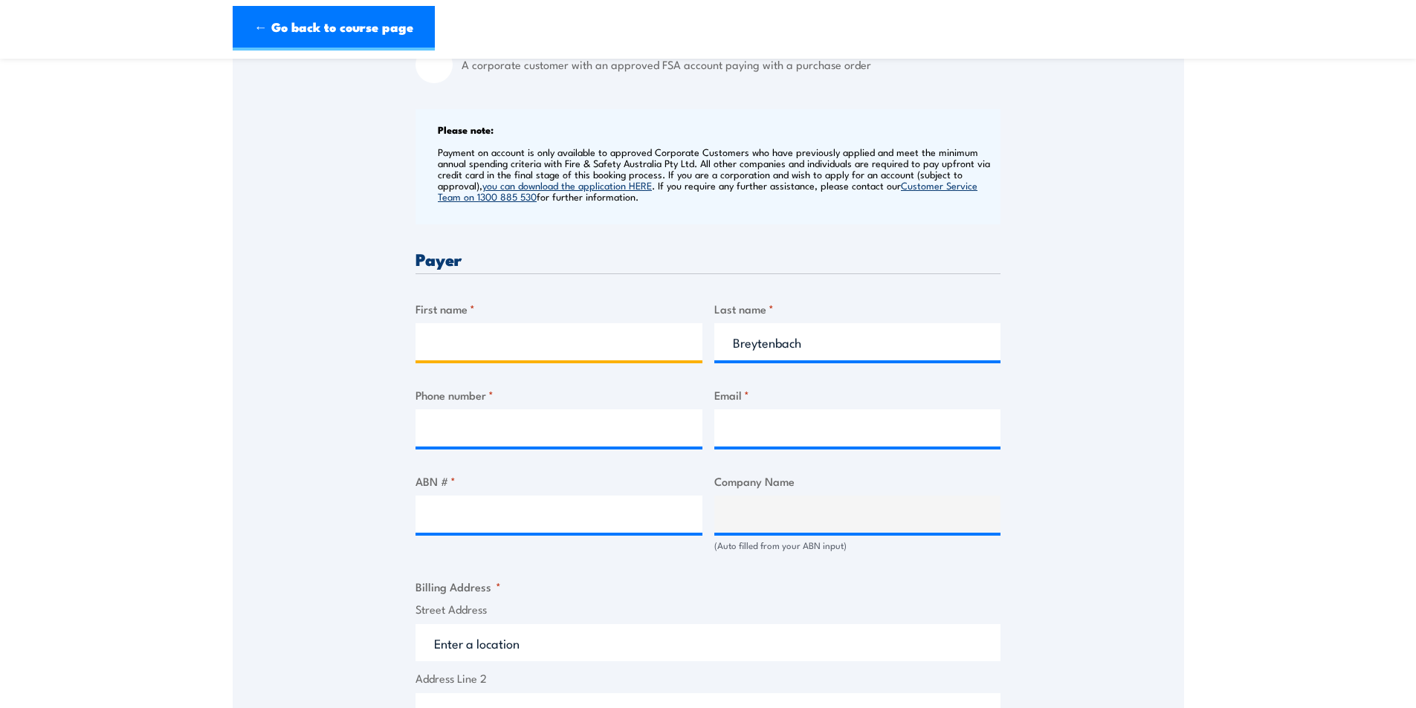
scroll to position [595, 0]
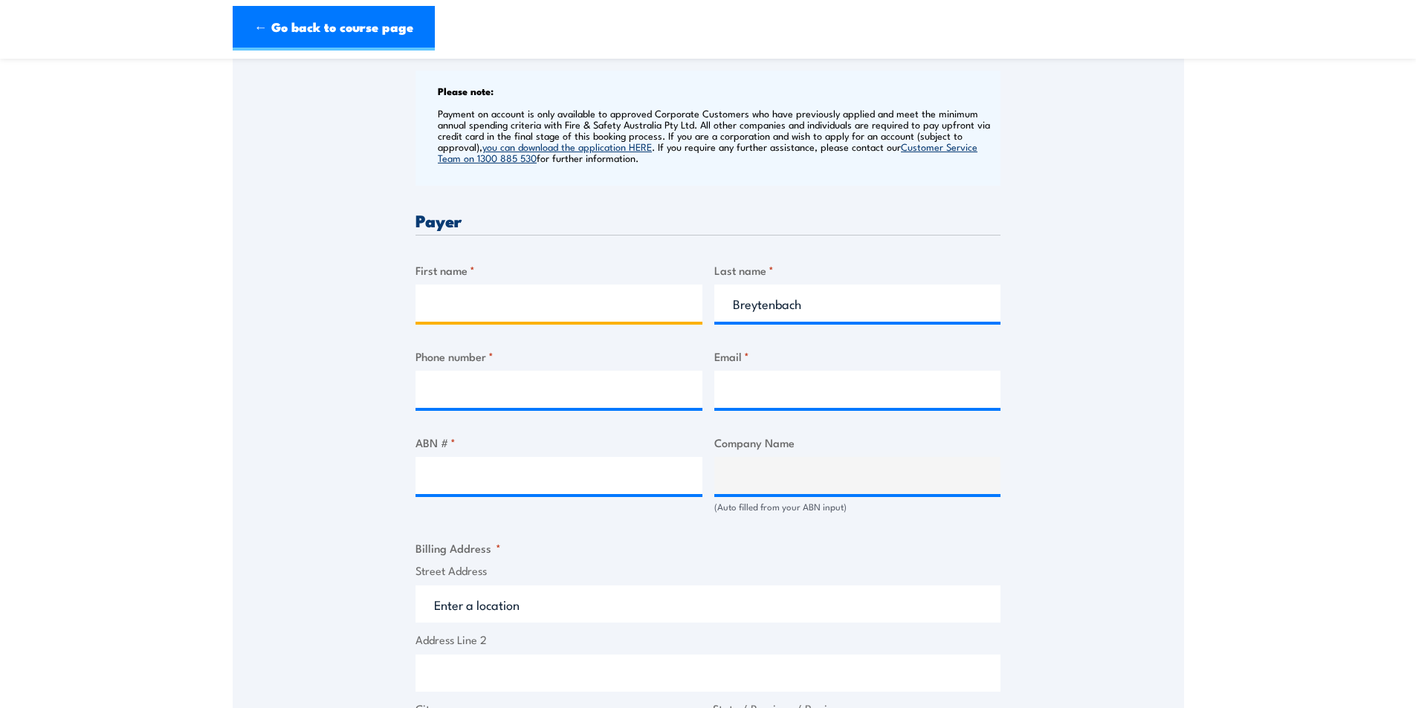
type input "A"
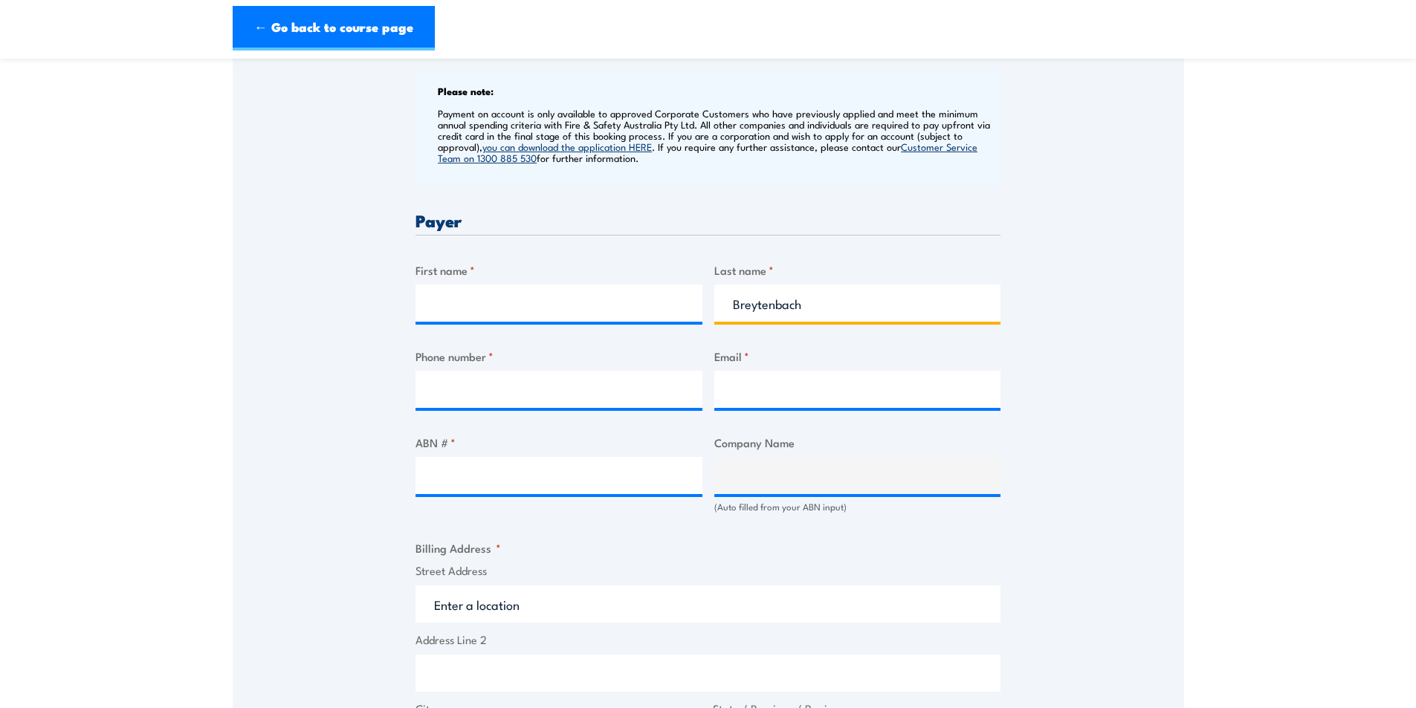
drag, startPoint x: 835, startPoint y: 309, endPoint x: 547, endPoint y: 316, distance: 287.8
click at [547, 316] on div "Billing details I am enroling as: * An individual (I am paying for this myself)…" at bounding box center [708, 502] width 585 height 1326
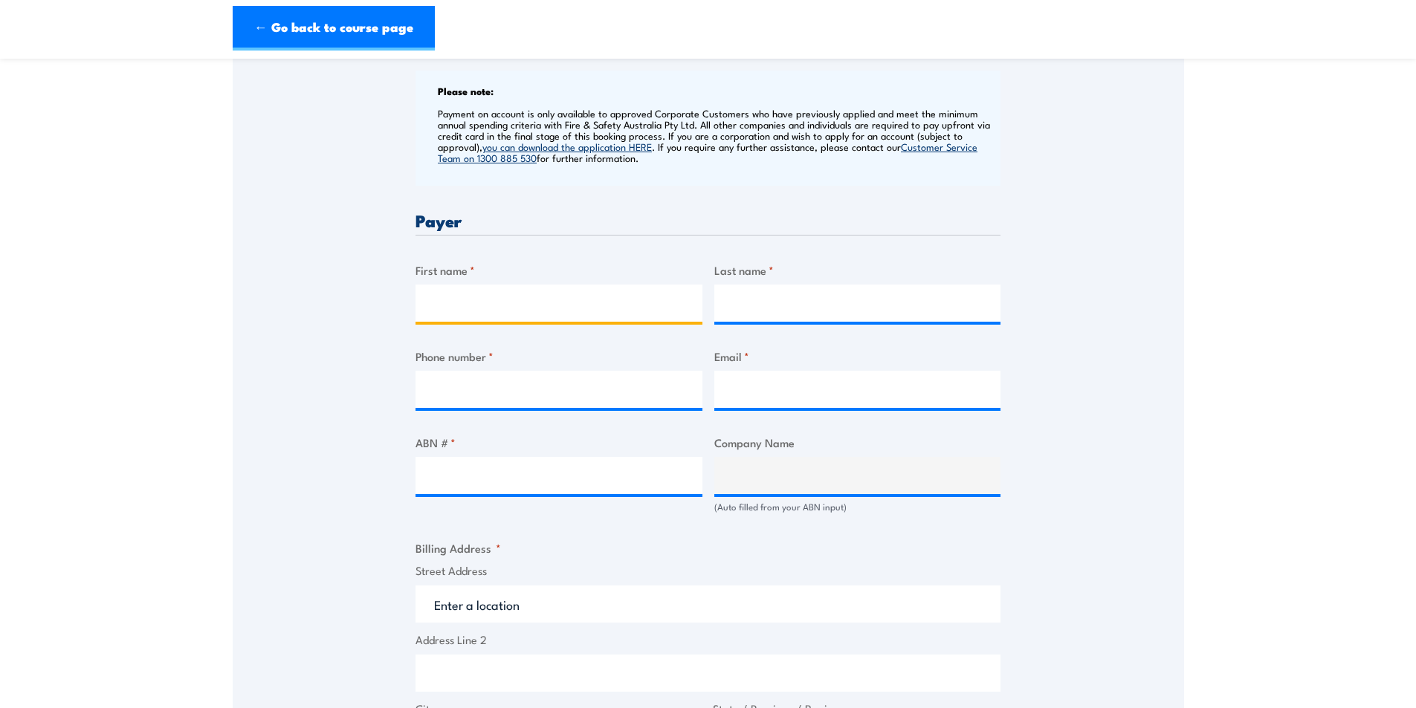
click at [546, 316] on input "First name *" at bounding box center [559, 303] width 287 height 37
type input "Grainne"
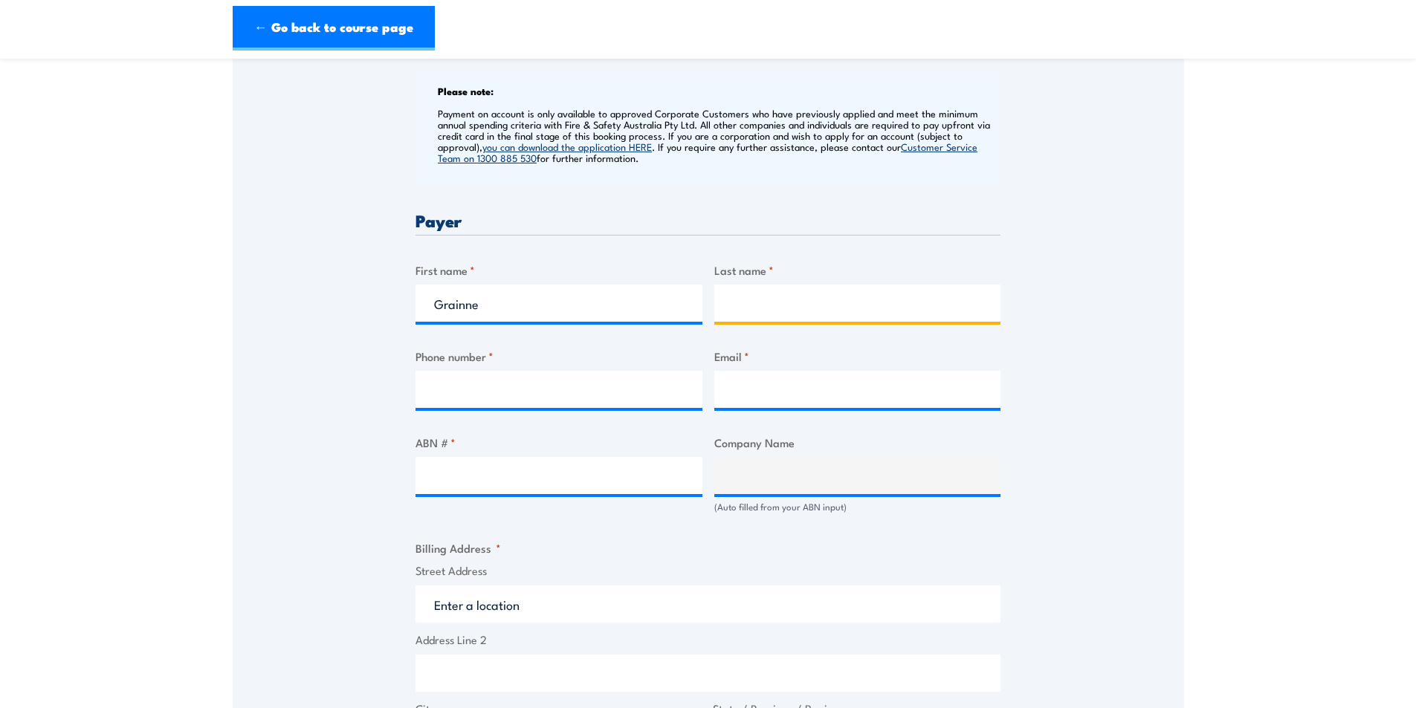
click at [776, 302] on input "Last name *" at bounding box center [857, 303] width 287 height 37
type input "Cullivan"
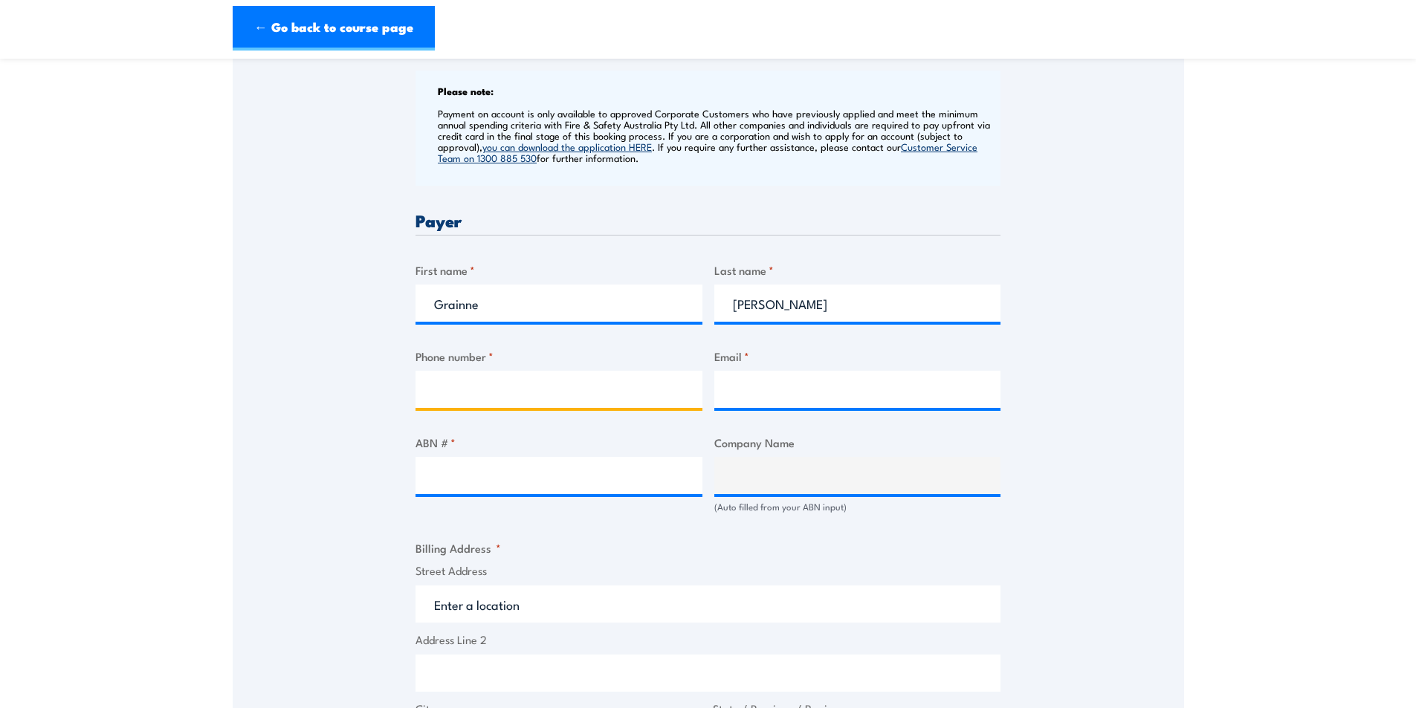
click at [501, 386] on input "Phone number *" at bounding box center [559, 389] width 287 height 37
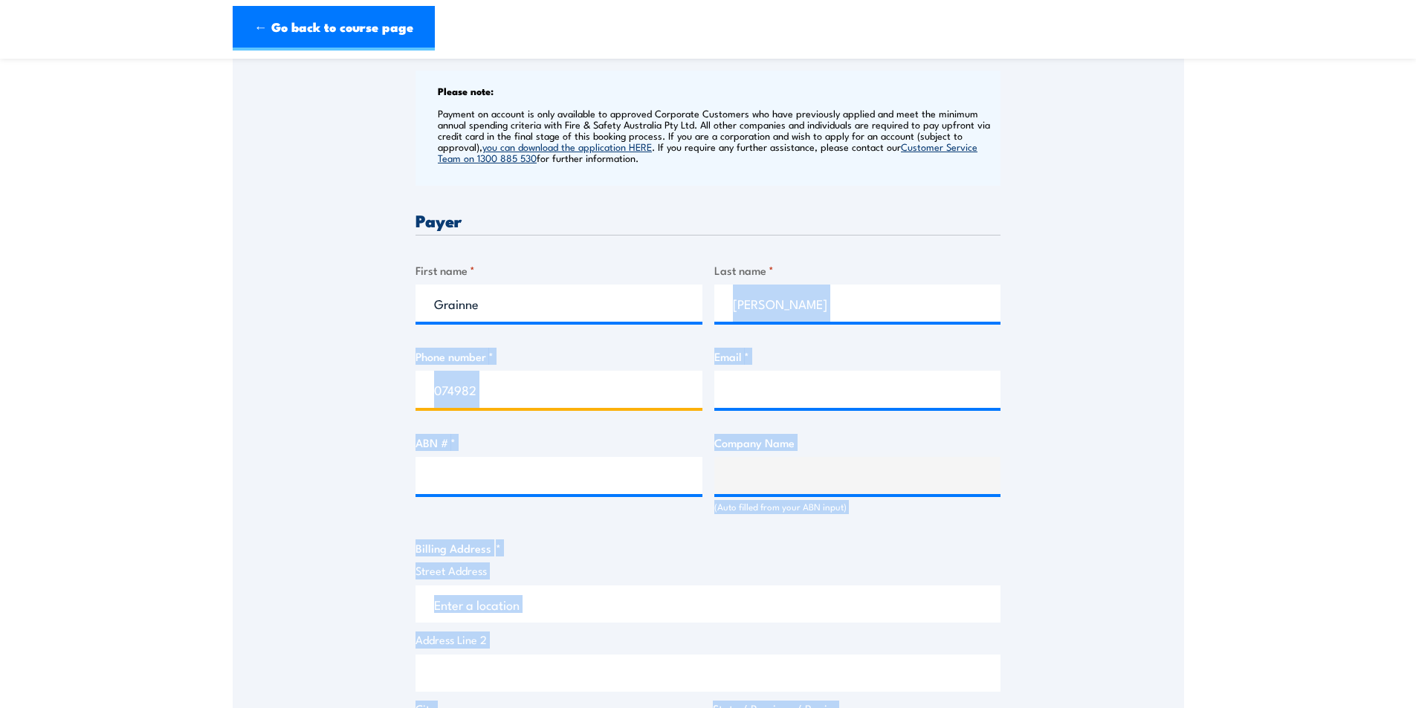
click at [552, 399] on input "074982" at bounding box center [559, 389] width 287 height 37
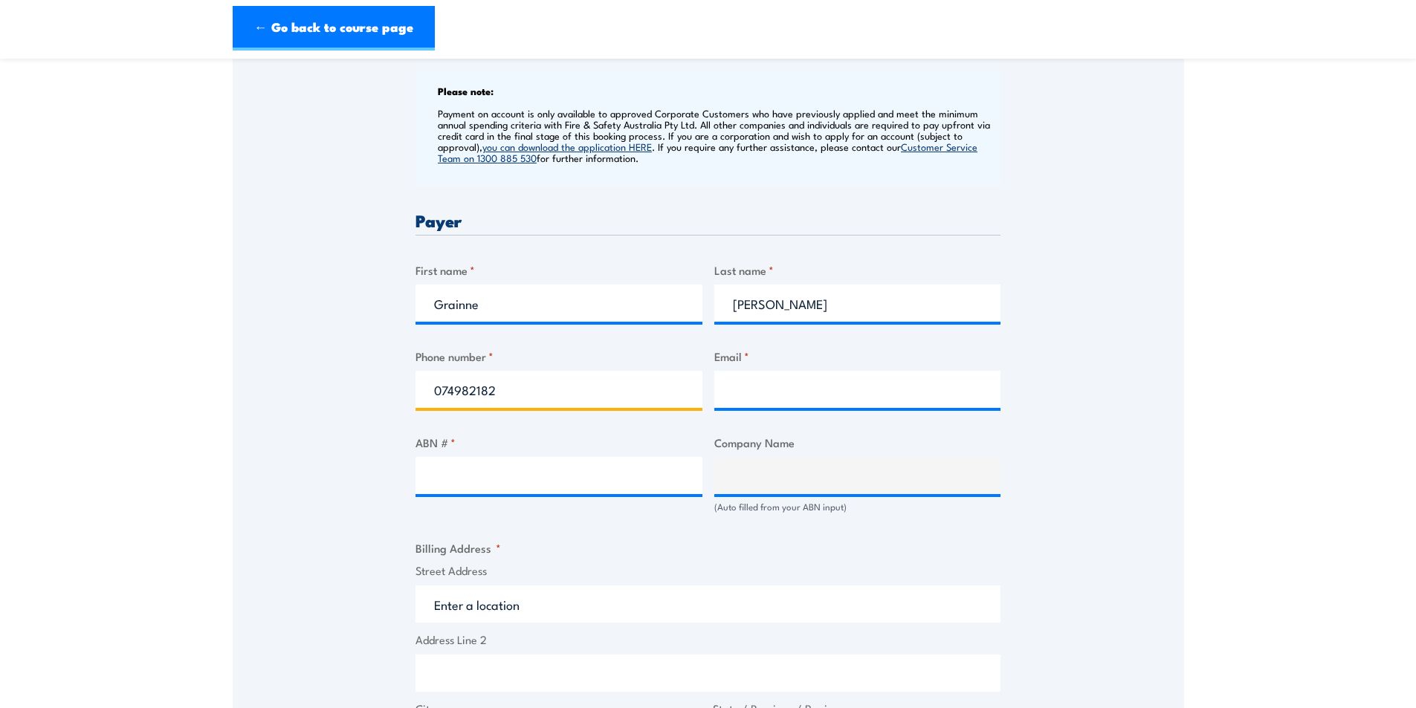
type input "074982182"
click at [735, 416] on div "Billing details I am enroling as: * An individual (I am paying for this myself)…" at bounding box center [708, 502] width 585 height 1326
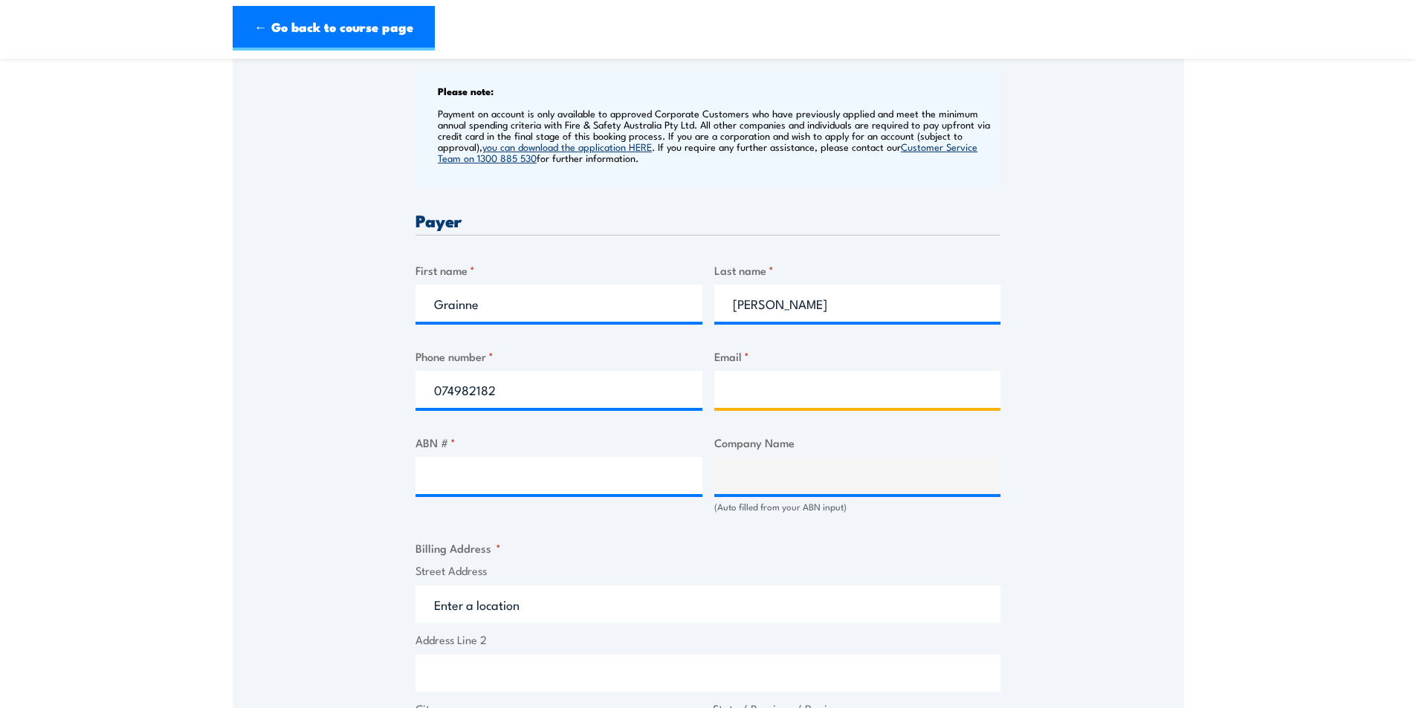
click at [740, 405] on input "Email *" at bounding box center [857, 389] width 287 height 37
type input "awerner@gbaengineers.com.au"
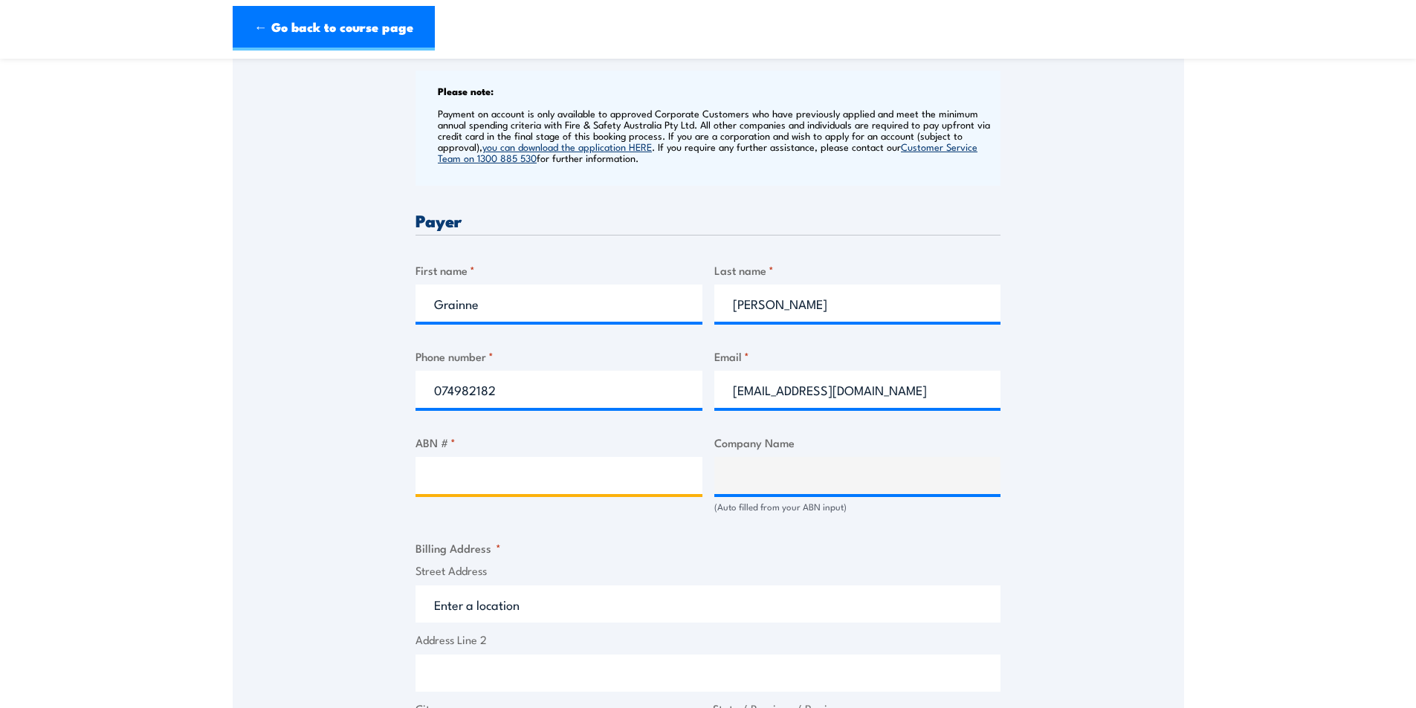
click at [582, 485] on input "ABN # *" at bounding box center [559, 475] width 287 height 37
click at [532, 482] on input "ABN # *" at bounding box center [559, 475] width 287 height 37
paste input "60 084 451 526"
type input "60 084 451 526"
type input "GBA CONSULTING ENGINEERS"
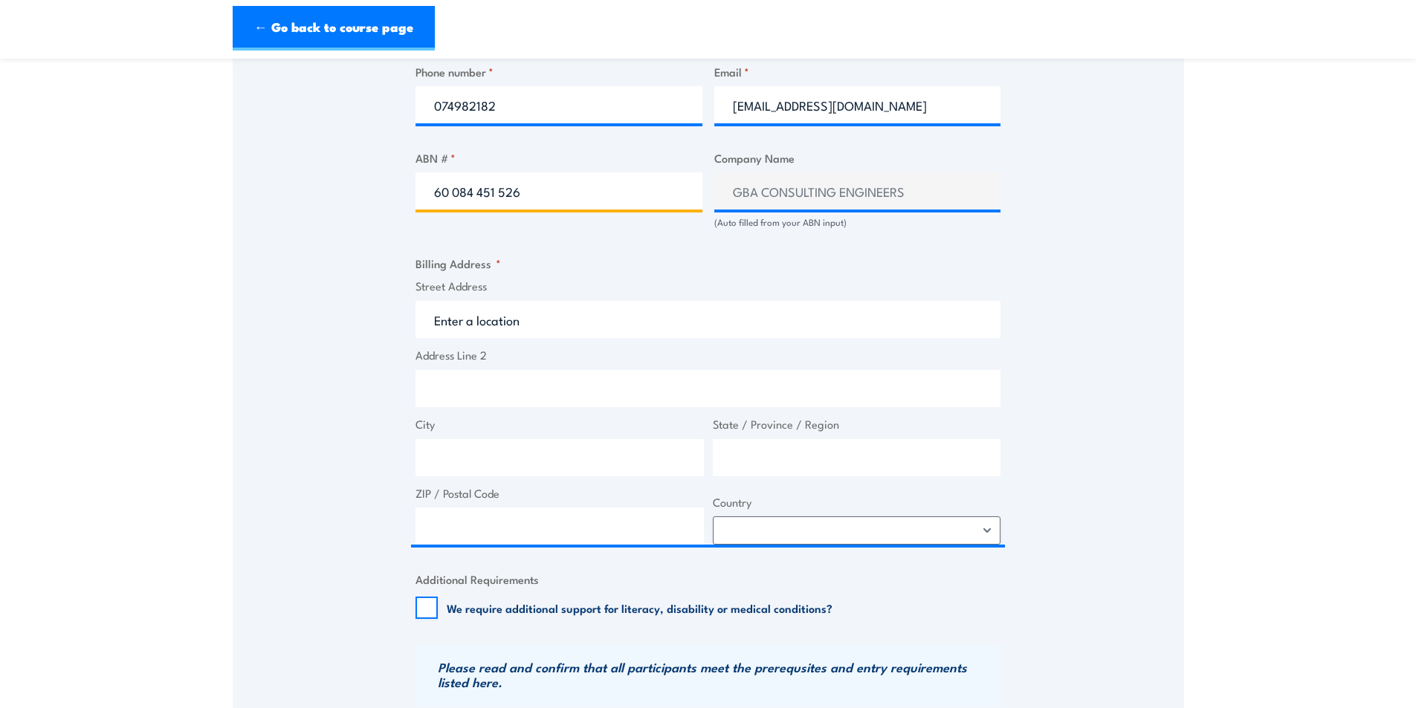
scroll to position [892, 0]
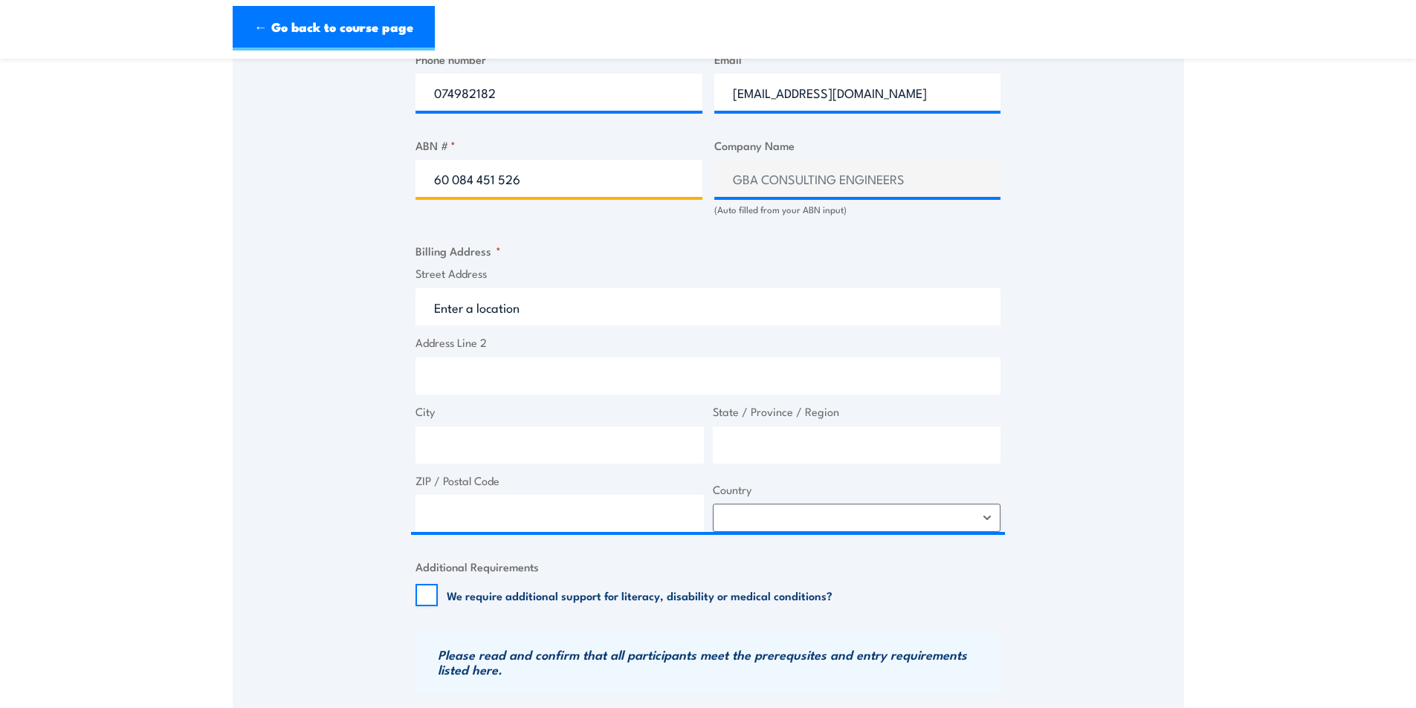
type input "60 084 451 526"
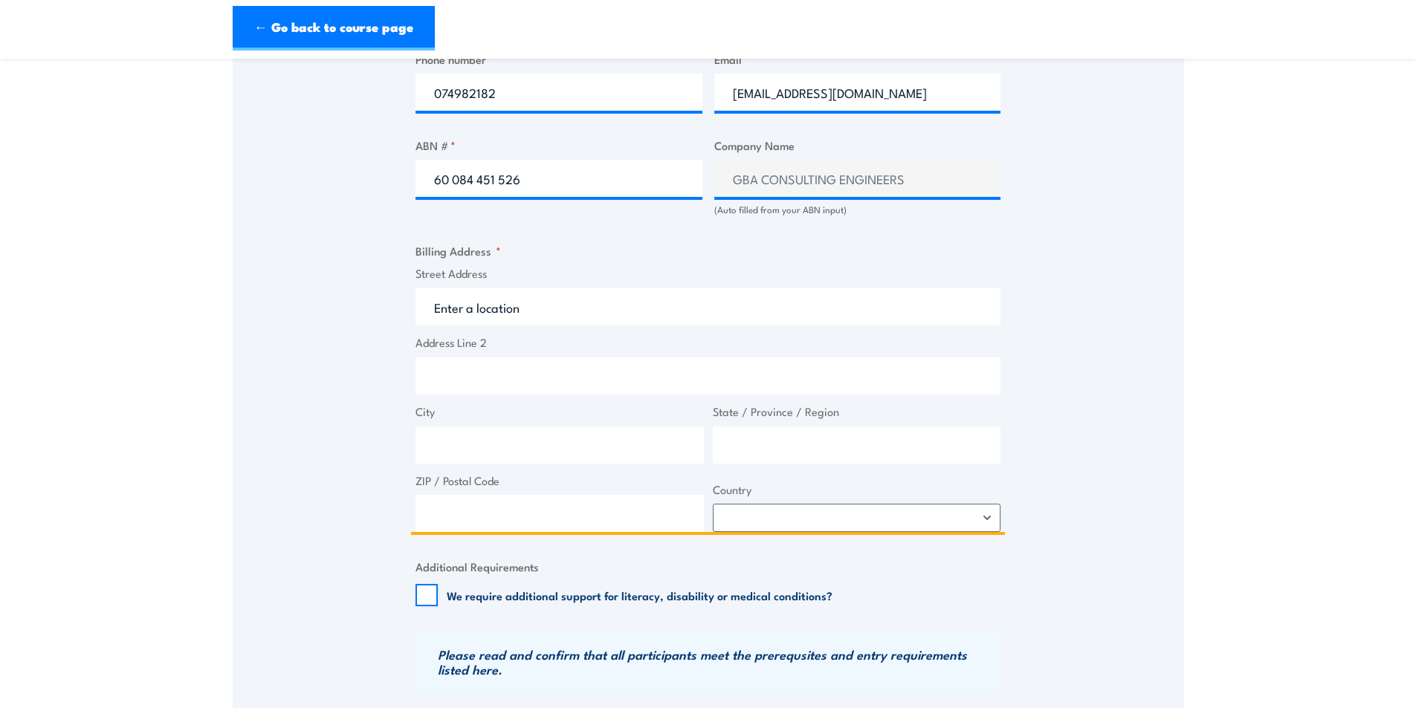
click at [620, 302] on input "Street Address" at bounding box center [708, 306] width 585 height 37
drag, startPoint x: 619, startPoint y: 303, endPoint x: 618, endPoint y: 312, distance: 9.7
click at [618, 312] on input "4/5" at bounding box center [708, 306] width 585 height 37
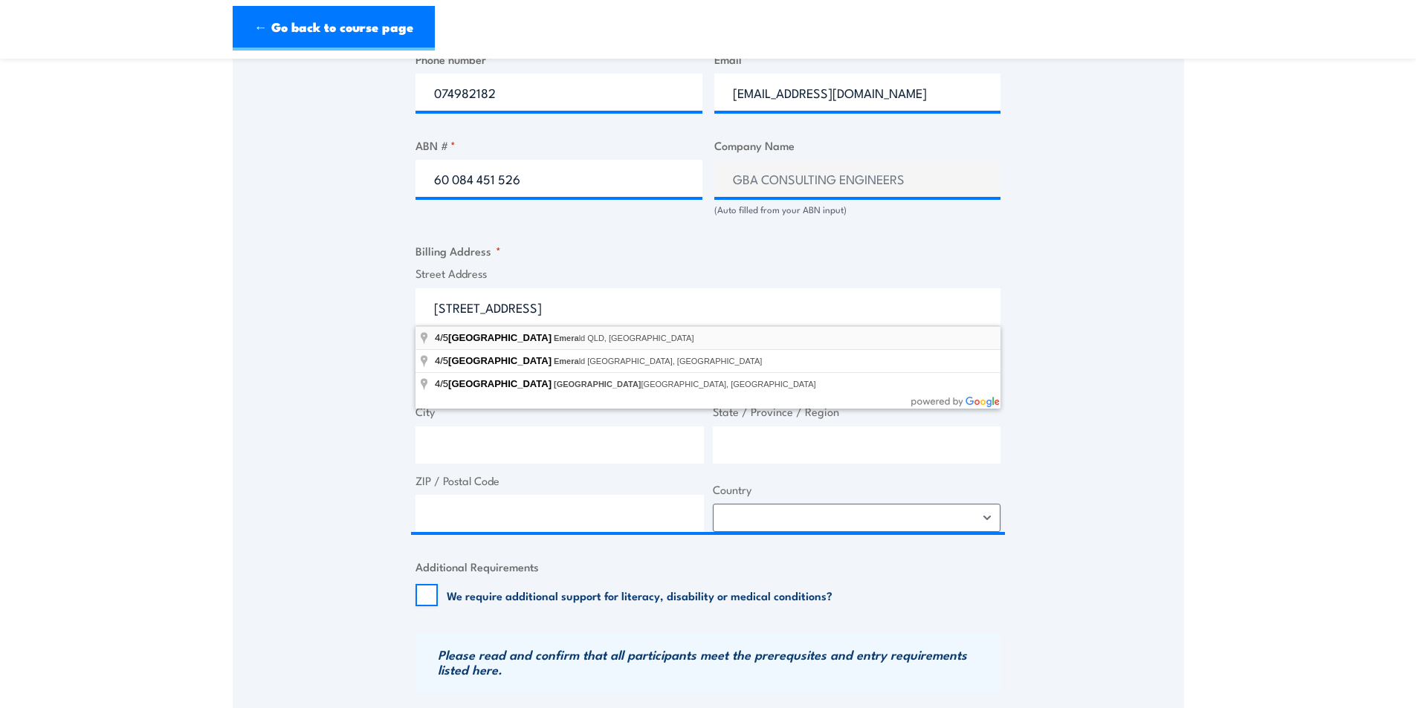
type input "4/5 Church Lane, Emerald QLD, Australia"
type input "5 Church Ln"
type input "Emerald"
type input "Queensland"
type input "4720"
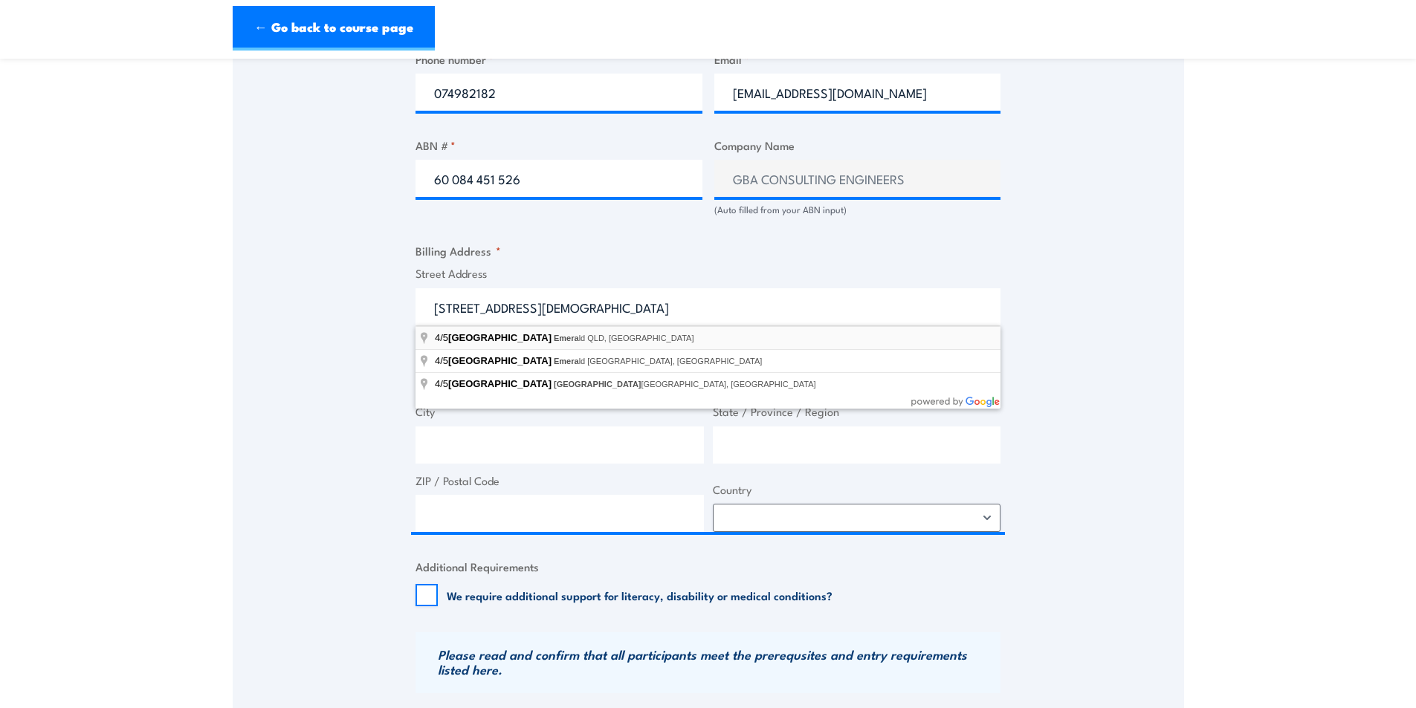
select select "Australia"
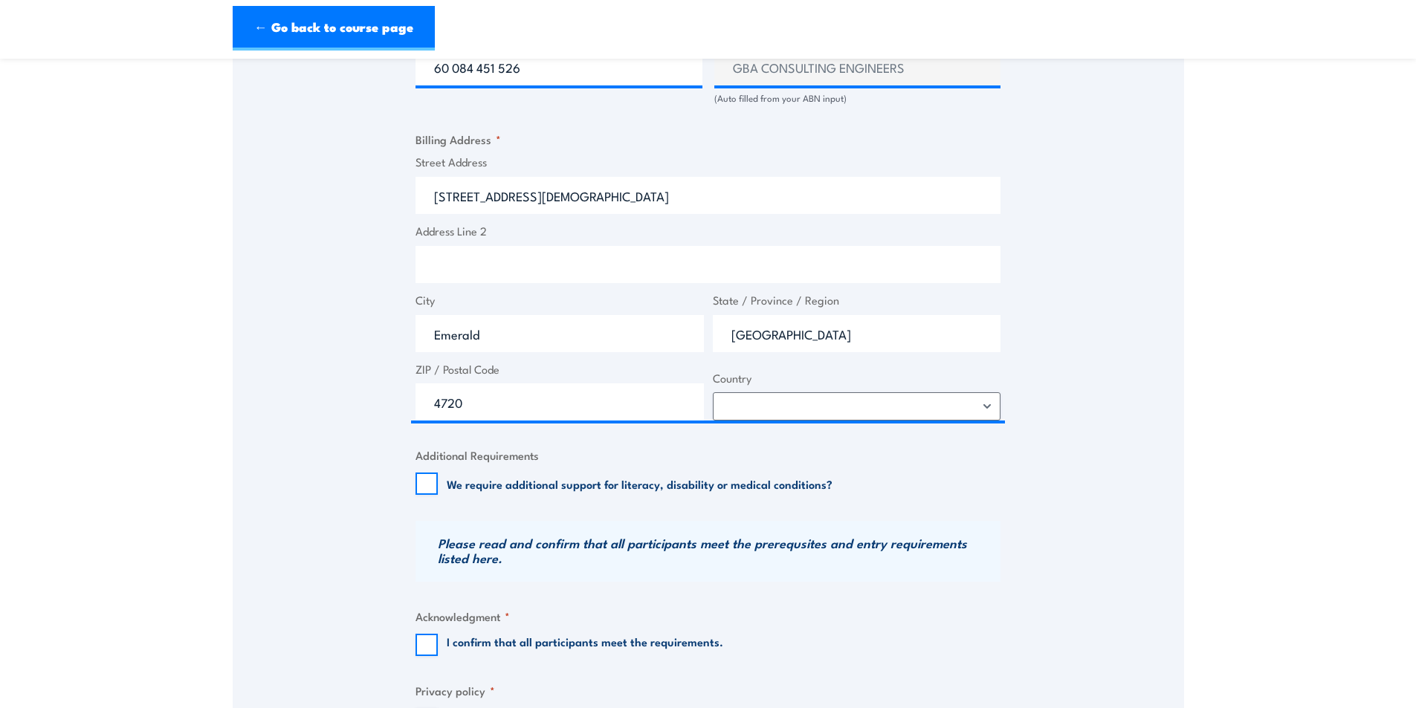
scroll to position [1115, 0]
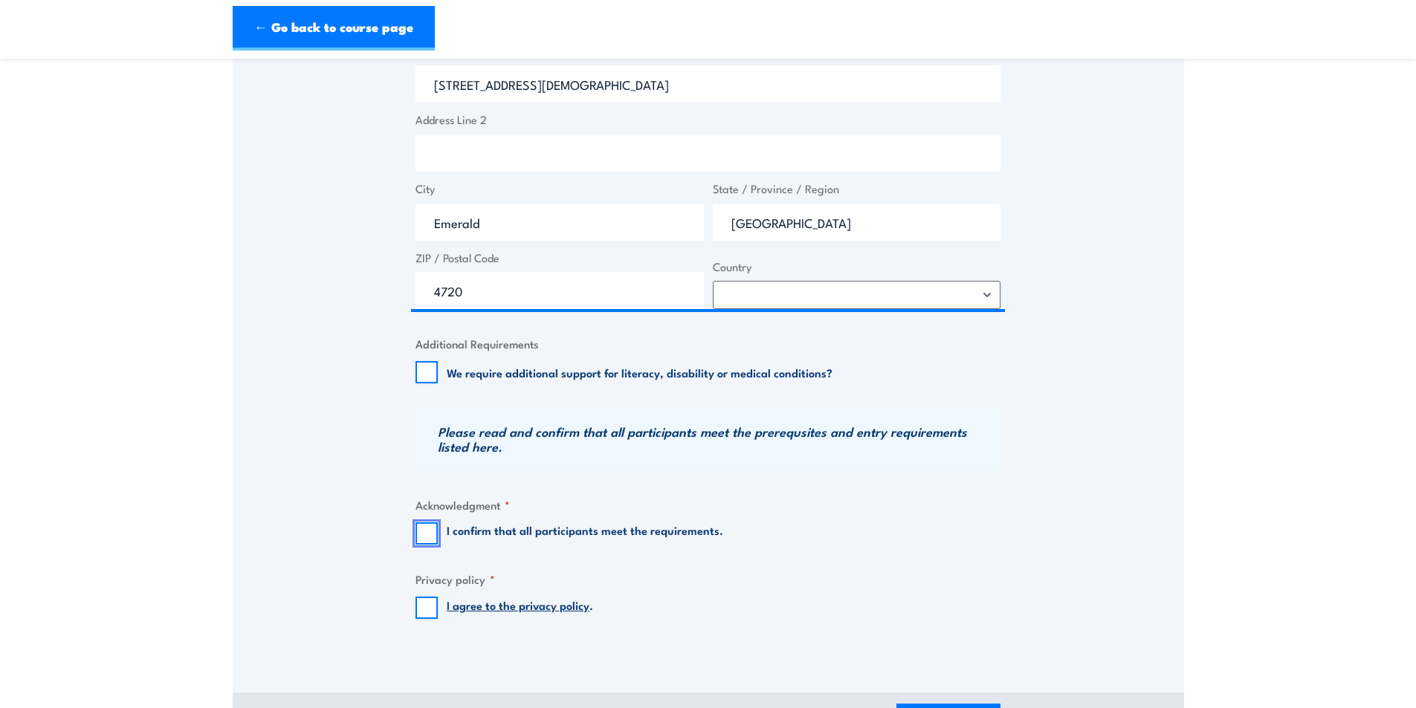
click at [416, 540] on input "I confirm that all participants meet the requirements." at bounding box center [427, 534] width 22 height 22
checkbox input "true"
drag, startPoint x: 422, startPoint y: 605, endPoint x: 445, endPoint y: 621, distance: 28.3
click at [423, 605] on input "I agree to the privacy policy ." at bounding box center [427, 608] width 22 height 22
checkbox input "true"
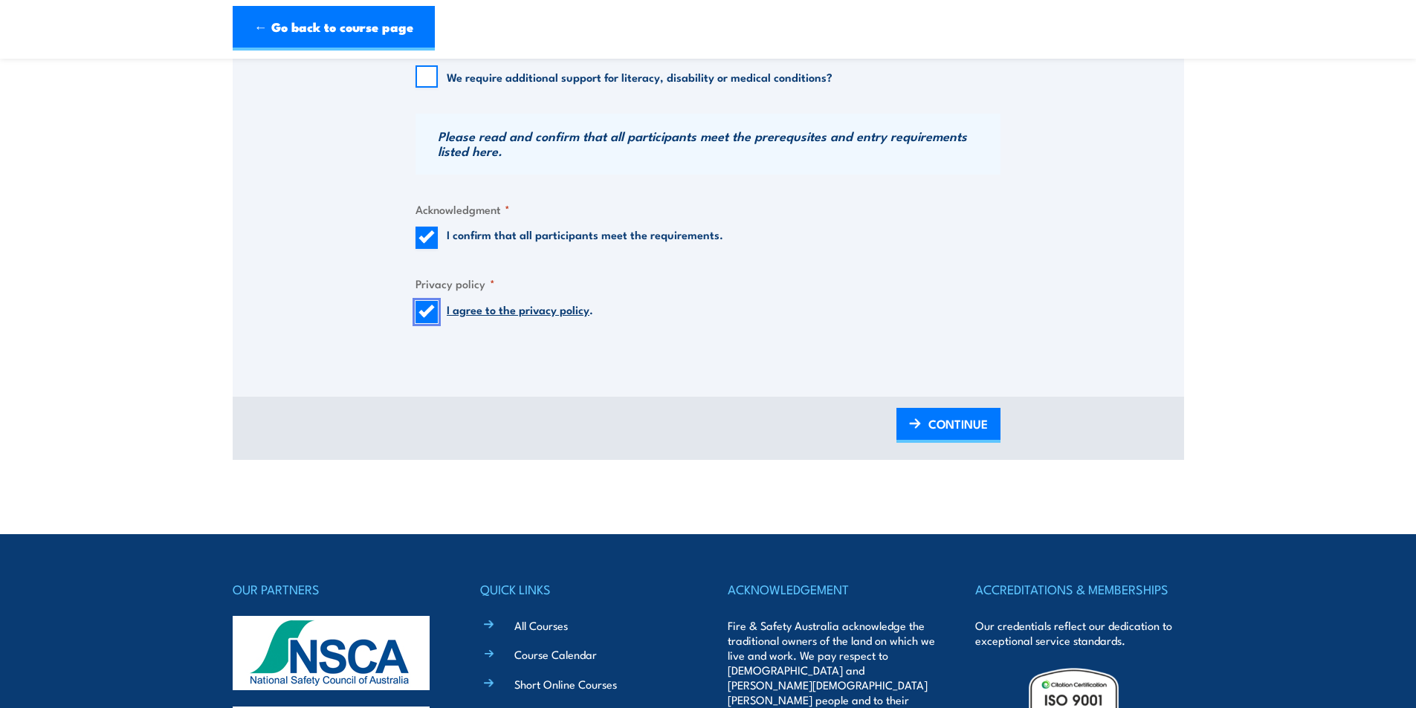
scroll to position [1412, 0]
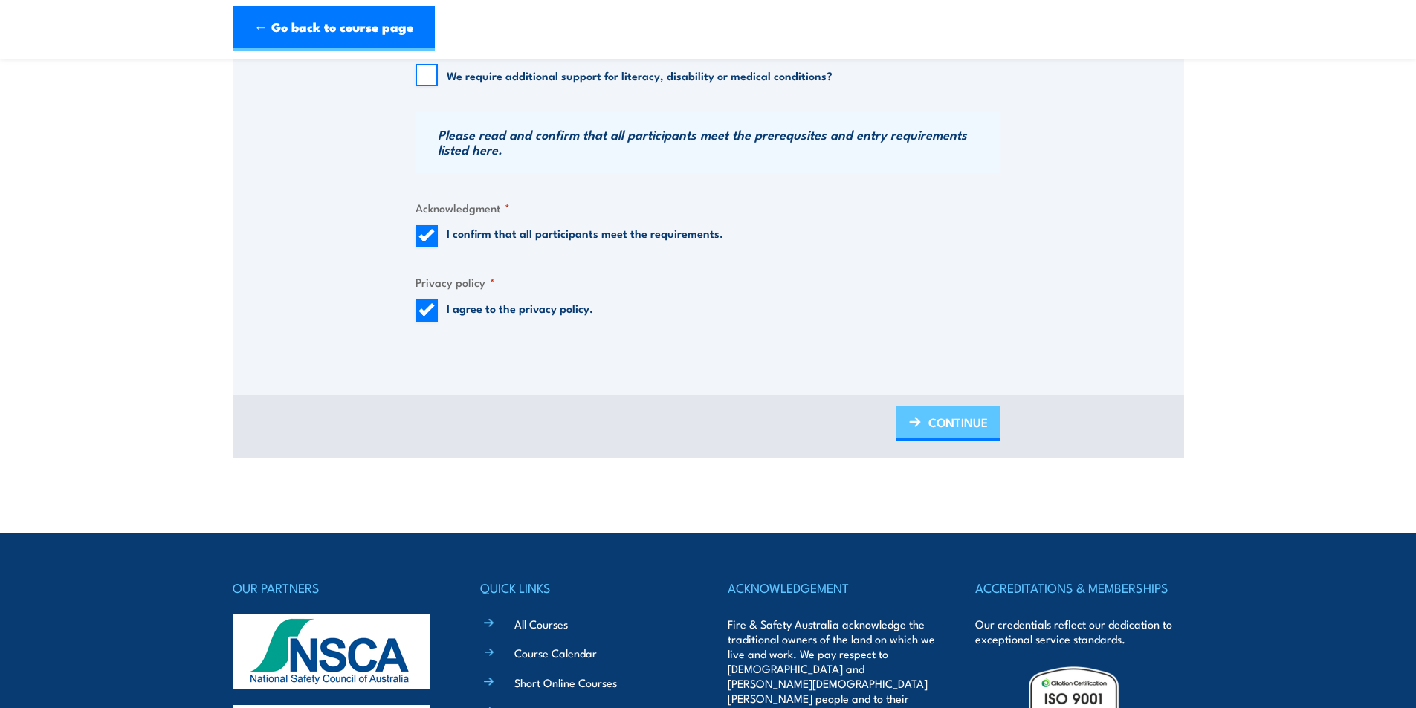
click at [977, 420] on span "CONTINUE" at bounding box center [957, 422] width 59 height 39
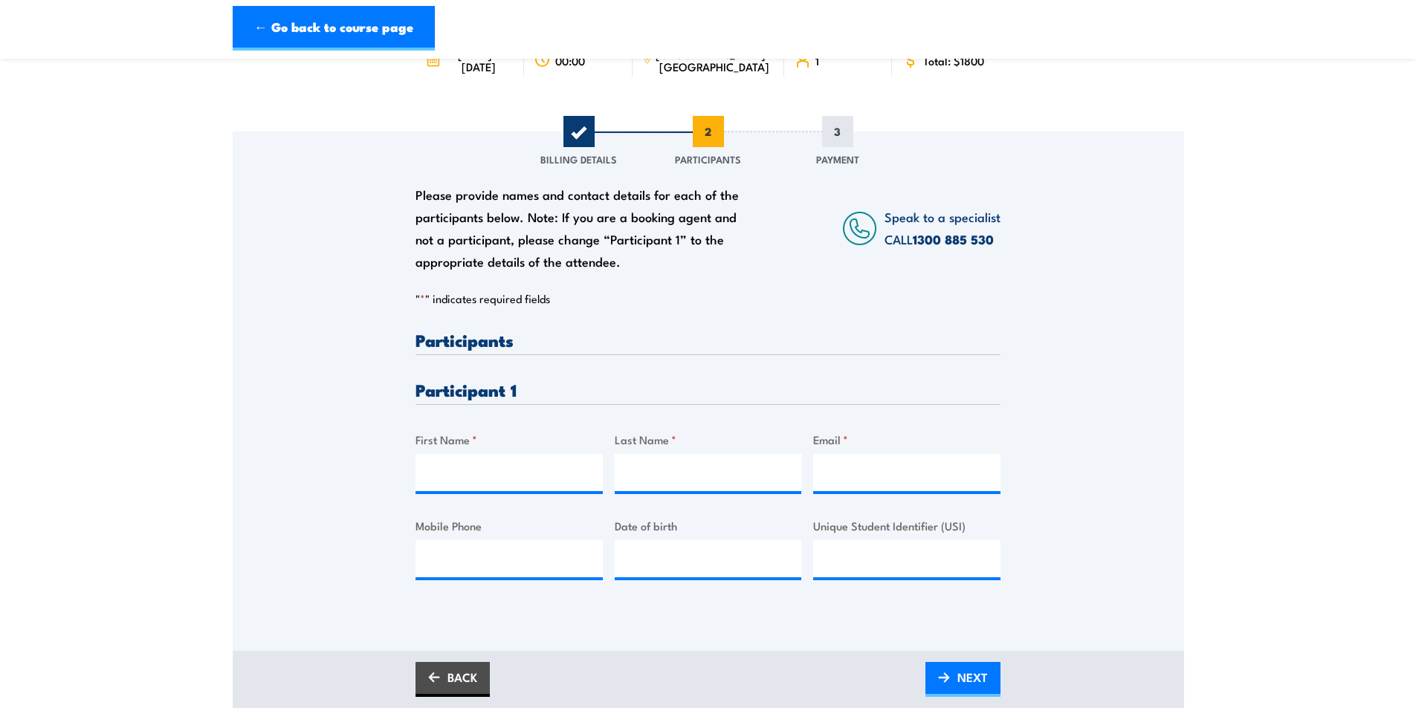
scroll to position [149, 0]
click at [508, 471] on input "First Name *" at bounding box center [509, 471] width 187 height 37
type input "Gideon"
click at [668, 468] on input "Last Name *" at bounding box center [708, 471] width 187 height 37
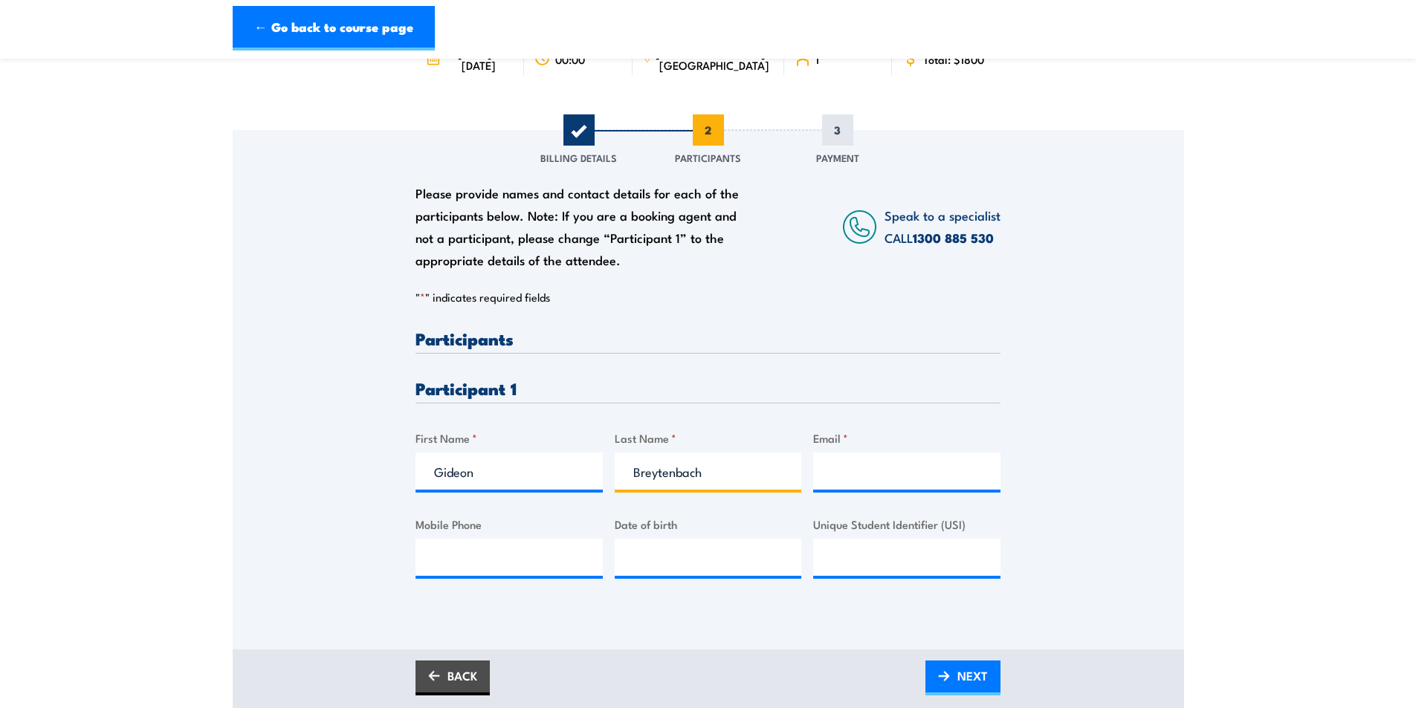
type input "Breytenbach"
click at [830, 472] on input "Email *" at bounding box center [906, 471] width 187 height 37
click at [885, 484] on input "gbrey" at bounding box center [906, 471] width 187 height 37
type input "gbreytenbach@gbaengineers.com.au"
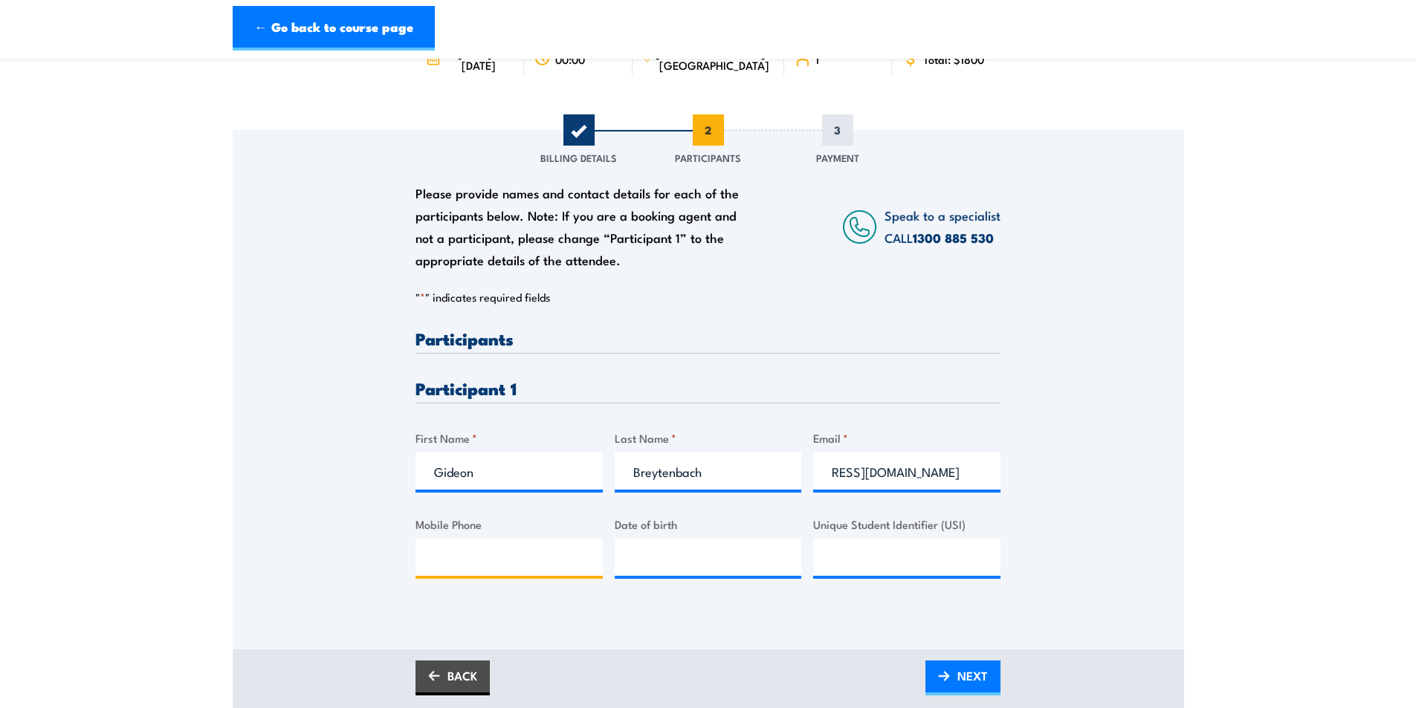
click at [519, 558] on input "Mobile Phone" at bounding box center [509, 557] width 187 height 37
click at [448, 555] on input "Mobile Phone" at bounding box center [509, 557] width 187 height 37
paste input "049 2257 786"
type input "049 2257 786"
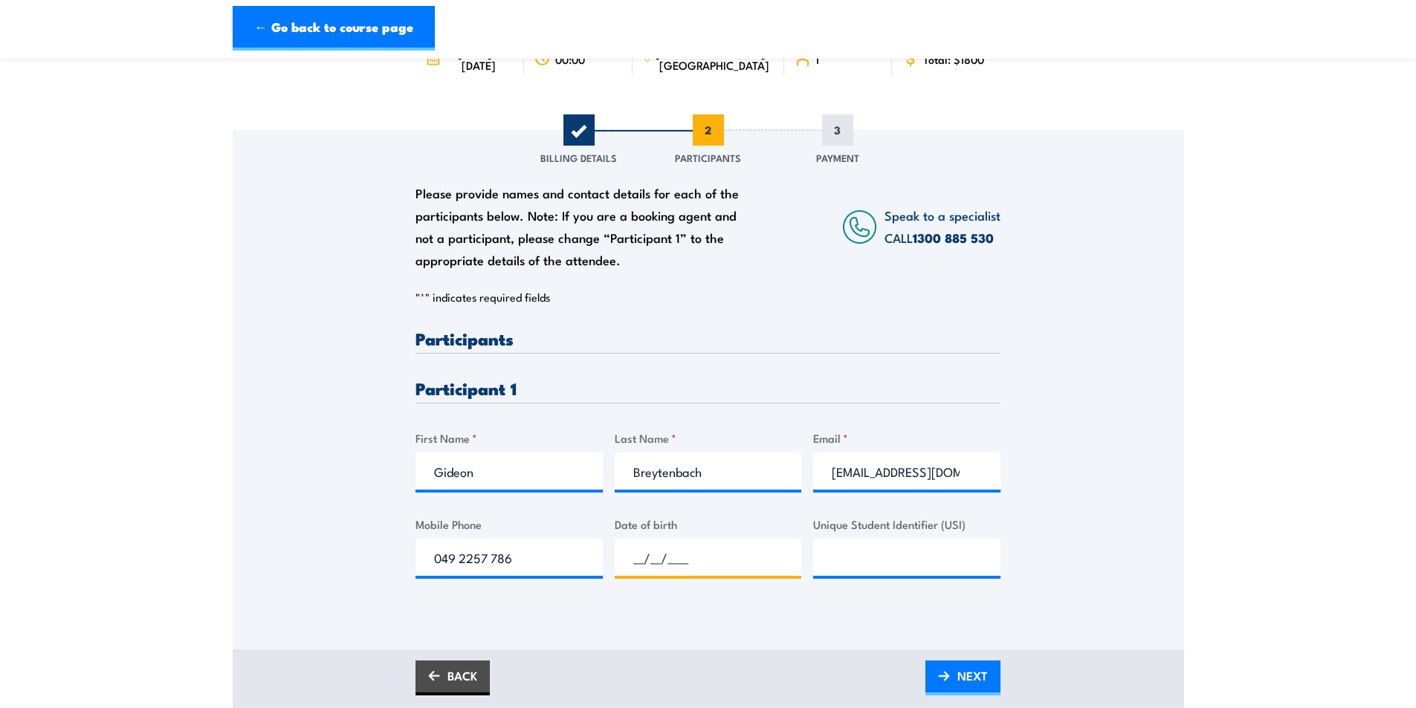
click at [707, 545] on input "__/__/____" at bounding box center [708, 557] width 187 height 37
click at [635, 561] on input "__/__/____" at bounding box center [708, 557] width 187 height 37
type input "15/08/1964"
click at [899, 572] on input "Unique Student Identifier (USI)" at bounding box center [906, 557] width 187 height 37
click at [866, 558] on input "Unique Student Identifier (USI)" at bounding box center [906, 557] width 187 height 37
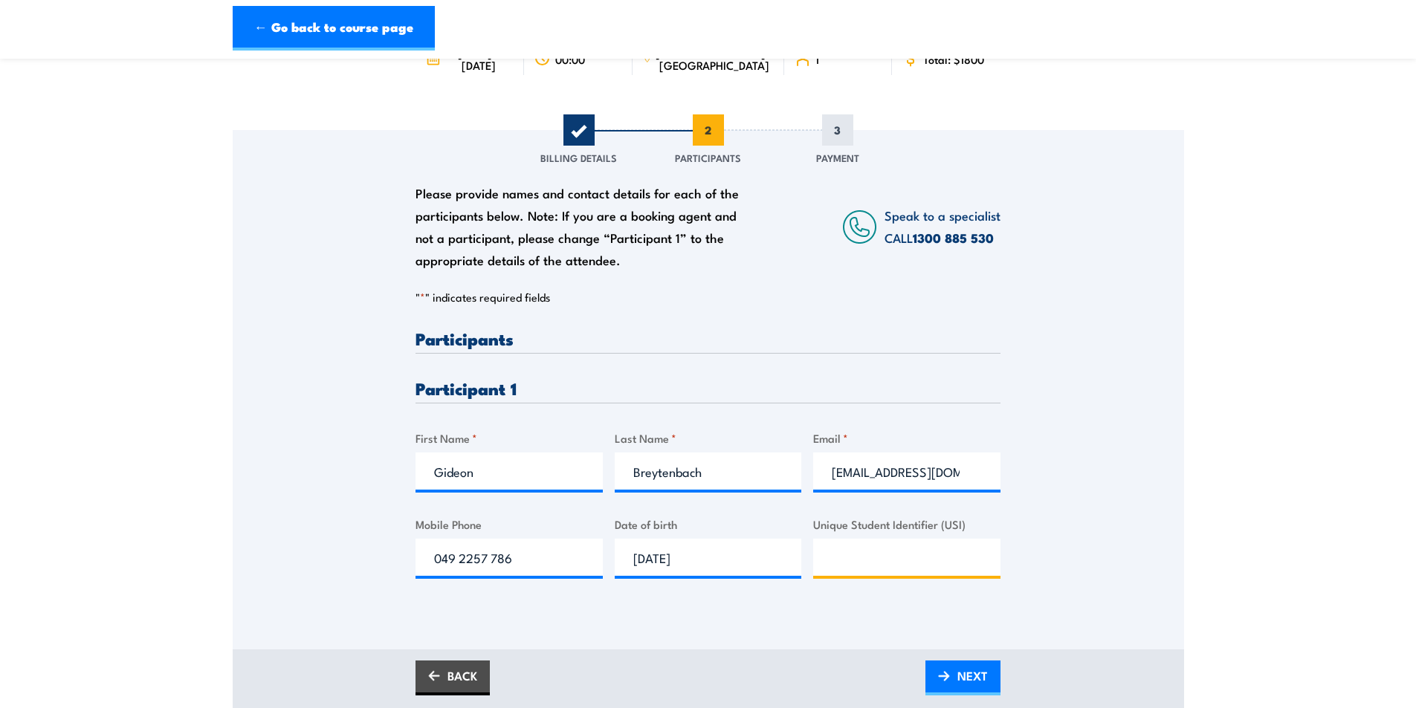
paste input "V7Q8ERFXZE"
type input "V7Q8ERFXZE"
click at [952, 685] on link "NEXT" at bounding box center [963, 678] width 75 height 35
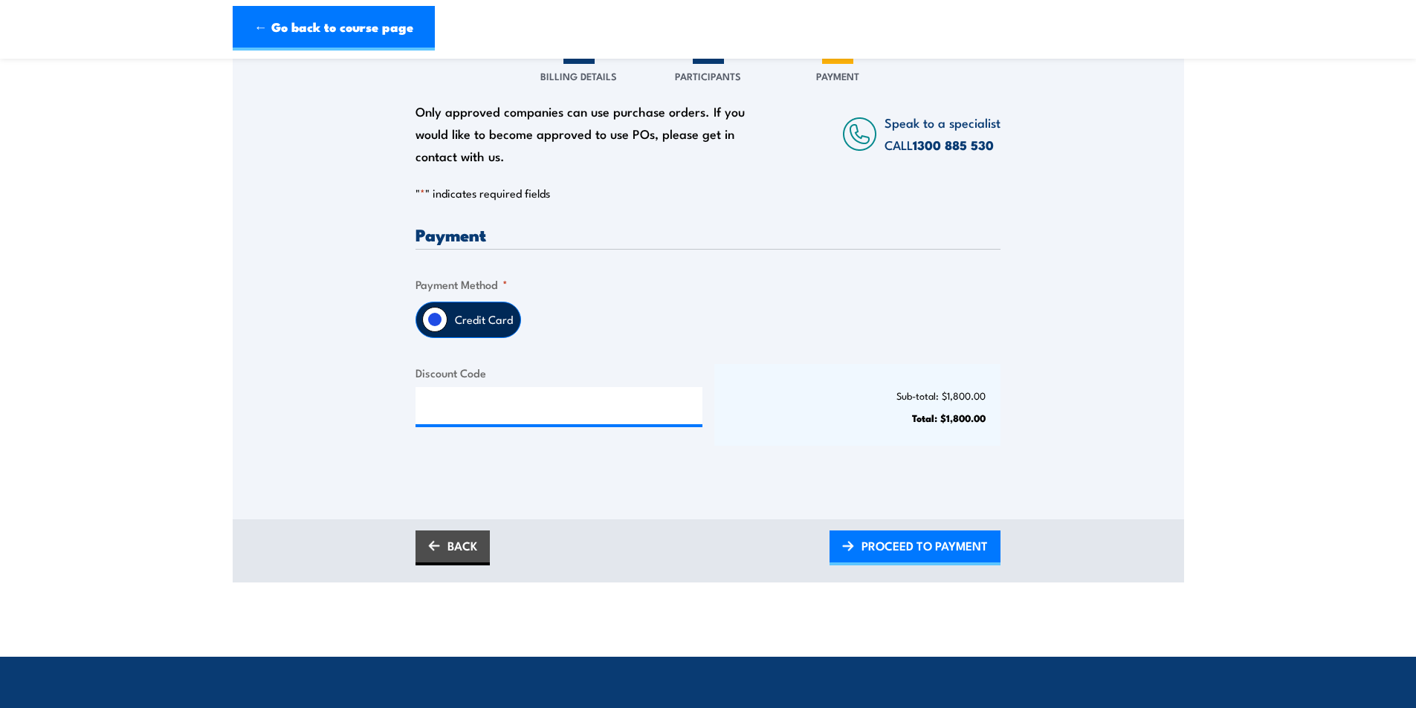
scroll to position [297, 0]
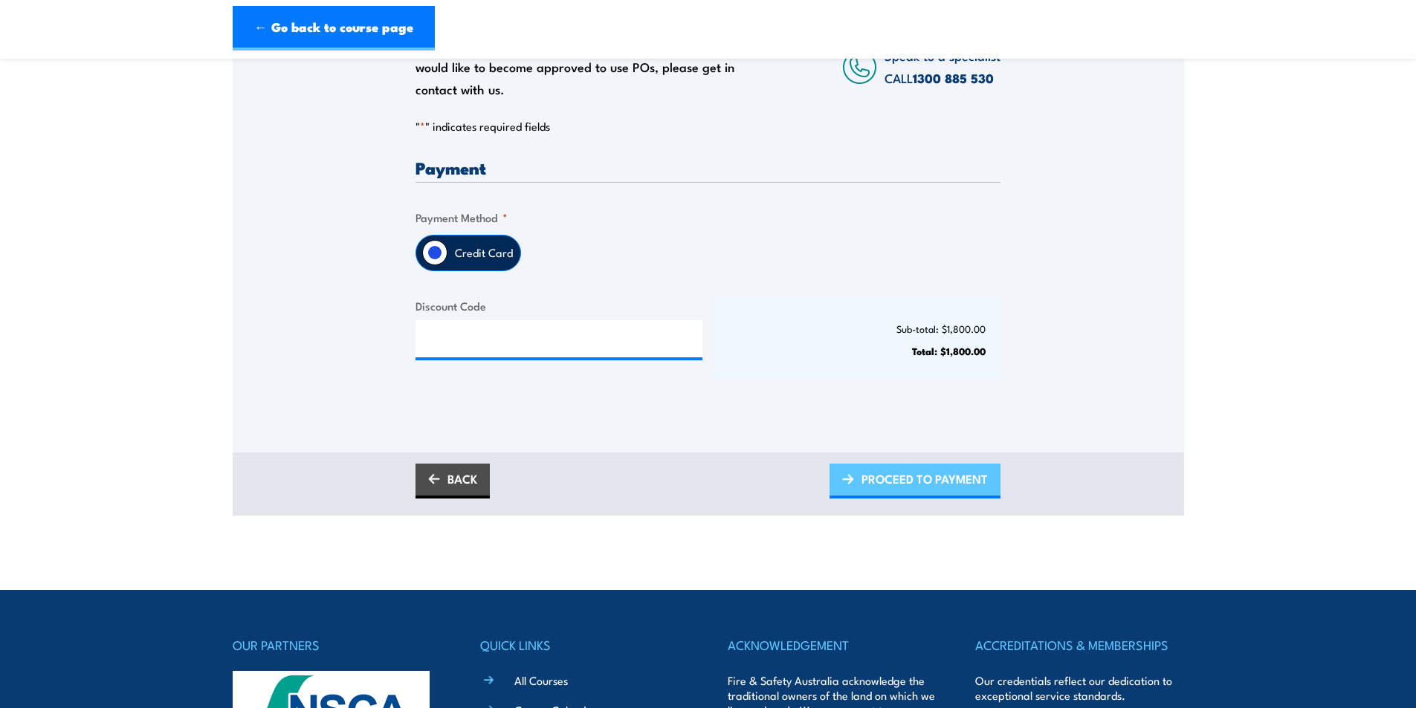
click at [899, 468] on span "PROCEED TO PAYMENT" at bounding box center [925, 478] width 126 height 39
